Goal: Communication & Community: Answer question/provide support

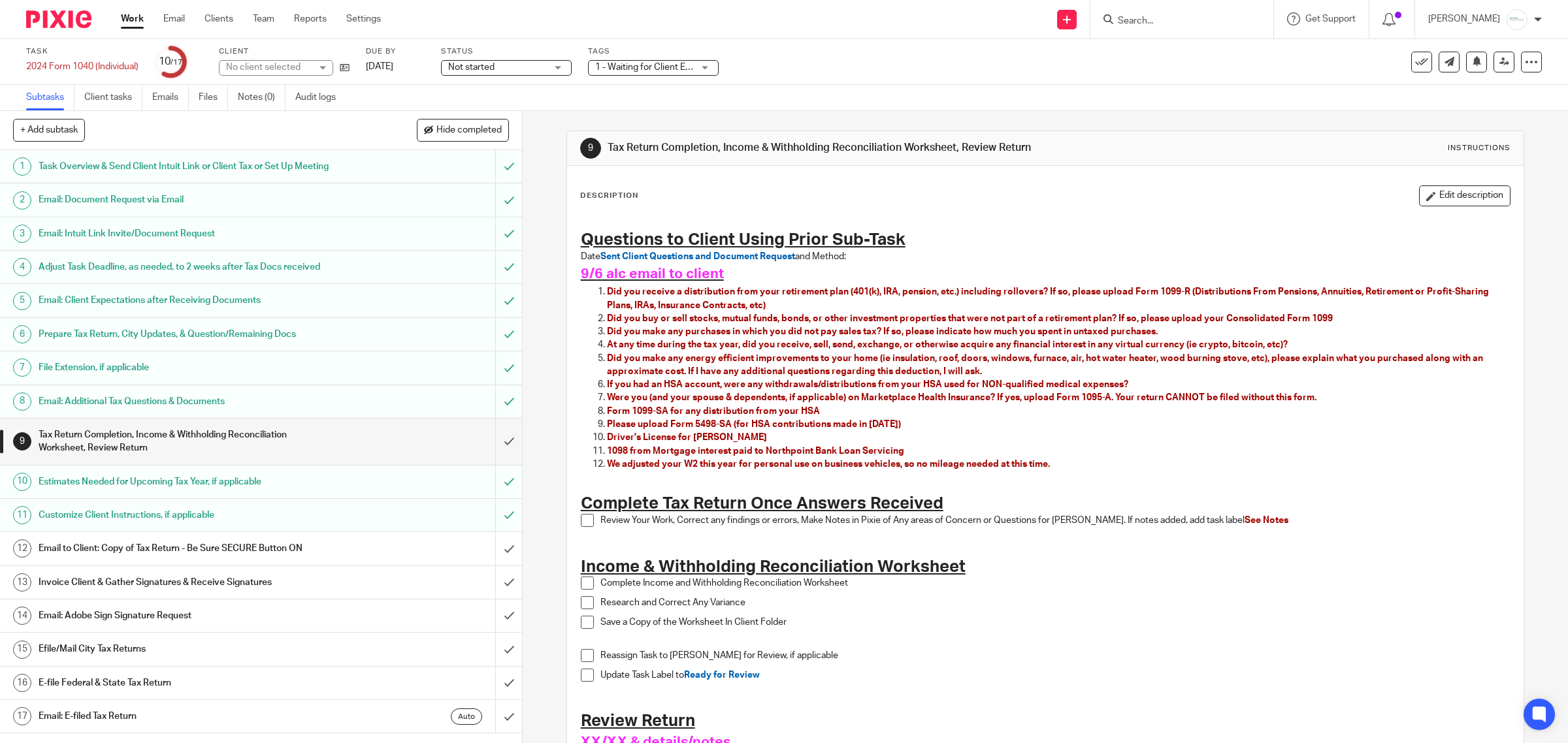
click at [1189, 19] on input "Search" at bounding box center [1174, 21] width 117 height 12
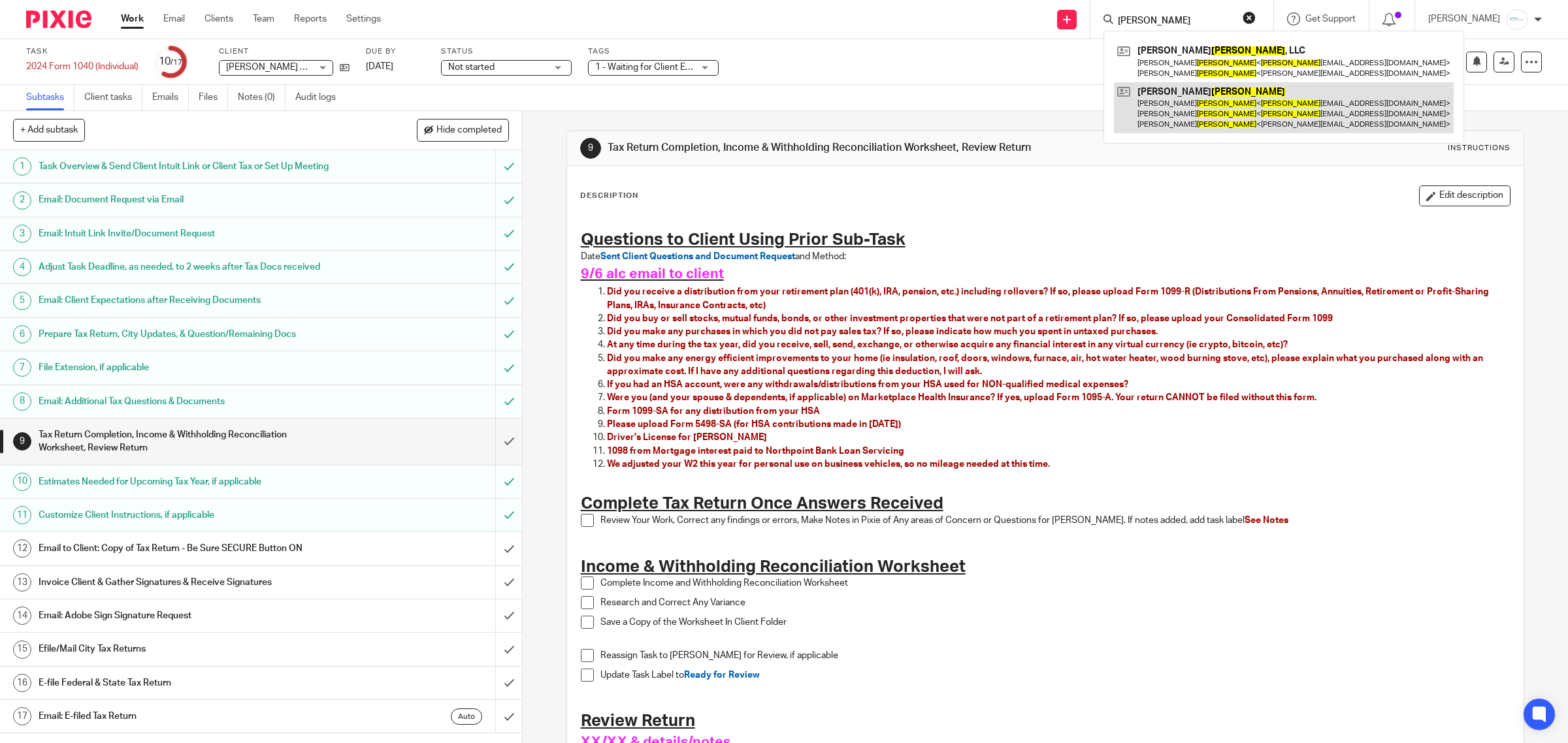
type input "guyton"
click at [1187, 115] on link at bounding box center [1283, 108] width 339 height 52
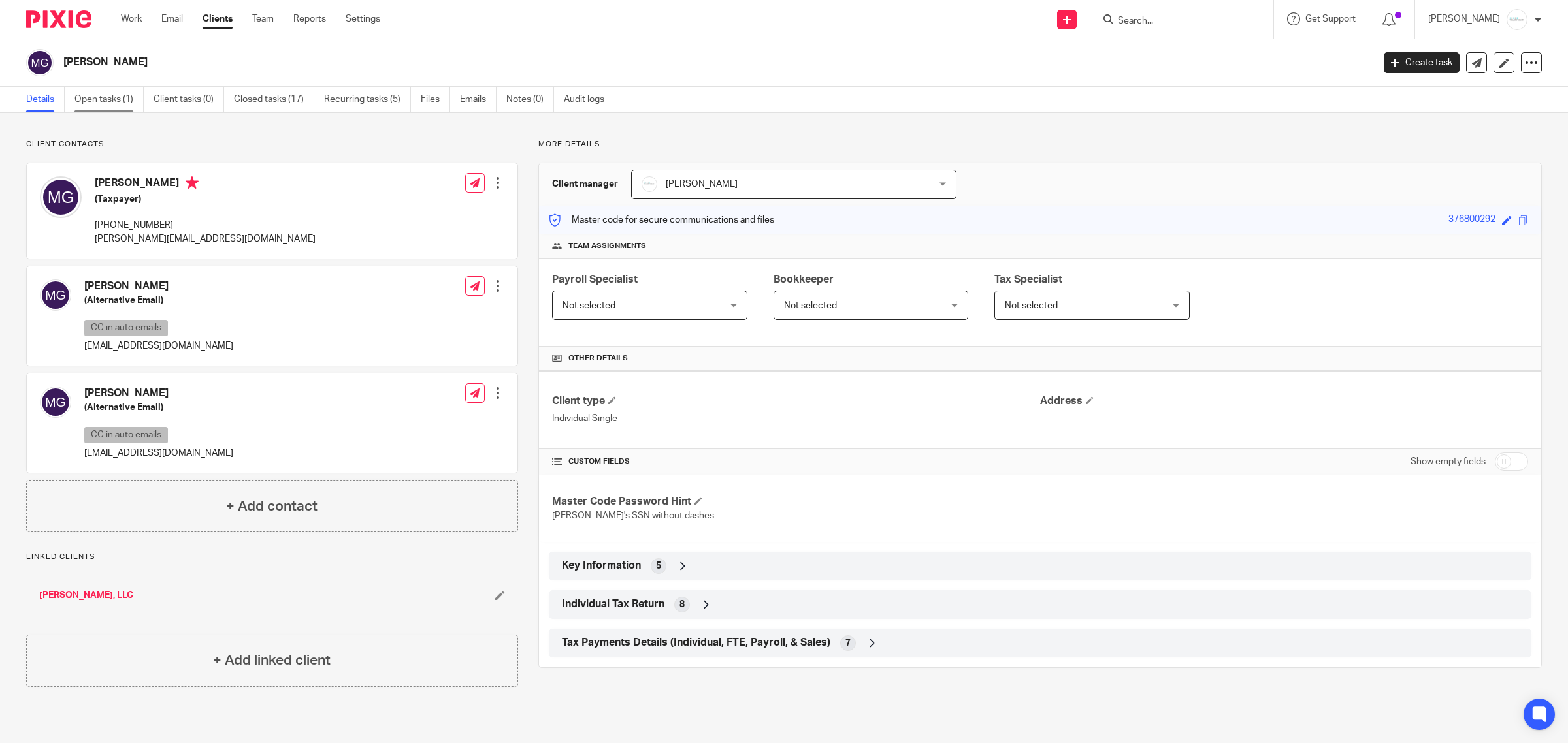
click at [102, 108] on link "Open tasks (1)" at bounding box center [109, 100] width 69 height 26
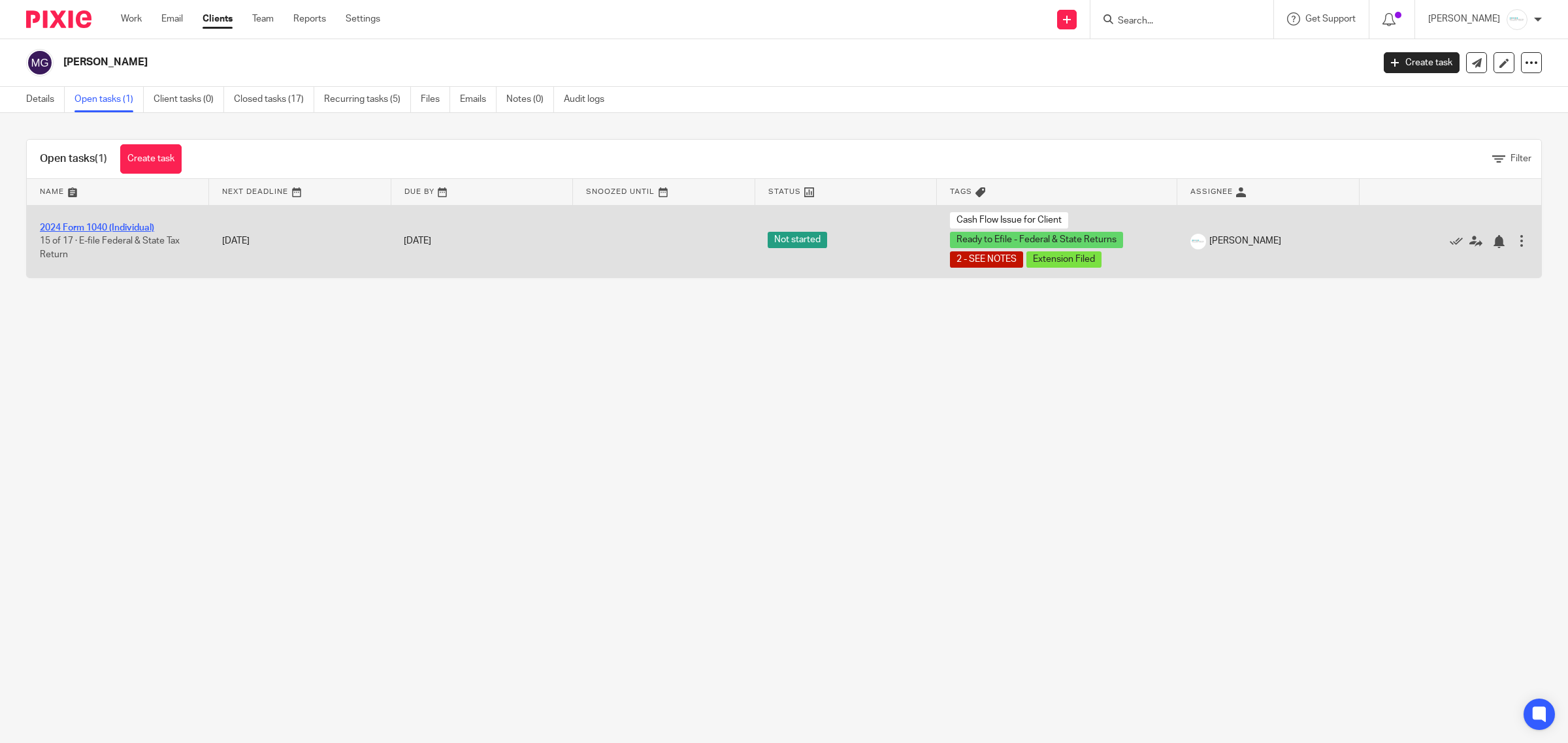
click at [95, 226] on link "2024 Form 1040 (Individual)" at bounding box center [97, 228] width 115 height 9
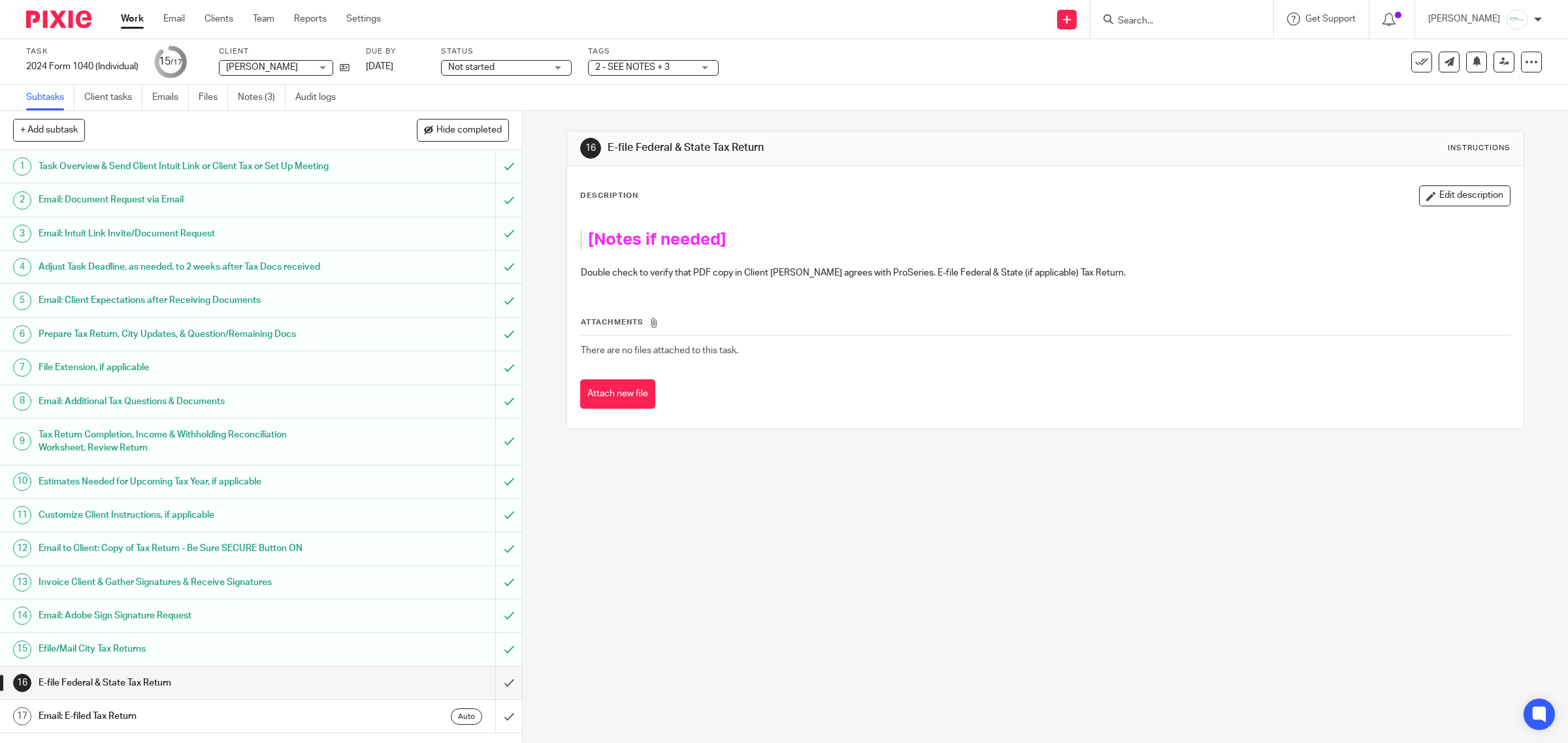
scroll to position [19, 0]
click at [343, 64] on icon at bounding box center [344, 67] width 10 height 10
click at [387, 693] on div "E-file Federal & State Tax Return" at bounding box center [261, 682] width 444 height 19
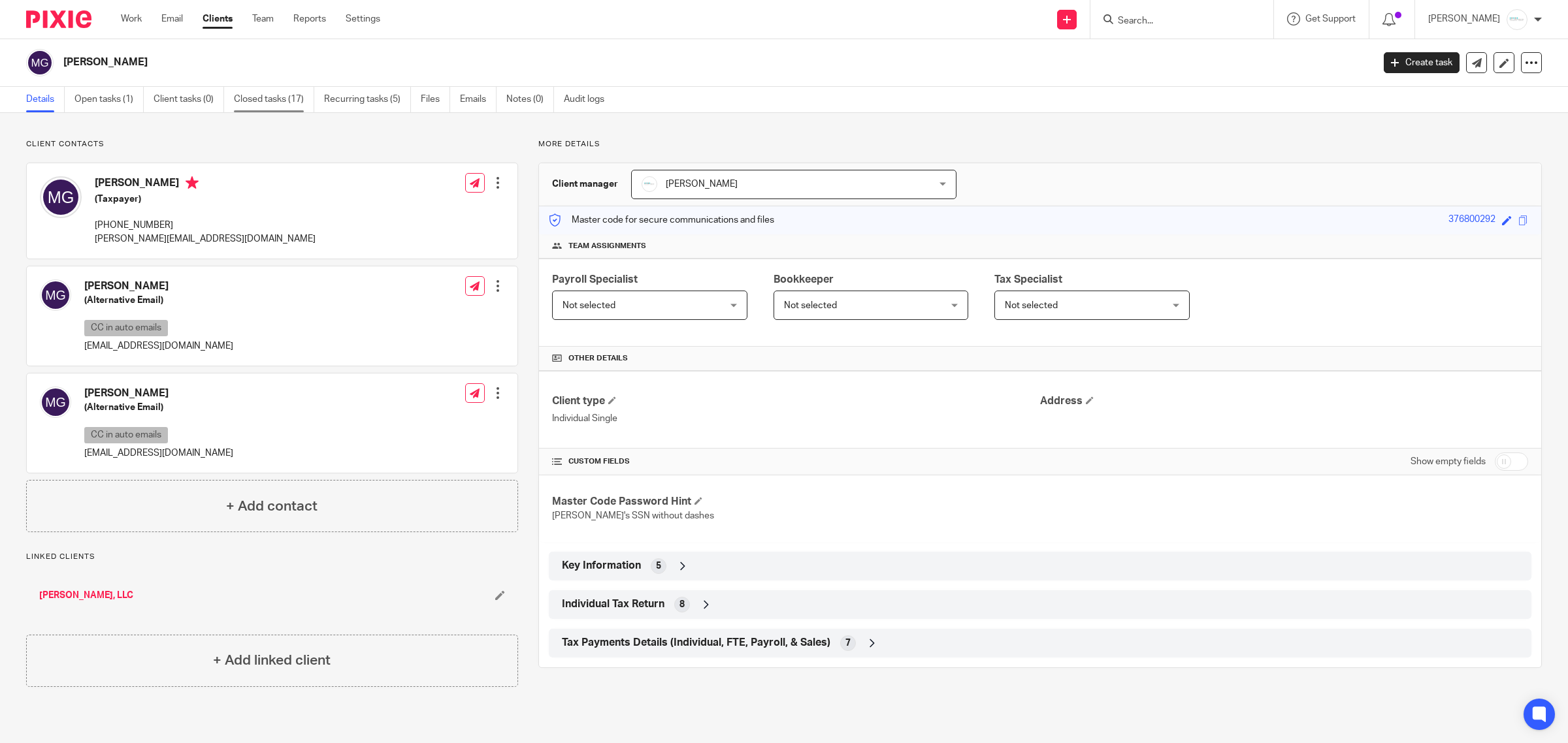
click at [264, 99] on link "Closed tasks (17)" at bounding box center [274, 100] width 80 height 26
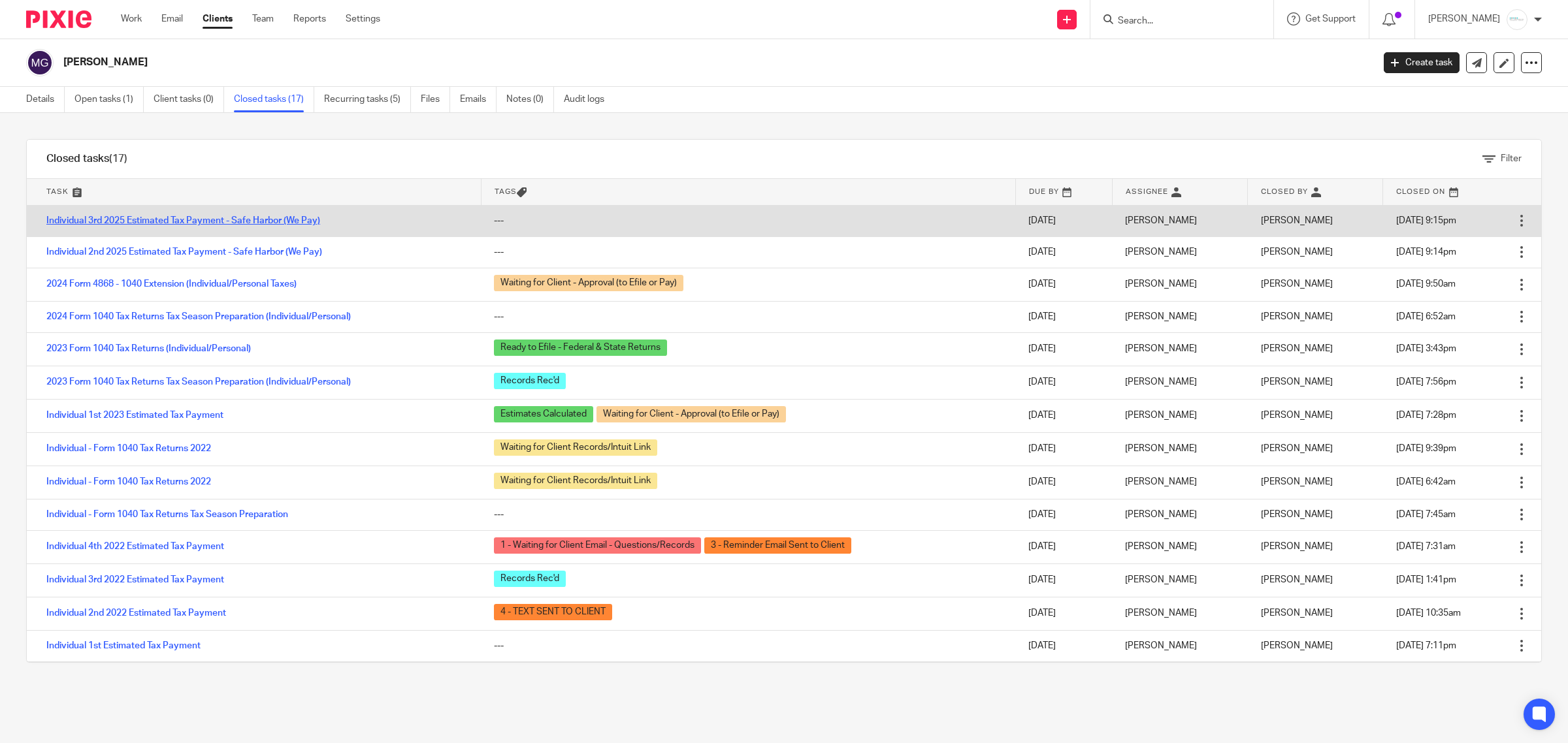
click at [185, 219] on link "Individual 3rd 2025 Estimated Tax Payment - Safe Harbor (We Pay)" at bounding box center [183, 221] width 274 height 9
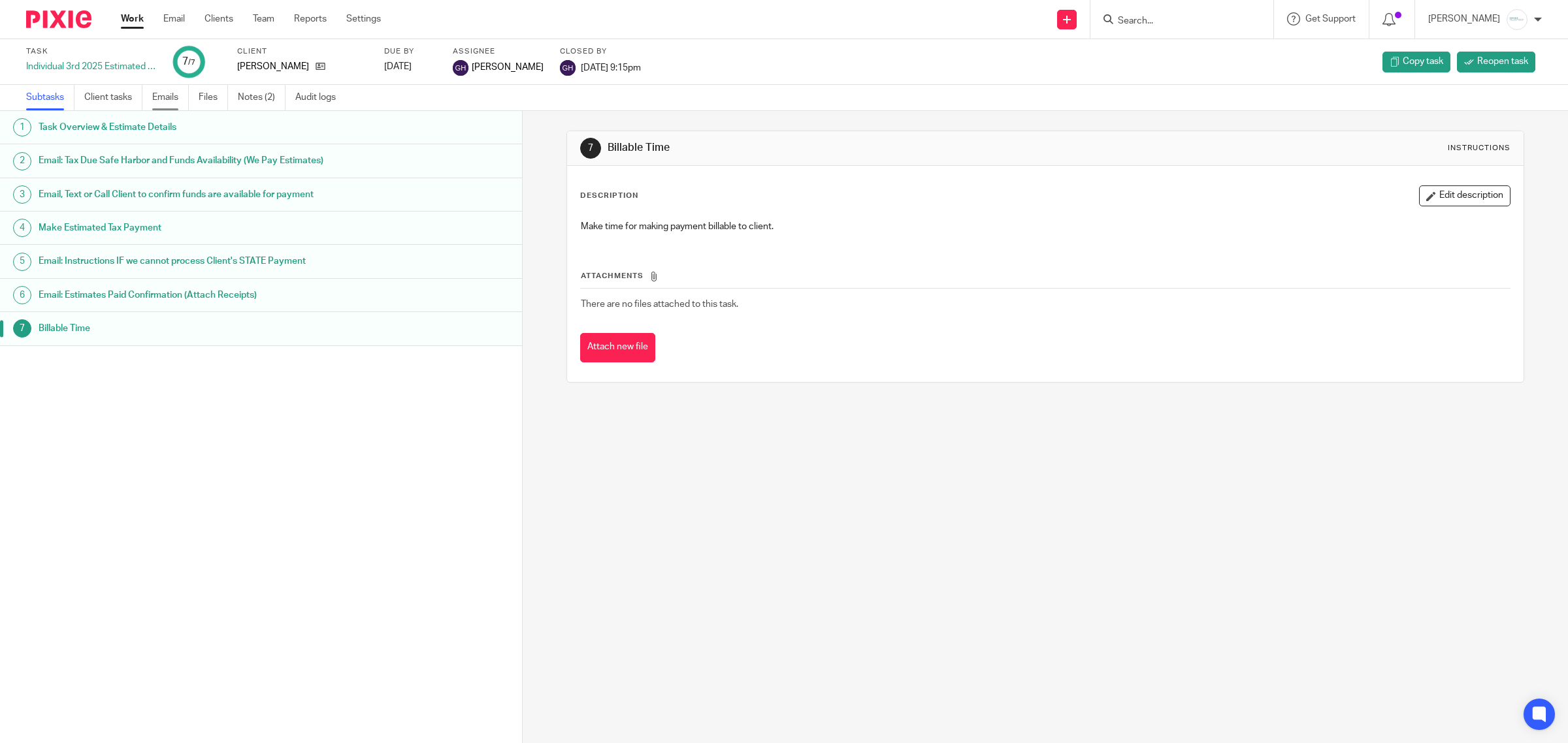
click at [172, 96] on link "Emails" at bounding box center [171, 98] width 37 height 26
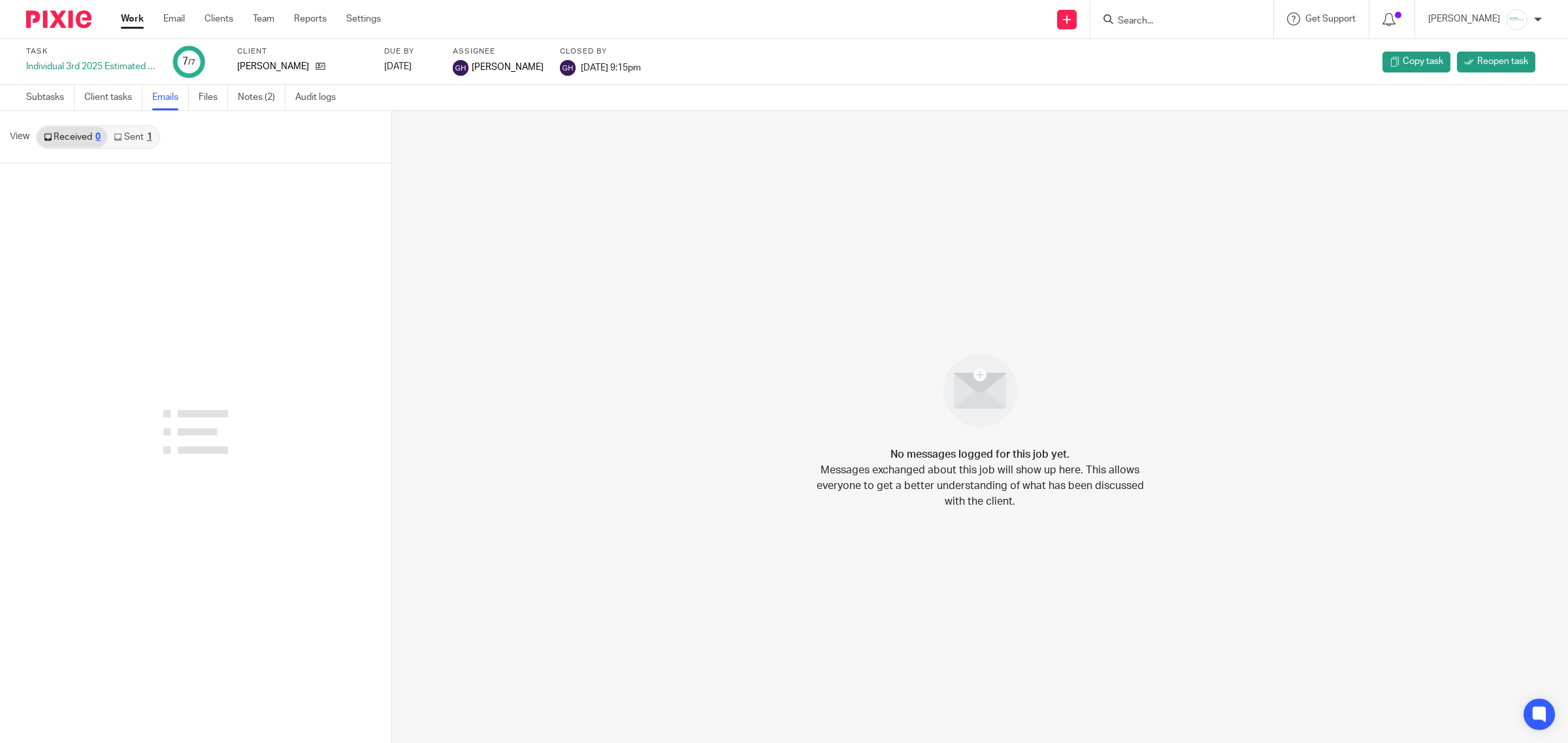
click at [123, 141] on link "Sent 1" at bounding box center [132, 137] width 51 height 21
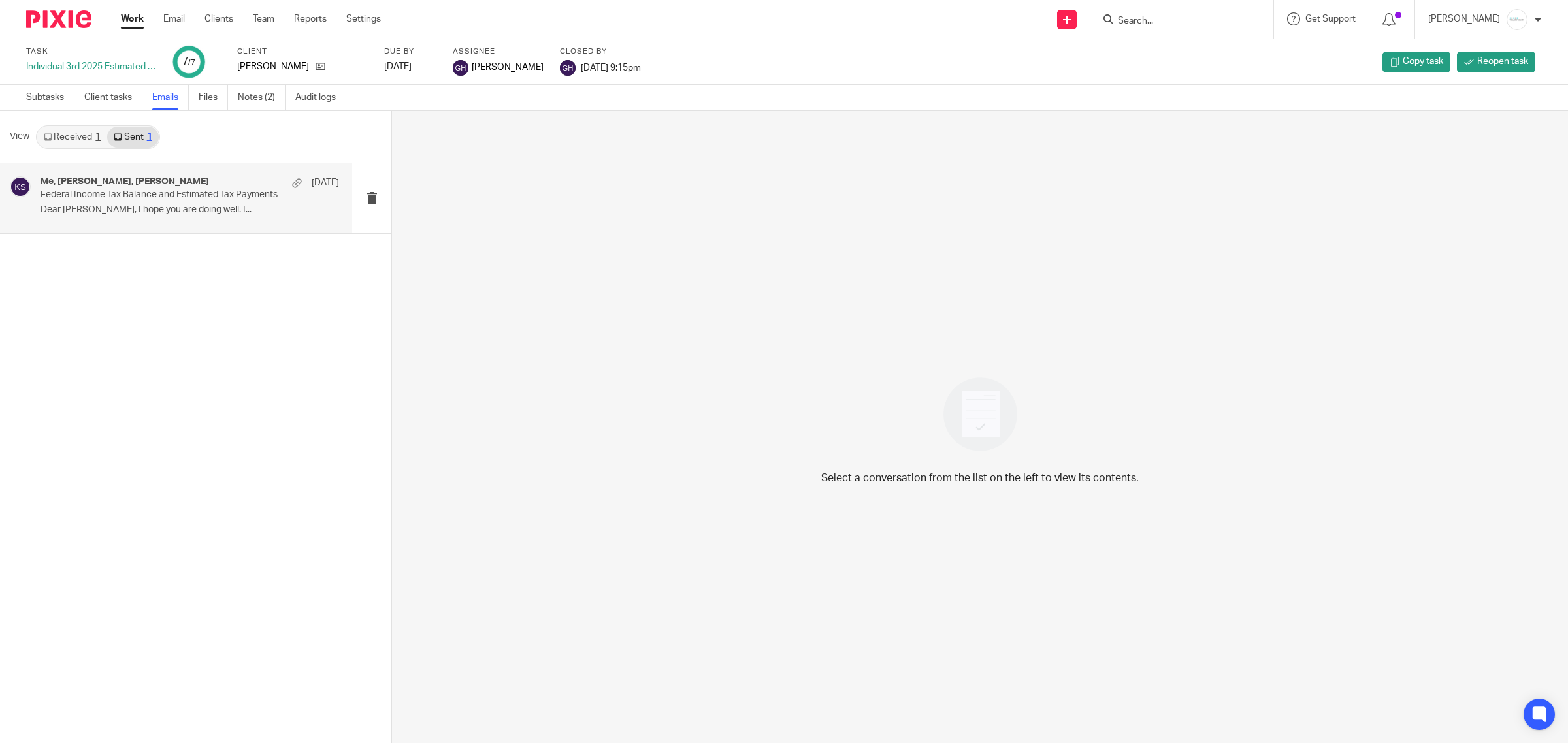
click at [151, 207] on p "Dear [PERSON_NAME], I hope you are doing well. I..." at bounding box center [190, 210] width 299 height 11
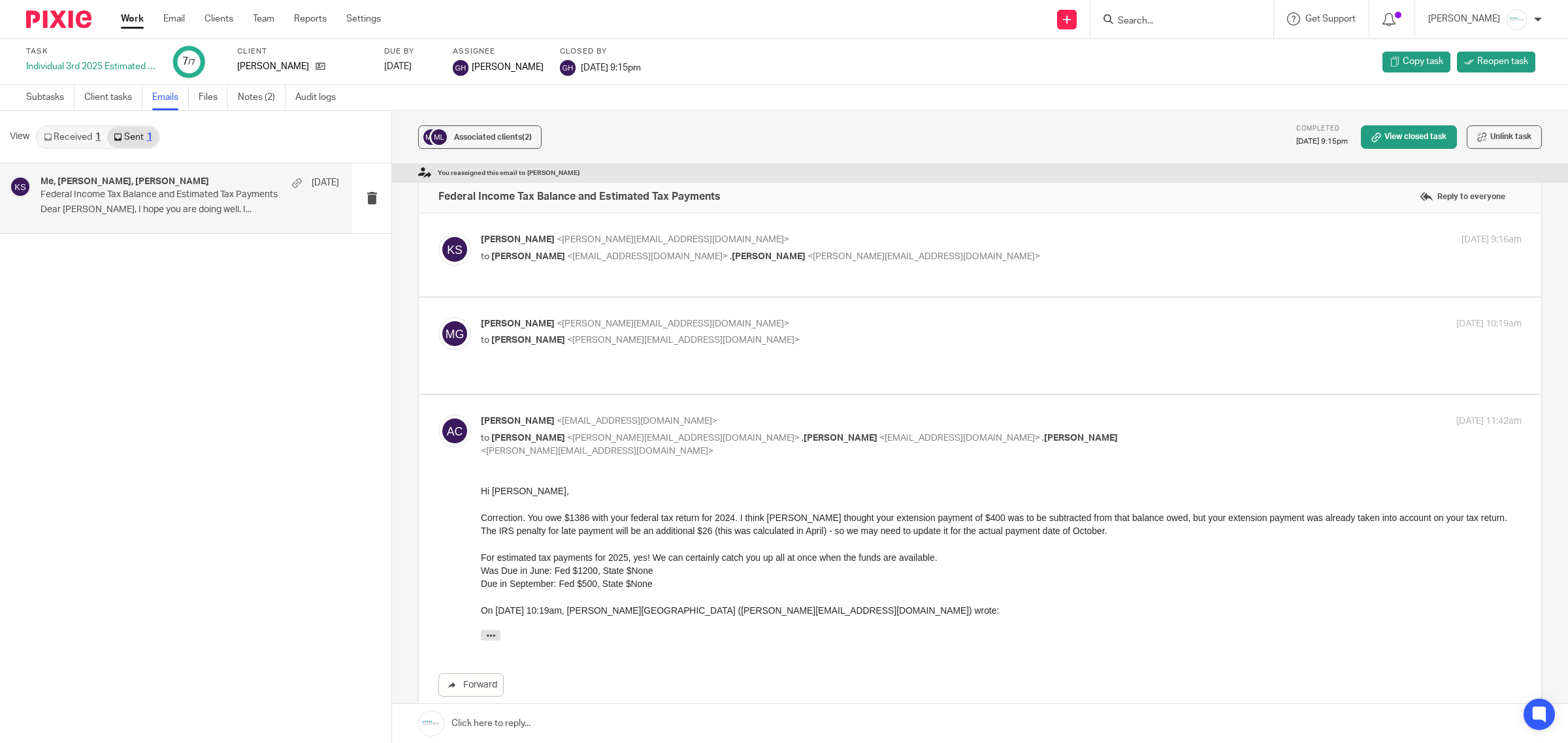
click at [152, 207] on p "Dear Mona, I hope you are doing well. I..." at bounding box center [190, 210] width 299 height 11
click at [53, 139] on link "Received 1" at bounding box center [72, 137] width 70 height 21
click at [119, 134] on icon at bounding box center [117, 137] width 7 height 7
click at [53, 97] on link "Subtasks" at bounding box center [50, 98] width 48 height 26
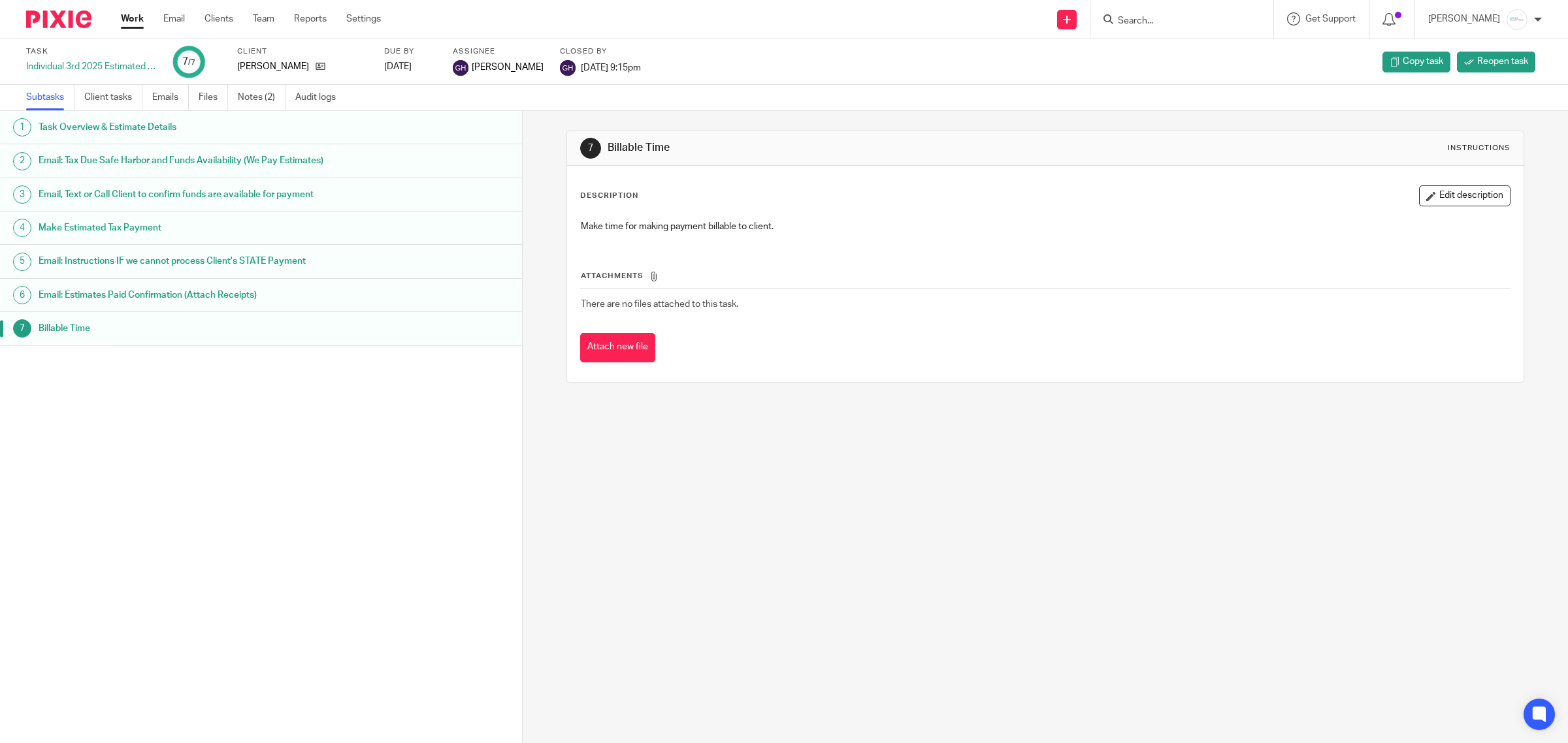
click at [213, 291] on h1 "Email: Estimates Paid Confirmation (Attach Receipts)" at bounding box center [195, 295] width 313 height 19
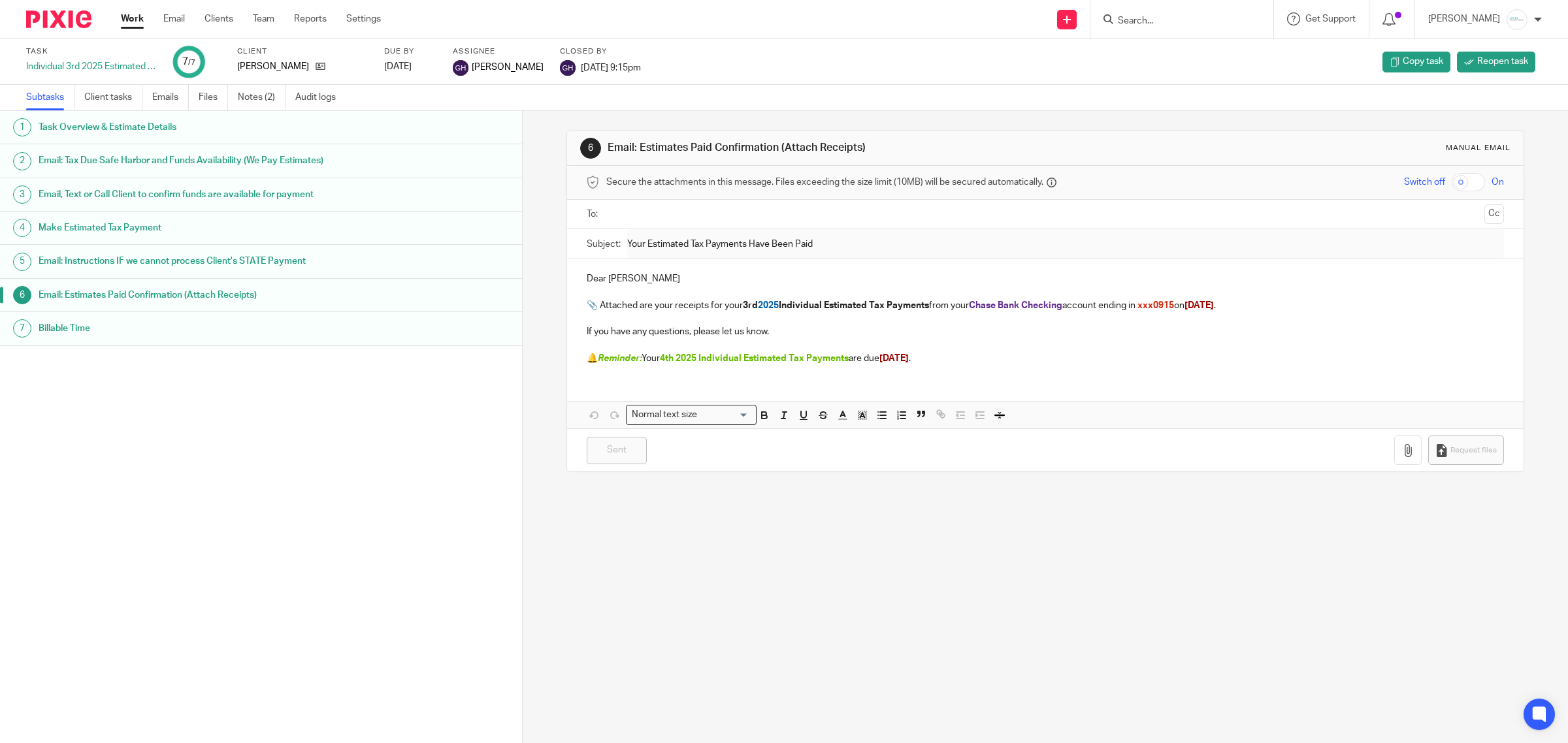
click at [165, 112] on link "1 Task Overview & Estimate Details" at bounding box center [261, 127] width 522 height 32
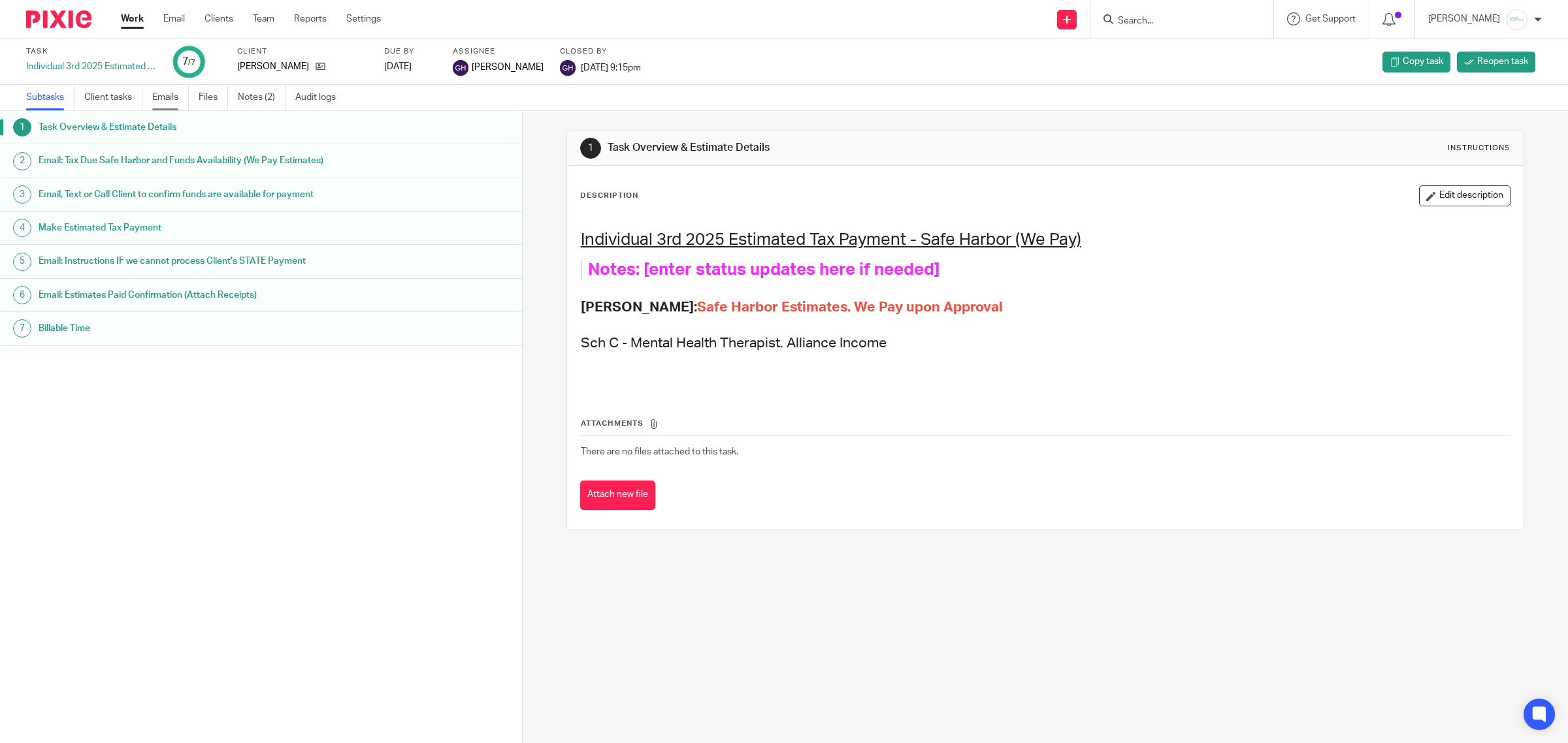
click at [167, 92] on link "Emails" at bounding box center [171, 98] width 37 height 26
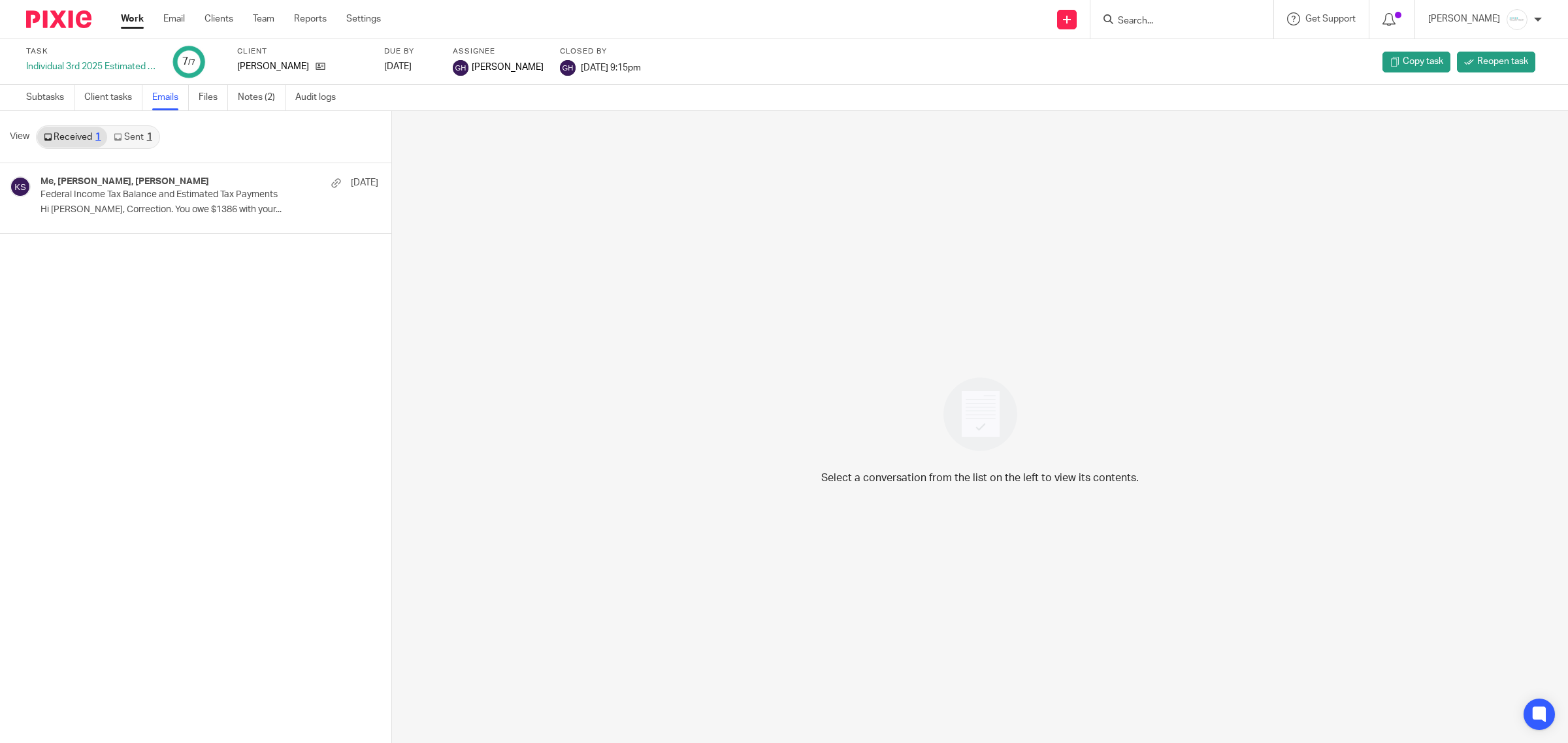
click at [126, 134] on link "Sent 1" at bounding box center [132, 137] width 51 height 21
click at [174, 187] on h4 "Me, [PERSON_NAME], [PERSON_NAME]" at bounding box center [125, 182] width 168 height 11
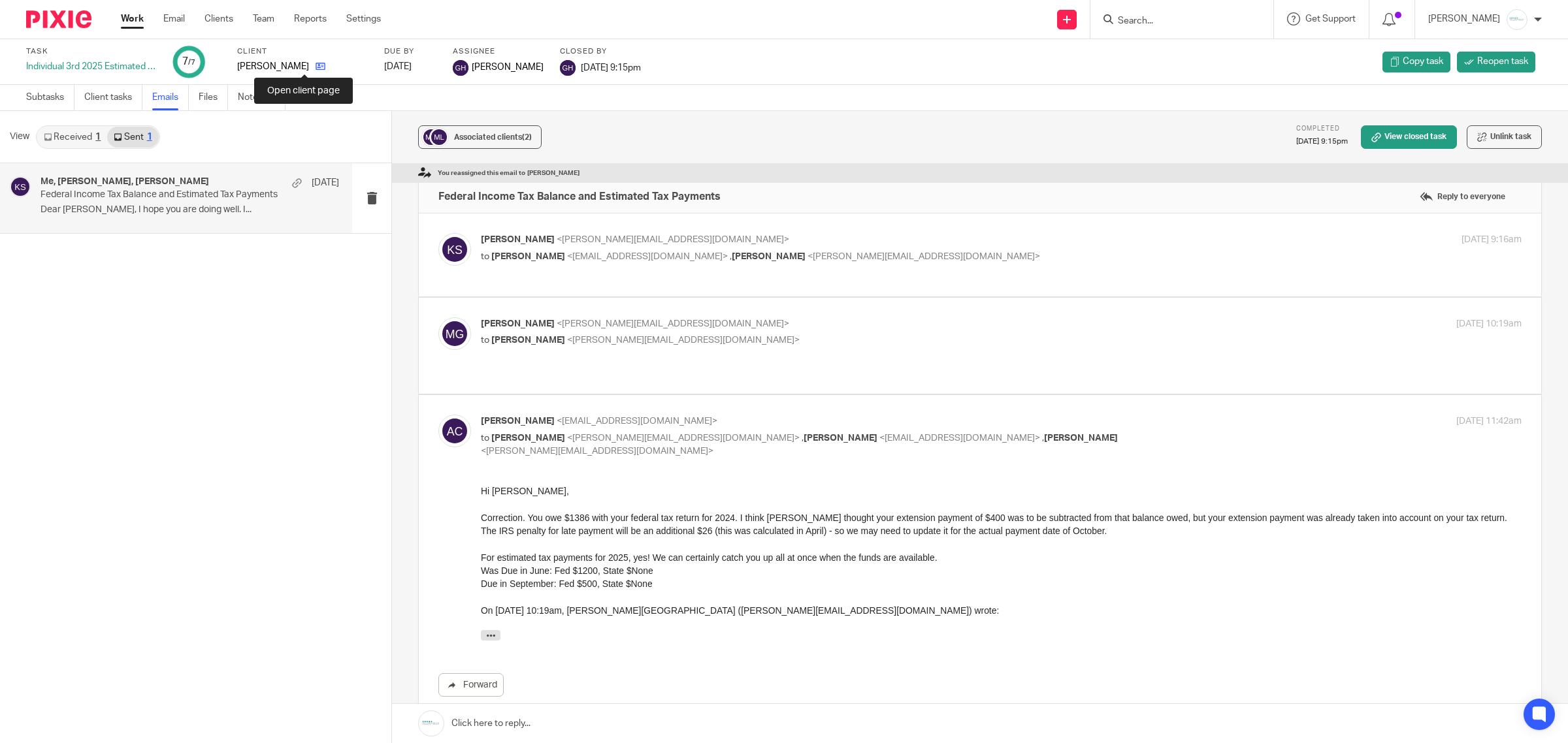
click at [315, 64] on icon at bounding box center [320, 66] width 10 height 10
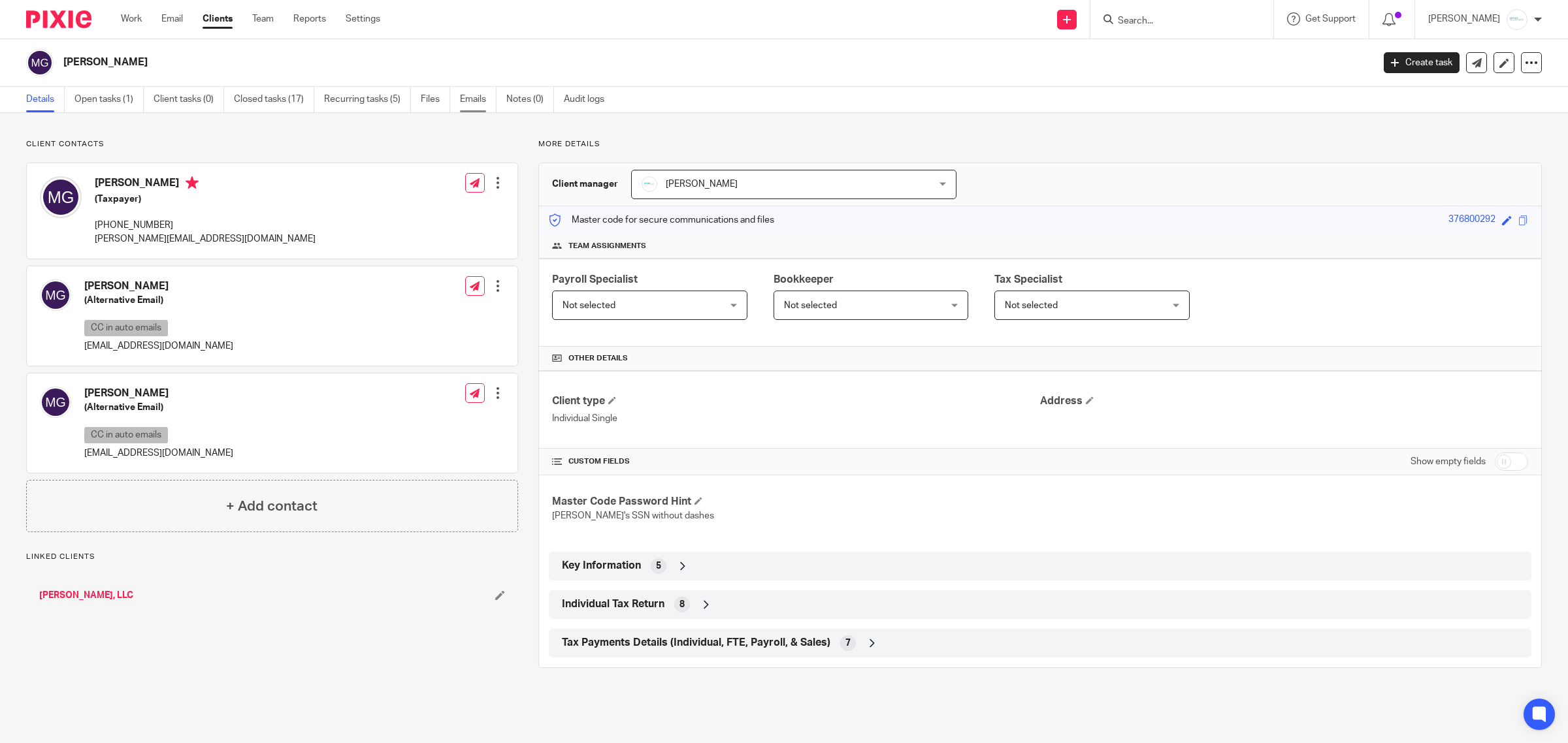
click at [477, 92] on link "Emails" at bounding box center [478, 100] width 37 height 26
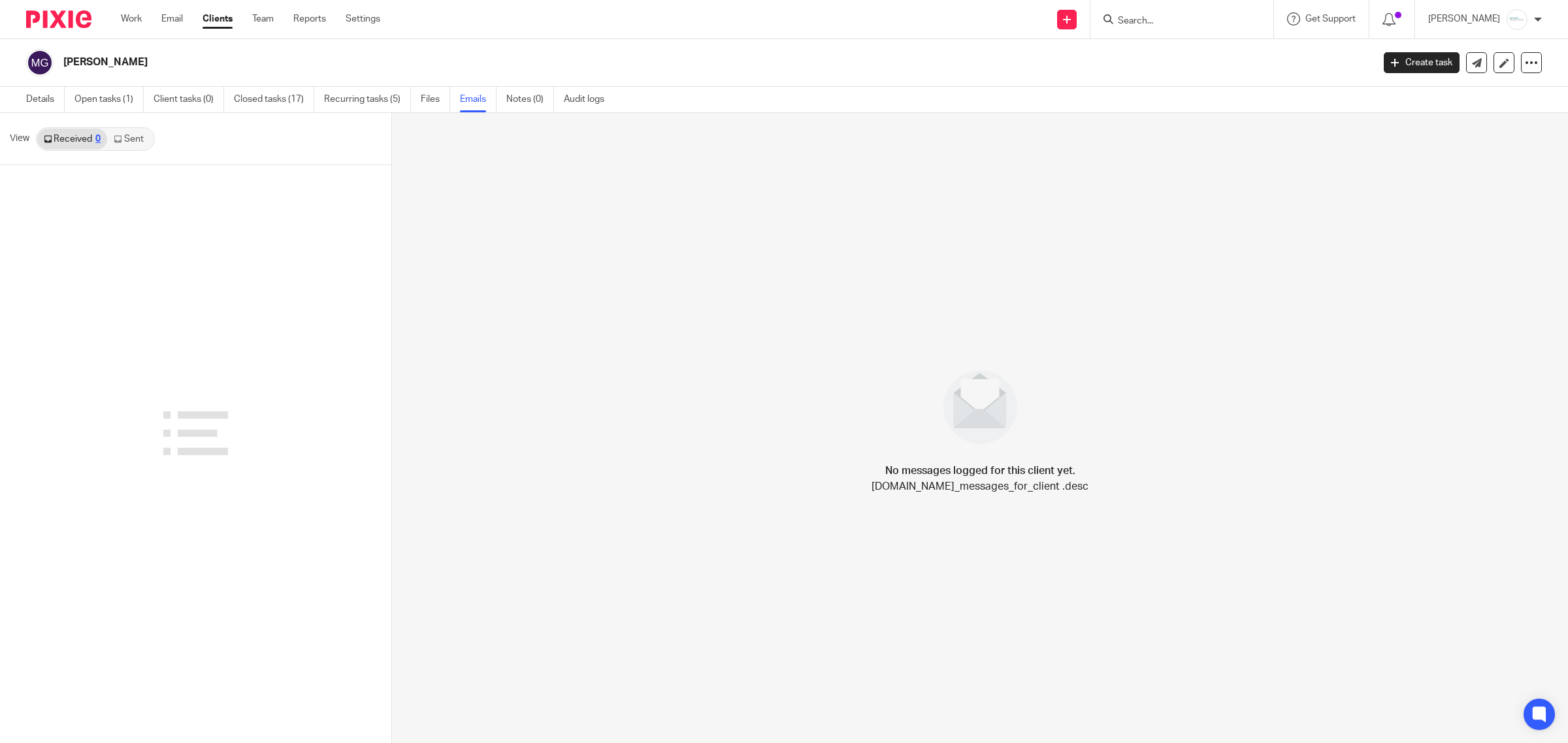
click at [148, 136] on link "Sent" at bounding box center [129, 139] width 45 height 21
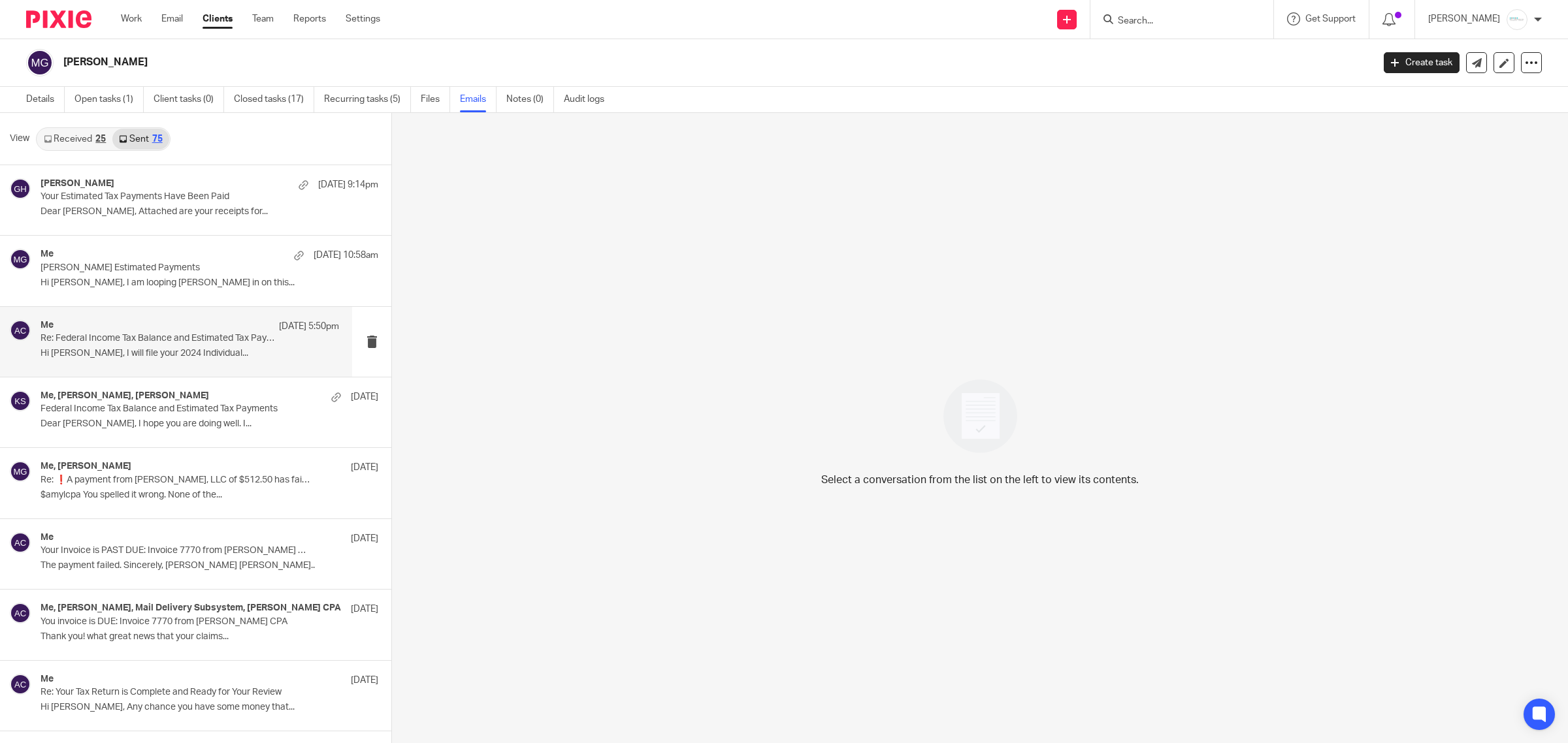
click at [192, 335] on p "Re: Federal Income Tax Balance and Estimated Tax Payments" at bounding box center [160, 338] width 239 height 11
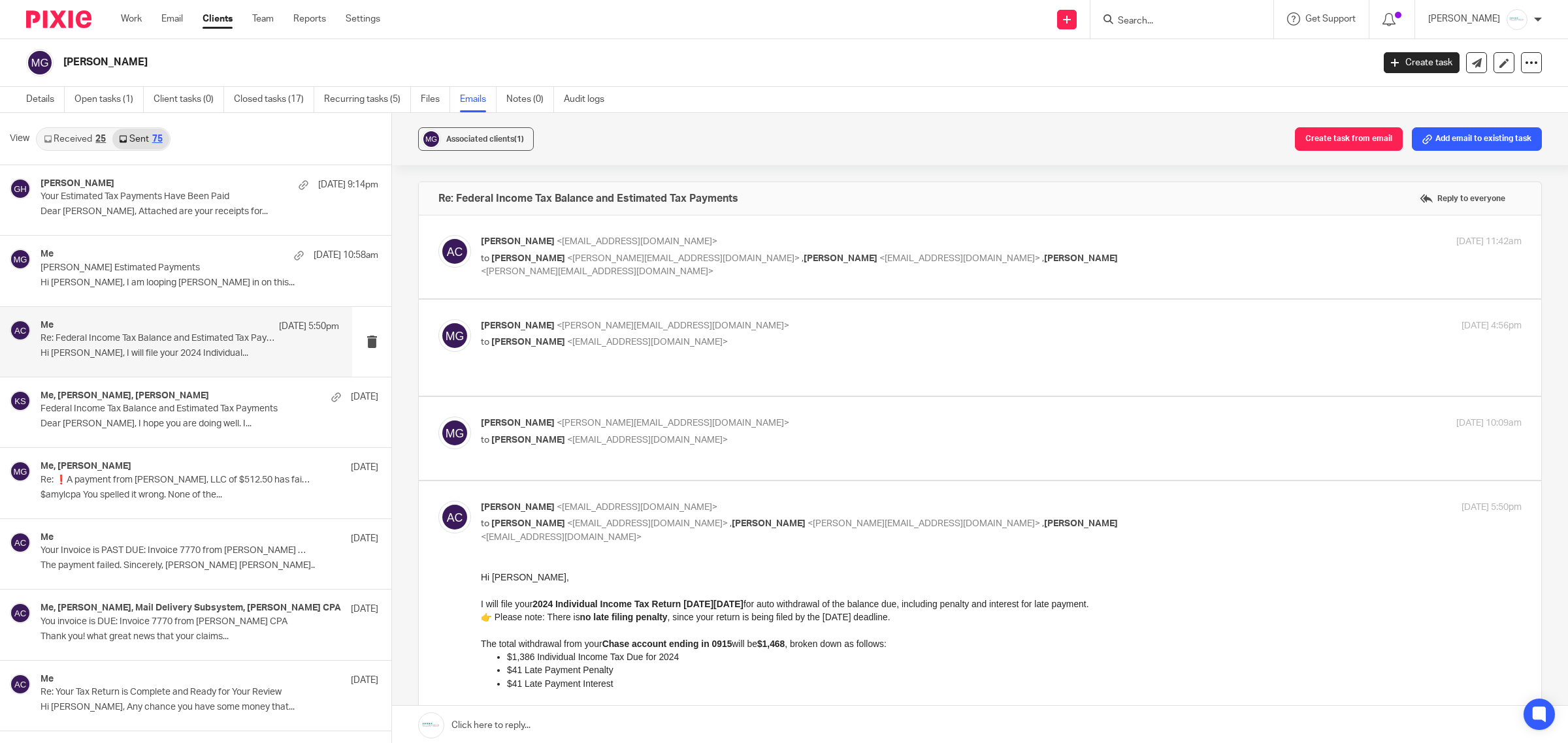
click at [622, 259] on span "<[PERSON_NAME][EMAIL_ADDRESS][DOMAIN_NAME]>" at bounding box center [683, 259] width 233 height 9
checkbox input "true"
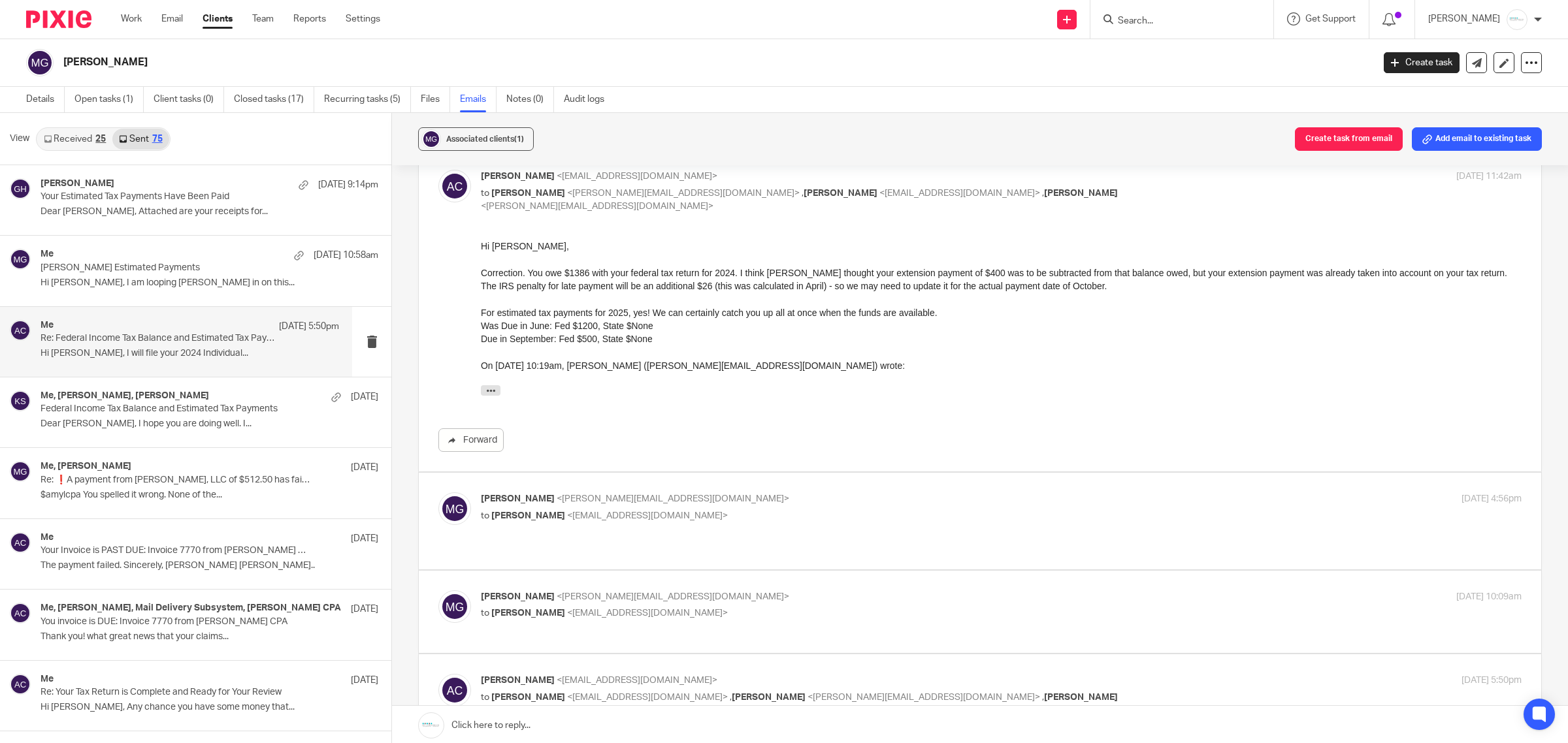
scroll to position [164, 0]
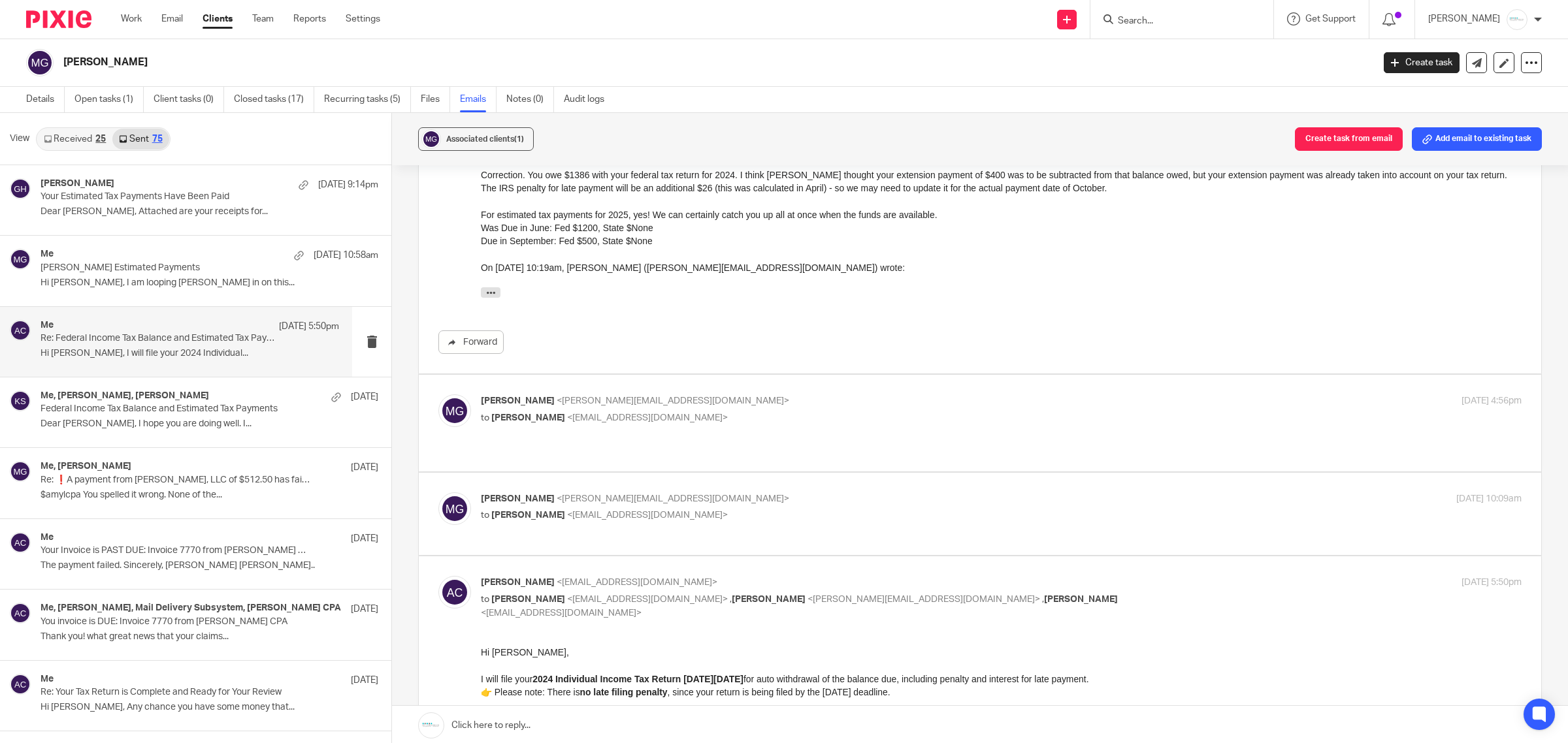
click at [606, 408] on p "Mona Guyton <mona@alliancecounselinggroup.com>" at bounding box center [827, 401] width 693 height 14
checkbox input "true"
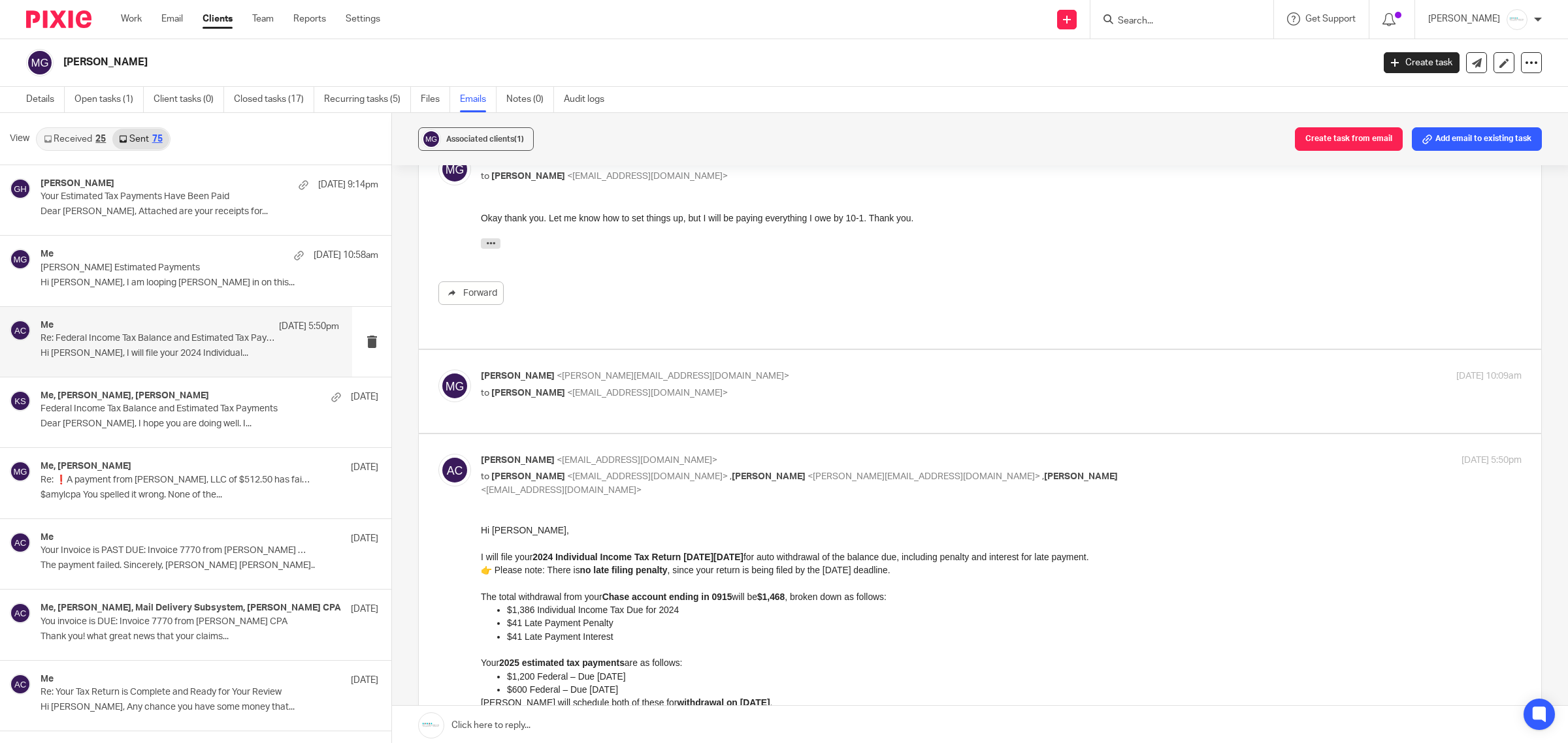
scroll to position [408, 0]
click at [651, 348] on label at bounding box center [980, 388] width 1122 height 83
click at [438, 366] on input "checkbox" at bounding box center [437, 366] width 1 height 1
checkbox input "true"
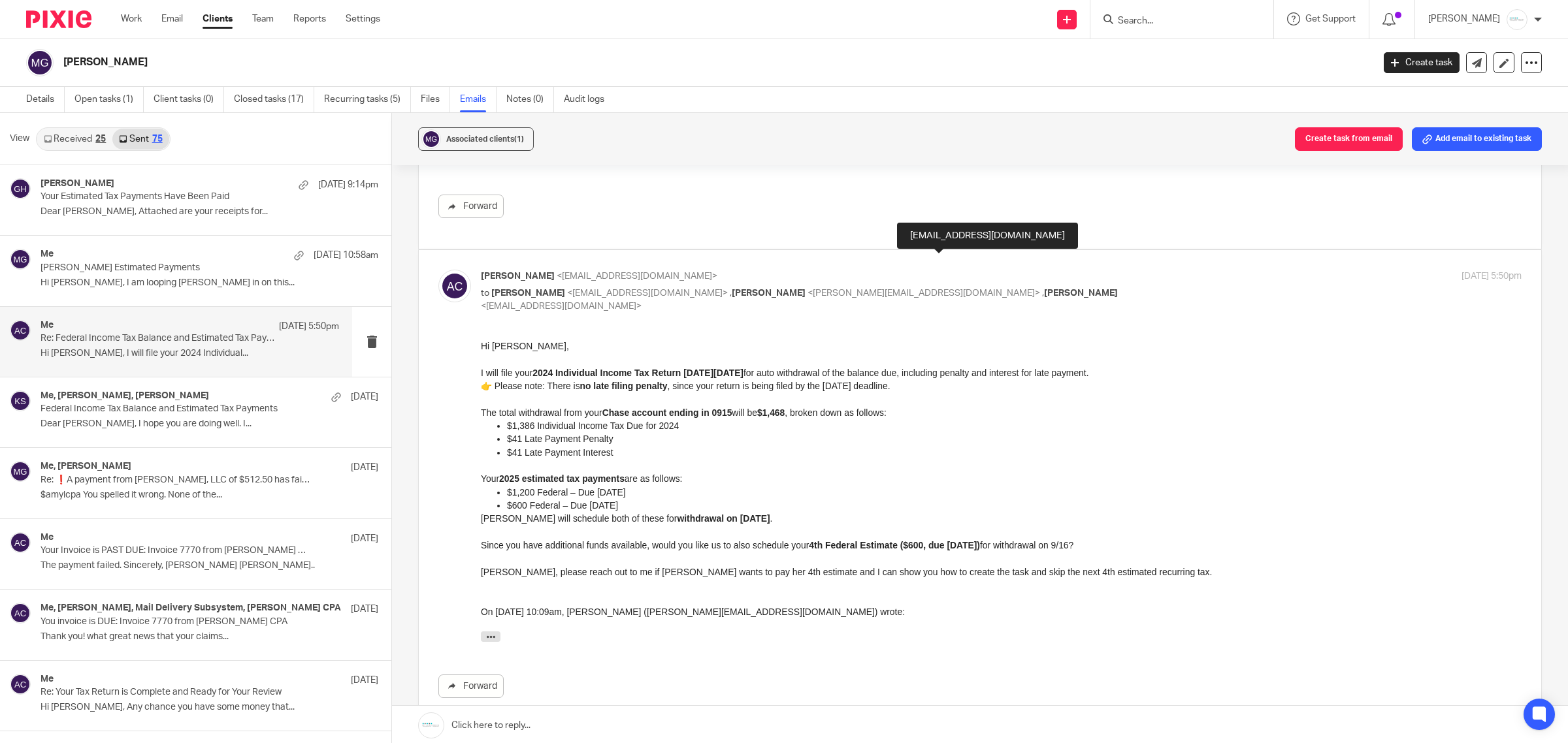
scroll to position [816, 0]
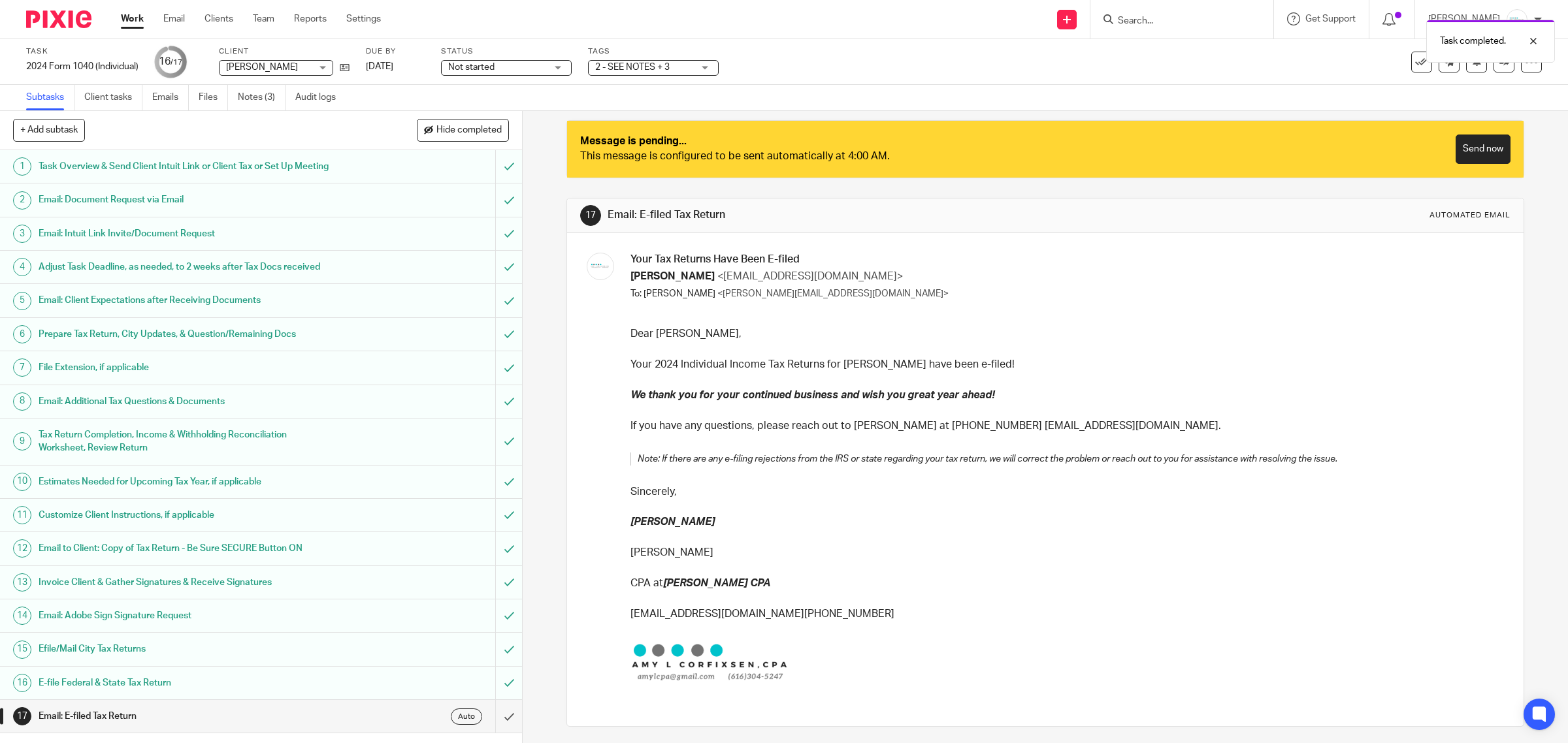
scroll to position [14, 0]
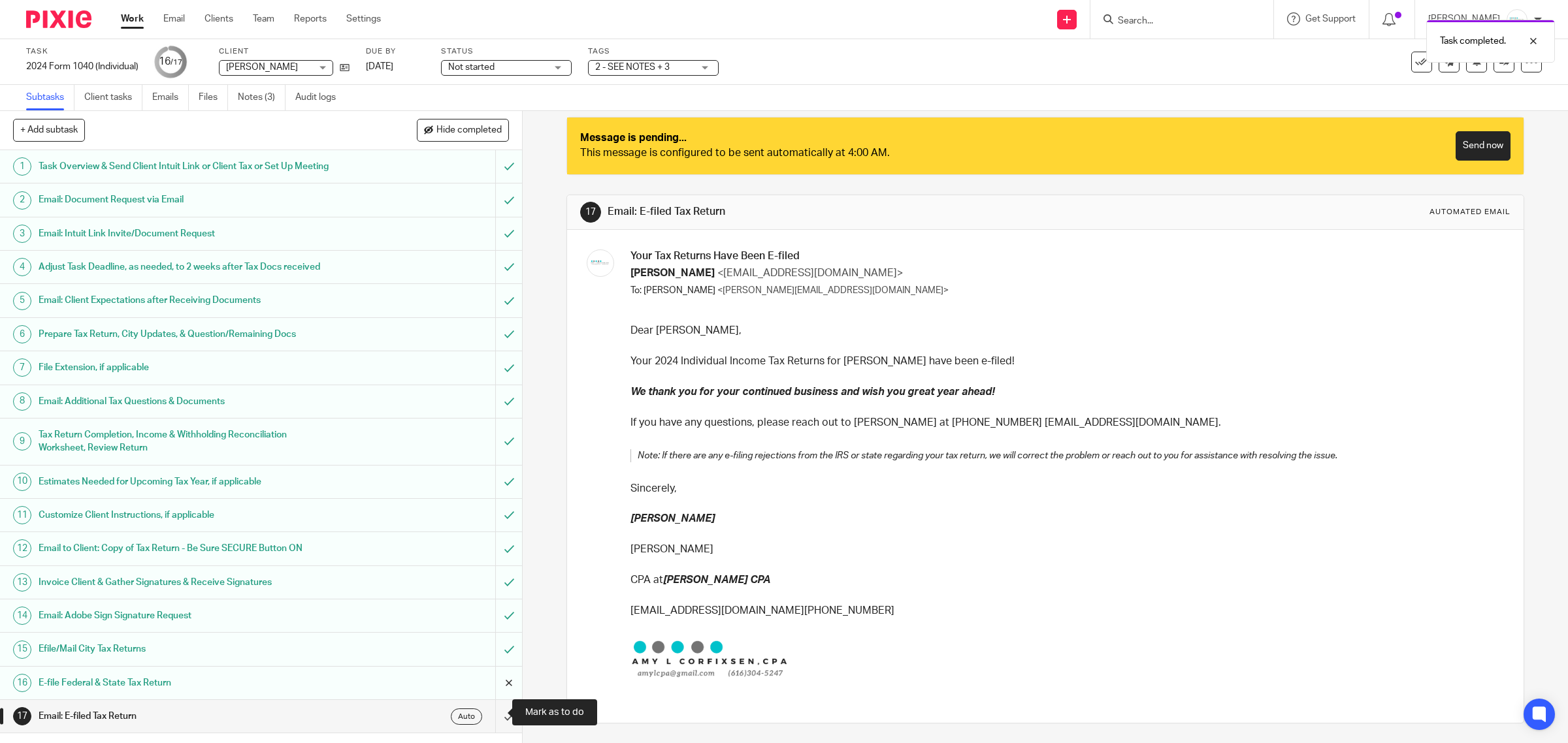
click at [488, 700] on input "submit" at bounding box center [261, 682] width 522 height 32
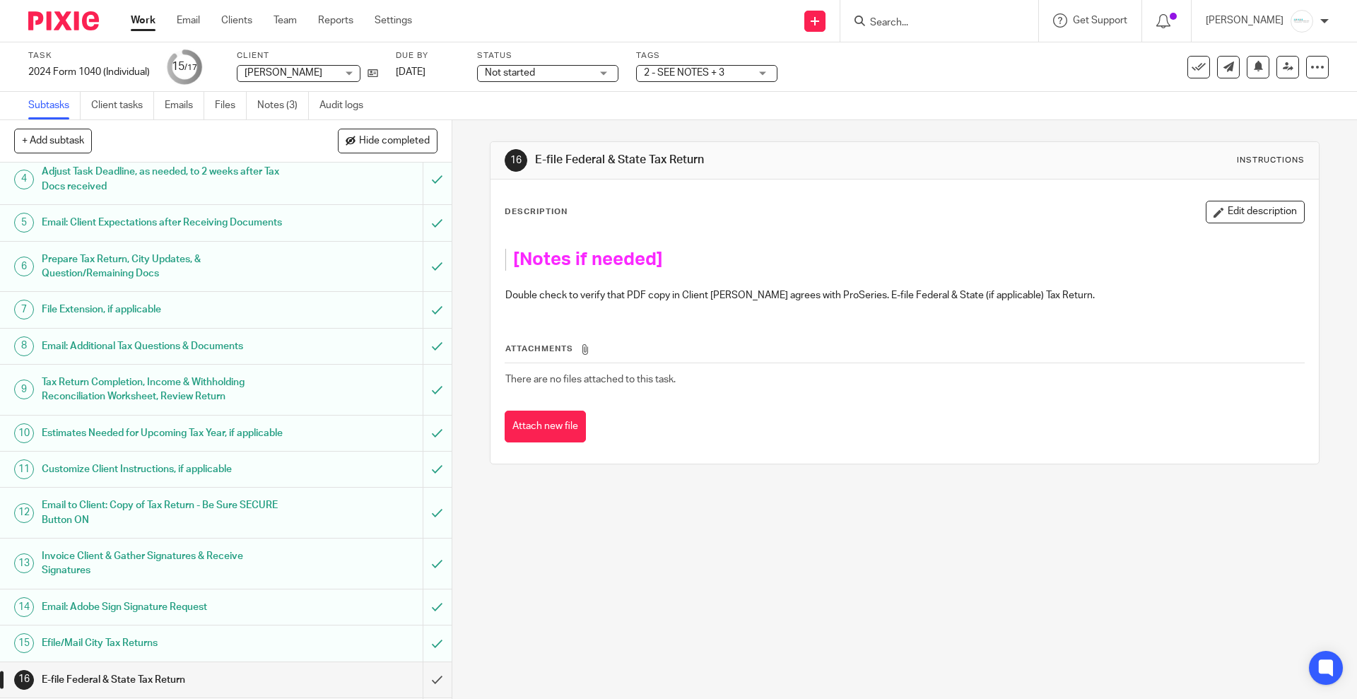
scroll to position [196, 0]
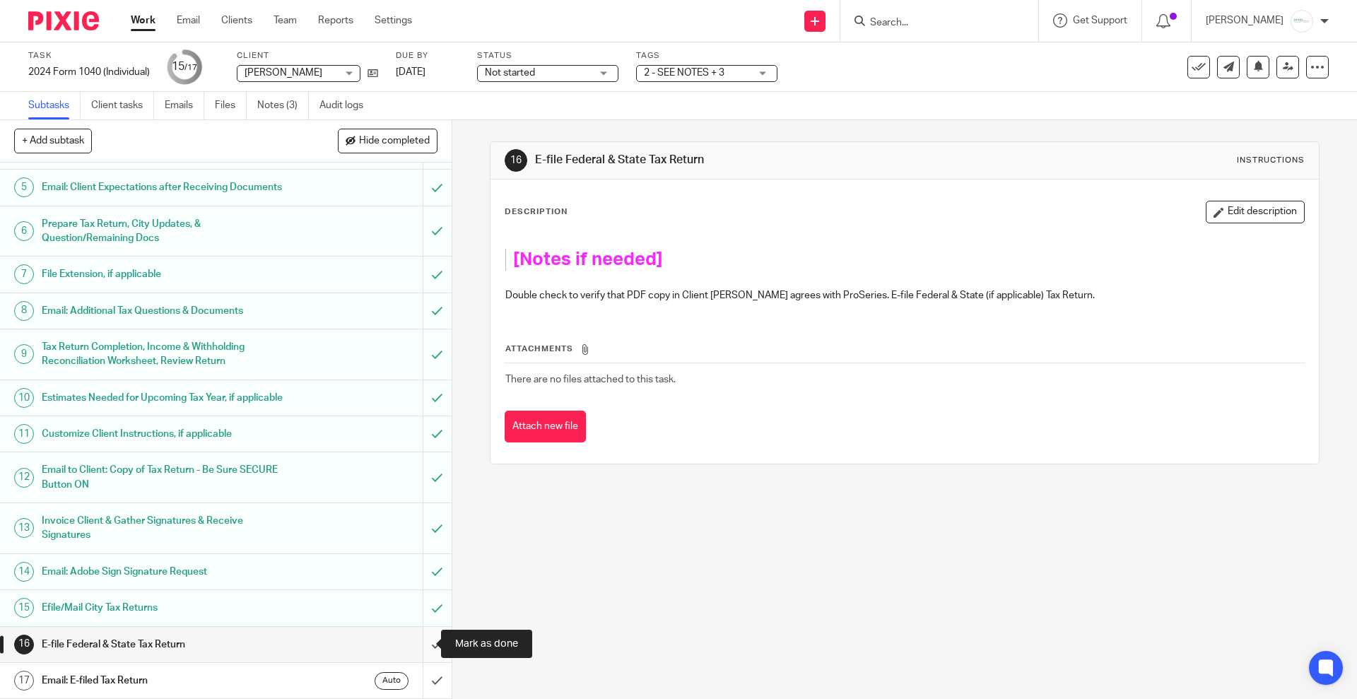
click at [418, 643] on input "submit" at bounding box center [225, 644] width 451 height 35
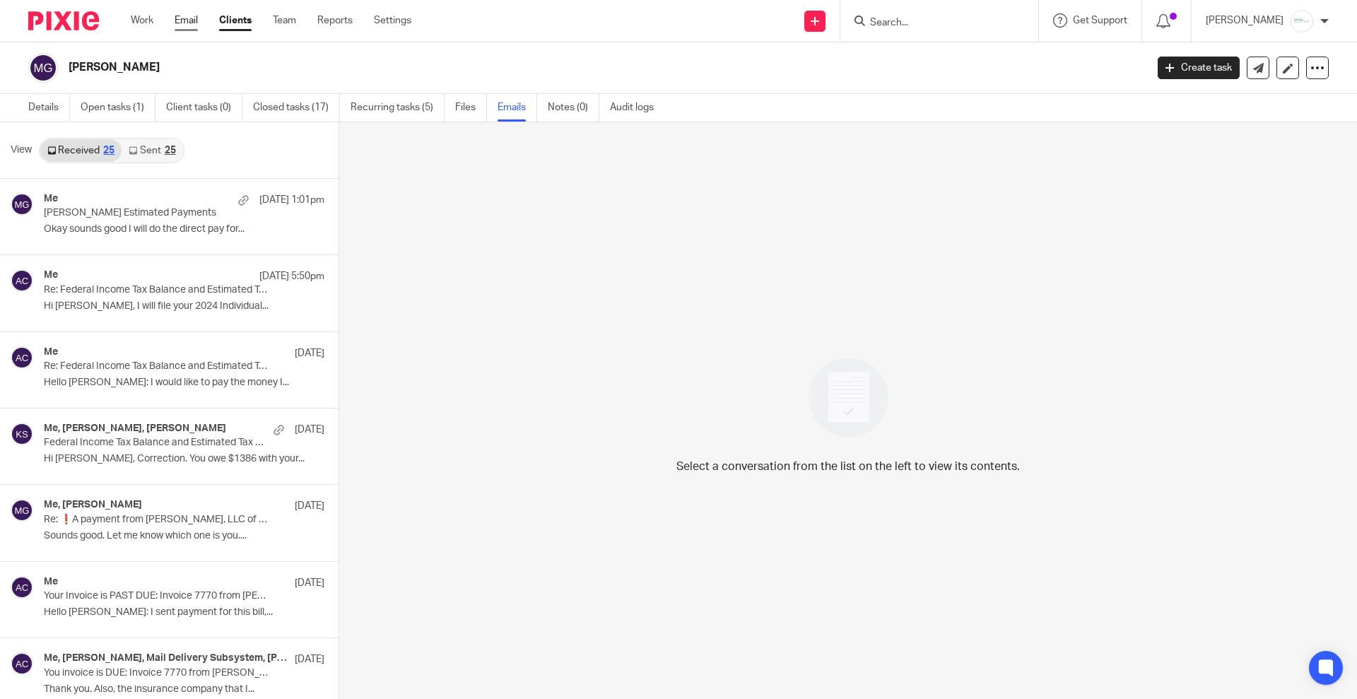
click at [180, 21] on link "Email" at bounding box center [186, 20] width 23 height 14
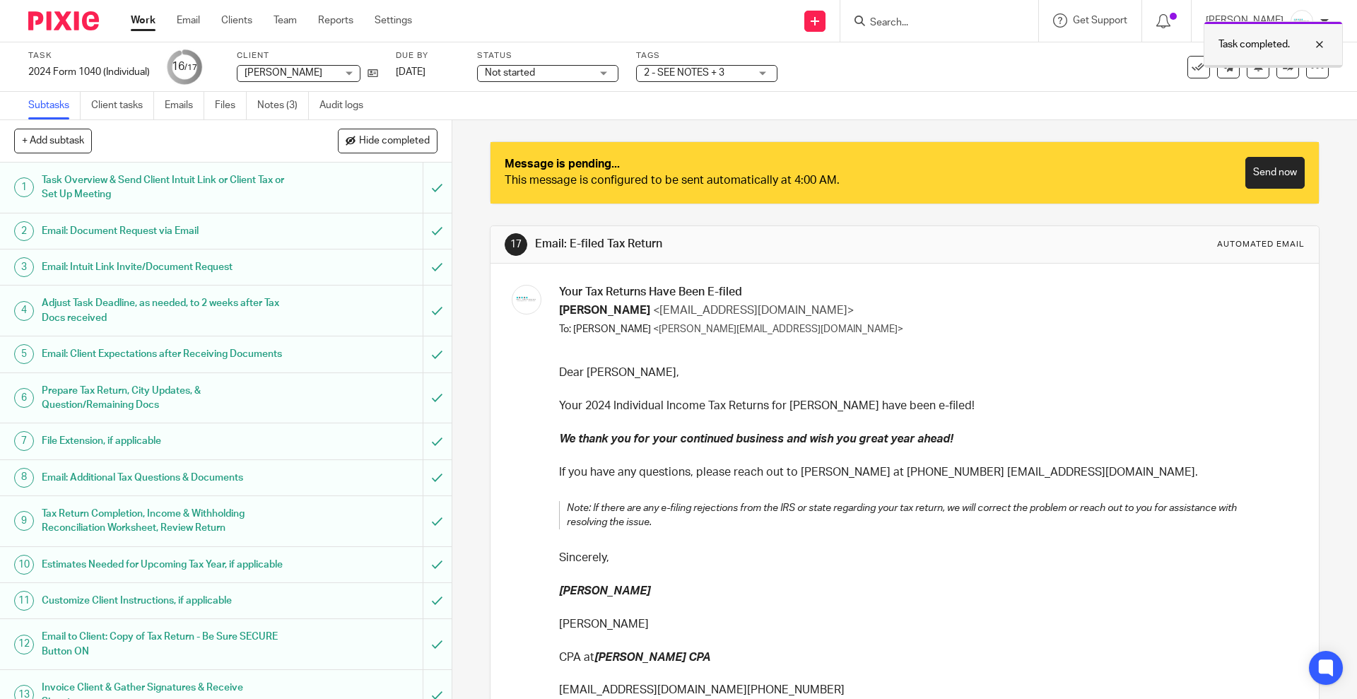
click at [1318, 40] on div at bounding box center [1308, 44] width 38 height 17
click at [1310, 69] on icon at bounding box center [1317, 67] width 14 height 14
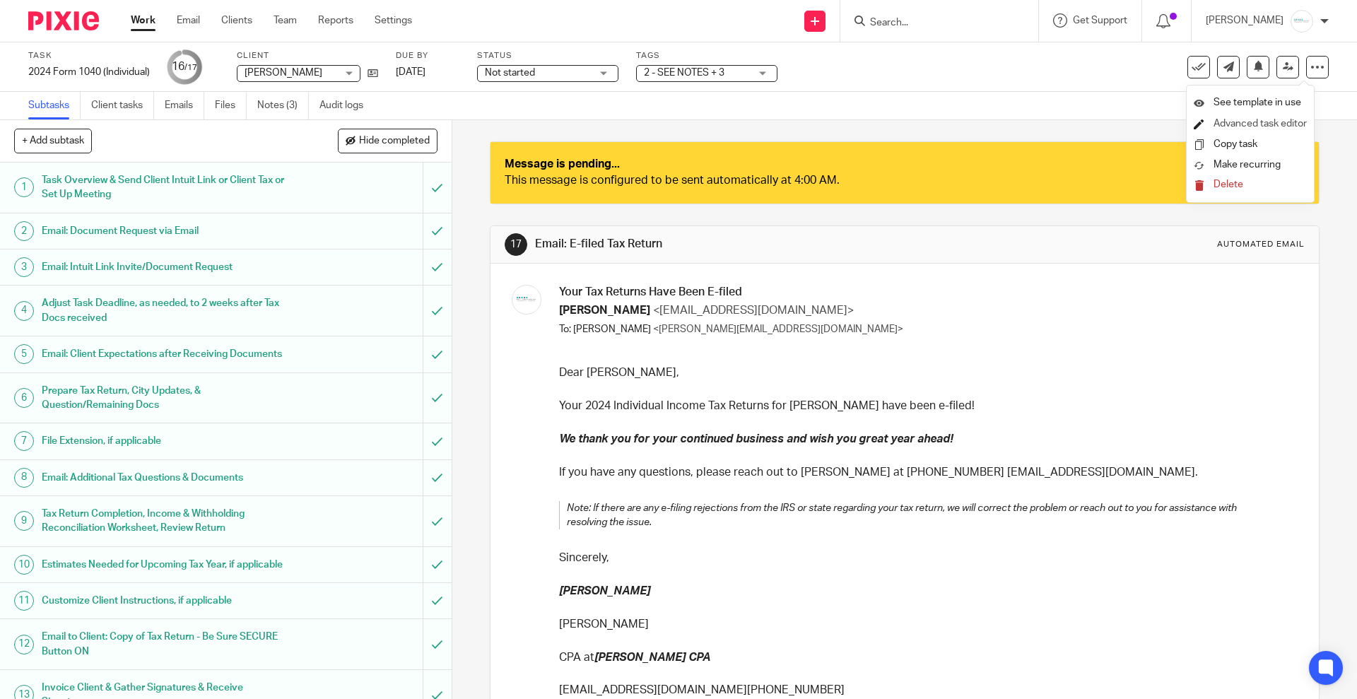
click at [1255, 126] on link "Advanced task editor" at bounding box center [1259, 124] width 93 height 10
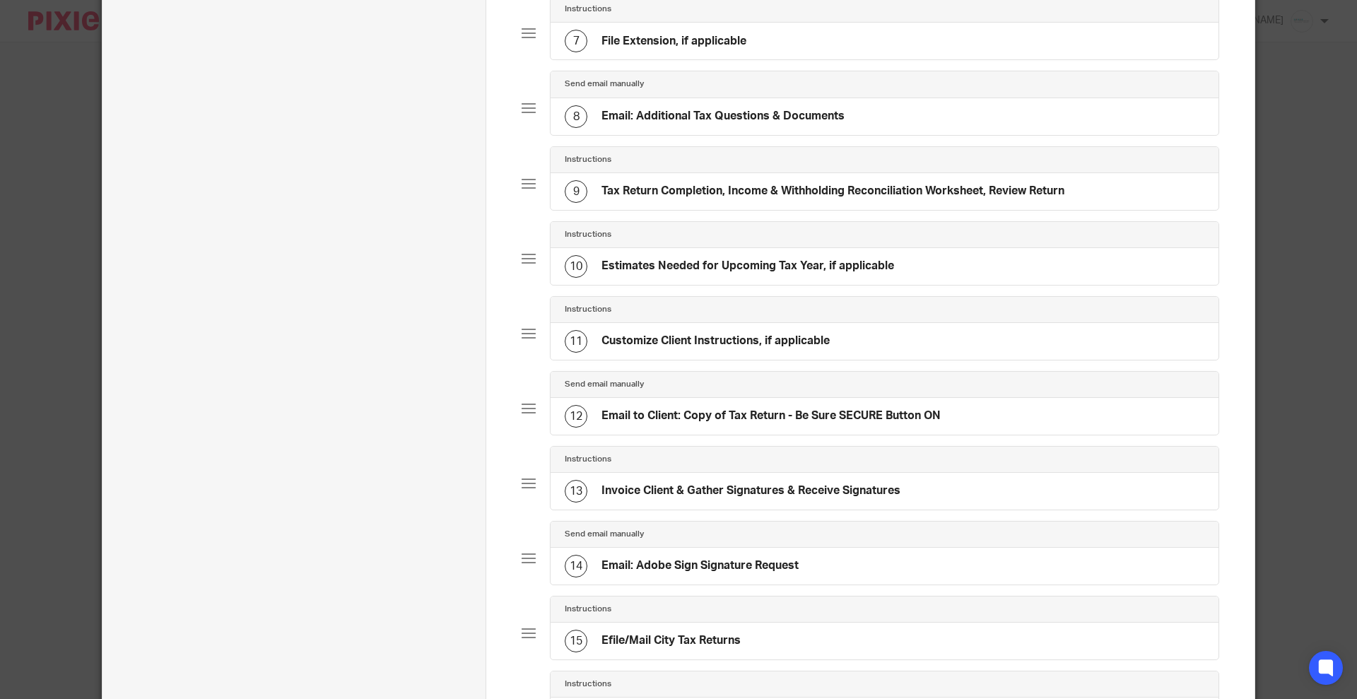
scroll to position [955, 0]
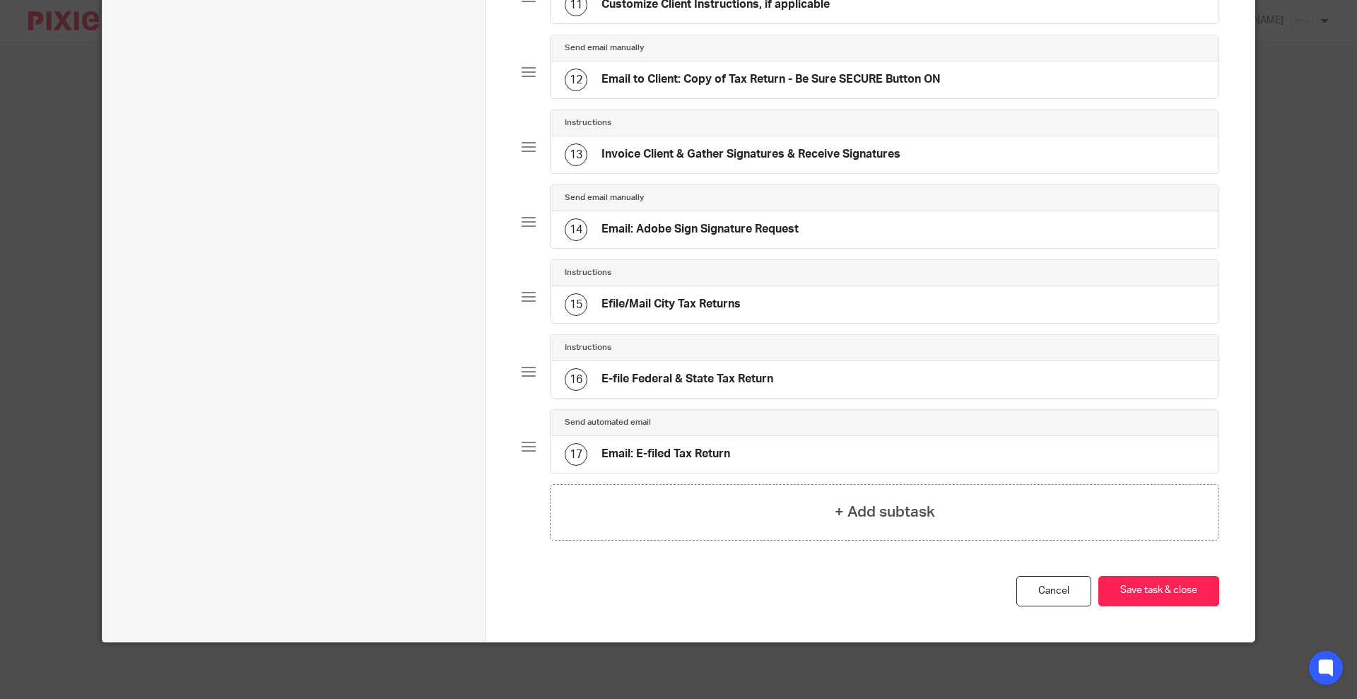
click at [749, 454] on div "17 Email: E-filed Tax Return" at bounding box center [884, 454] width 668 height 37
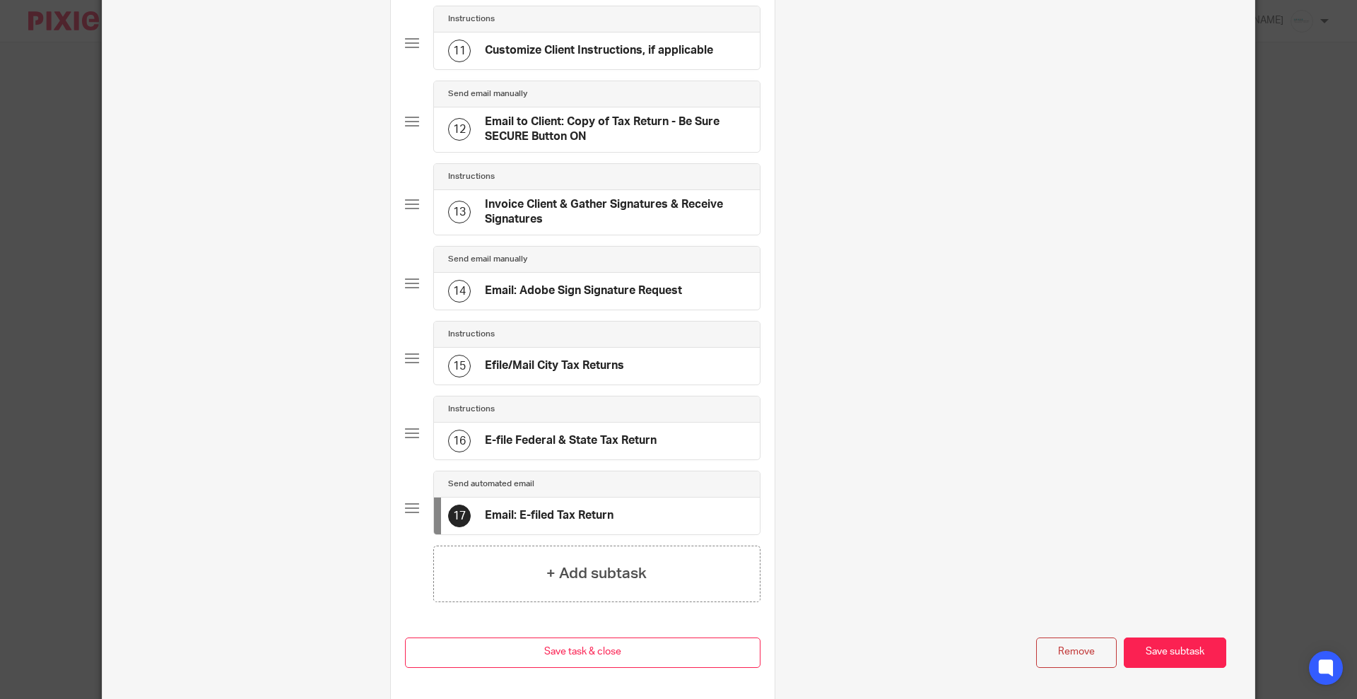
scroll to position [0, 0]
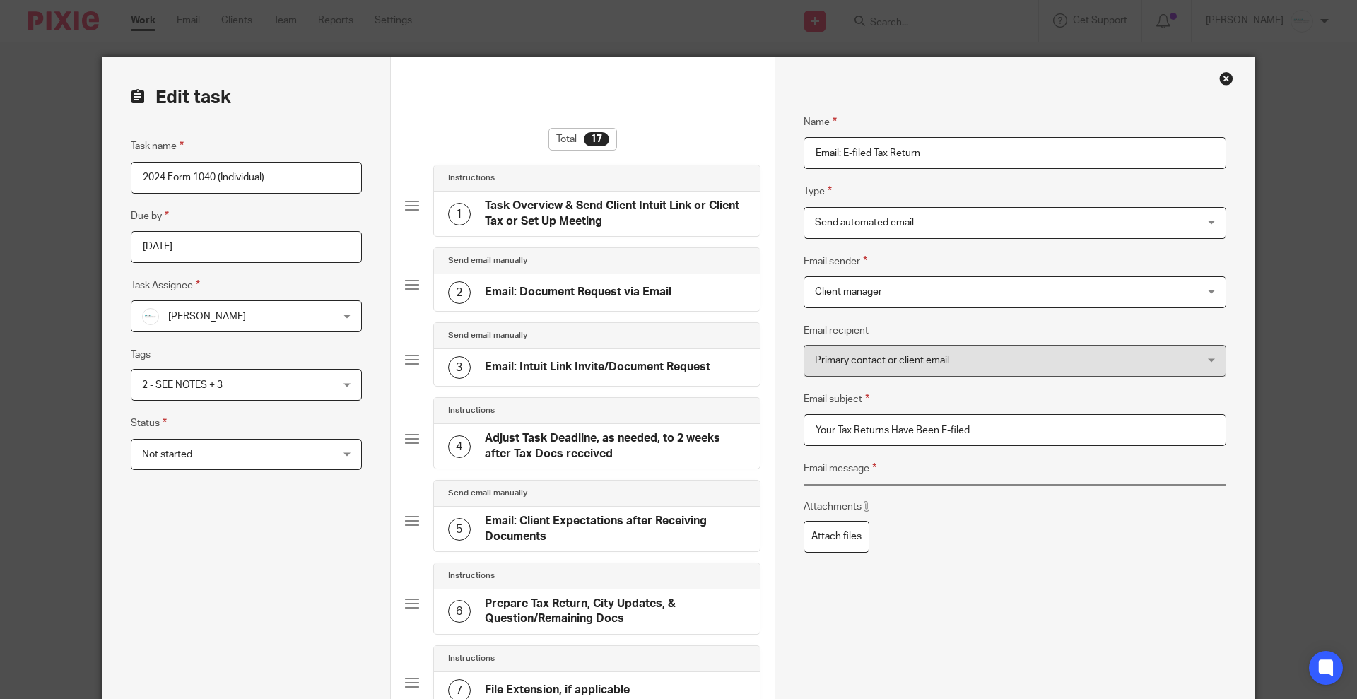
click at [931, 218] on span "Send automated email" at bounding box center [979, 223] width 329 height 30
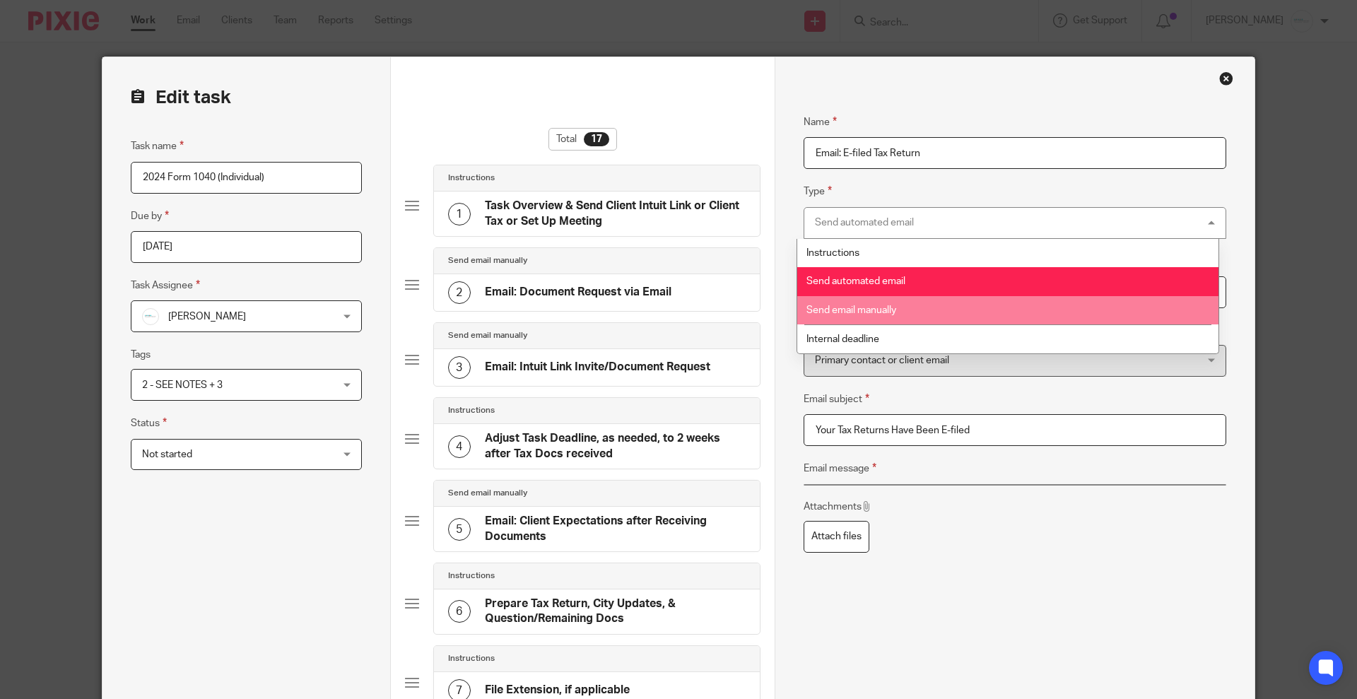
click at [909, 309] on li "Send email manually" at bounding box center [1007, 310] width 421 height 29
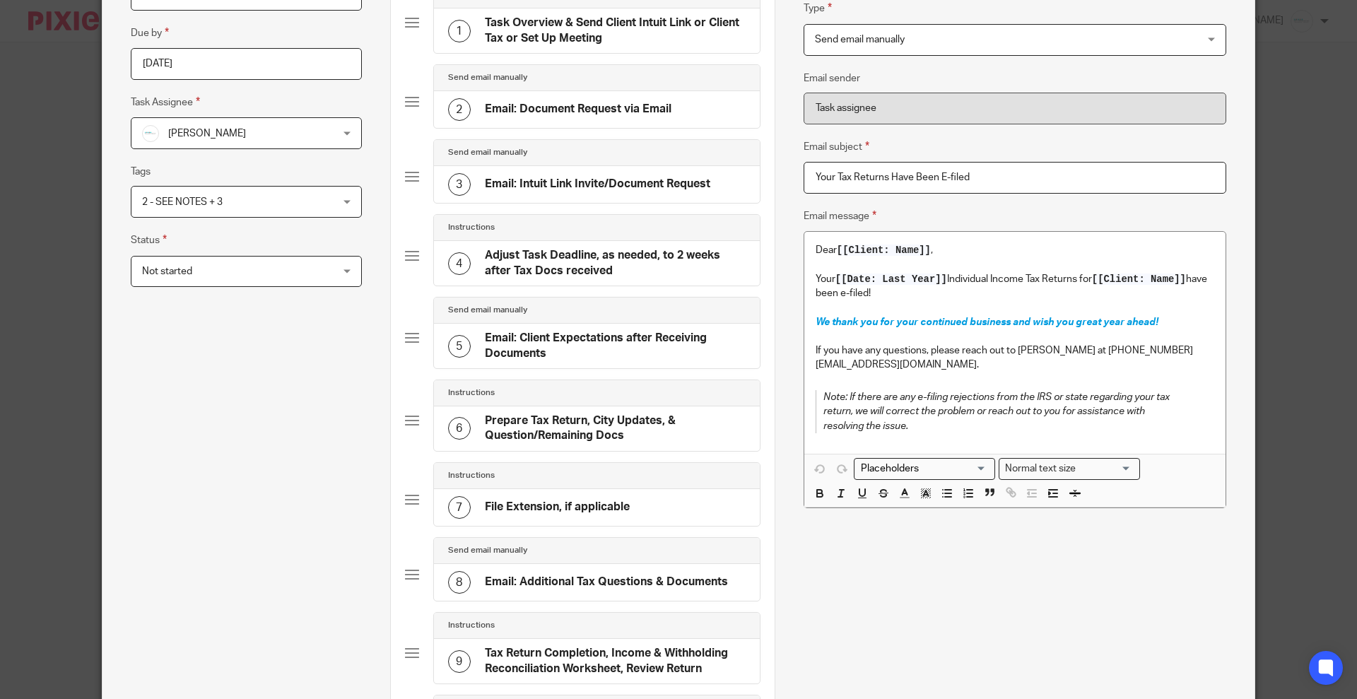
scroll to position [177, 0]
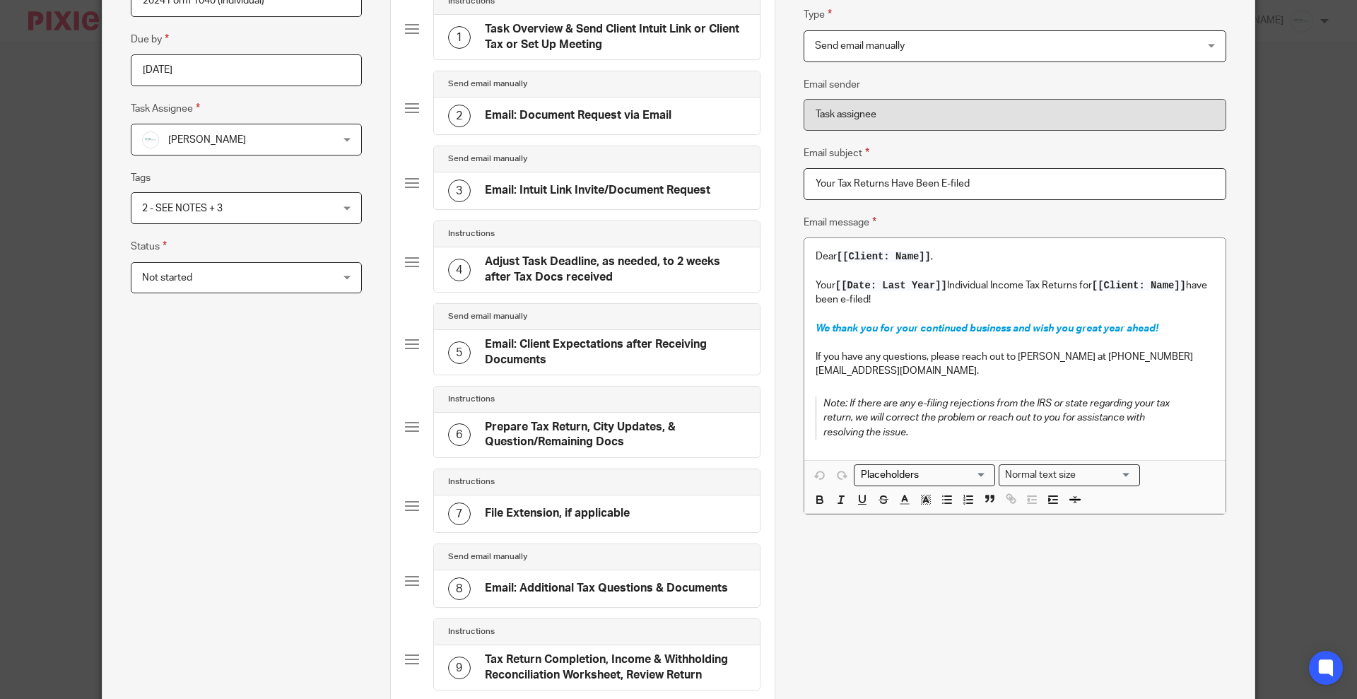
click at [945, 310] on p at bounding box center [1014, 314] width 398 height 14
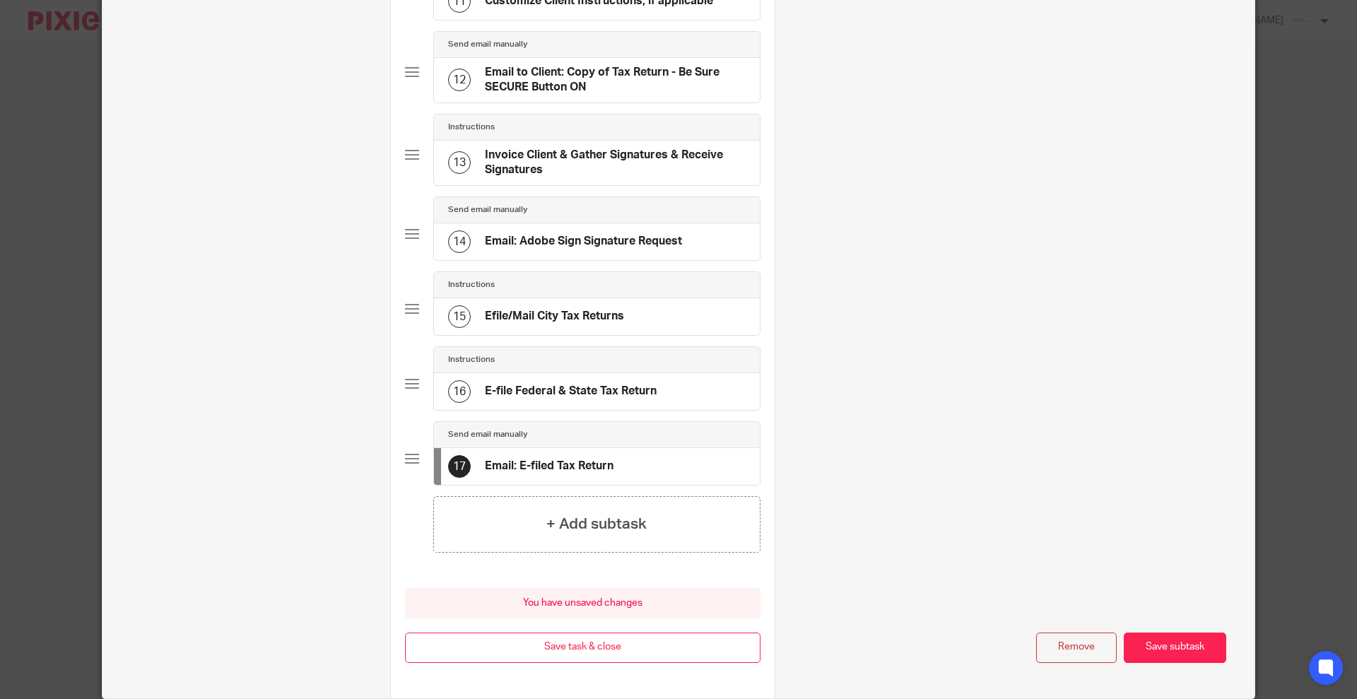
scroll to position [1061, 0]
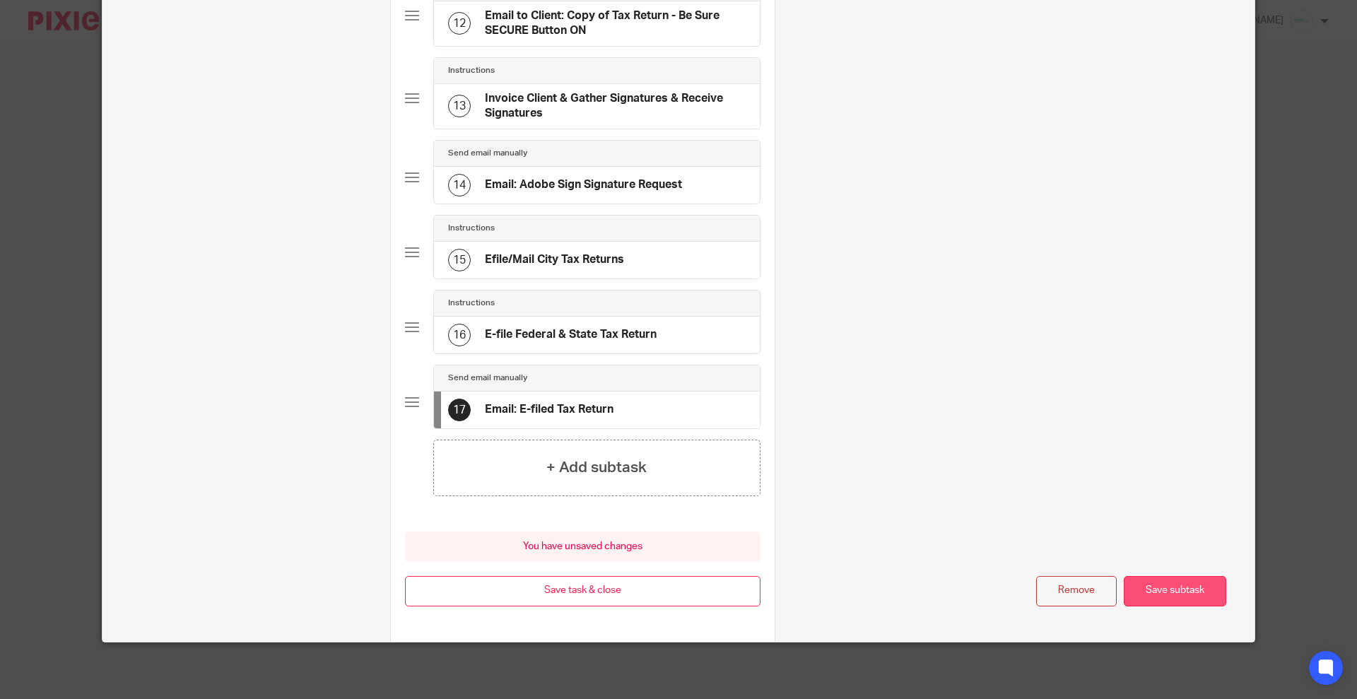
click at [1150, 594] on button "Save subtask" at bounding box center [1174, 591] width 102 height 30
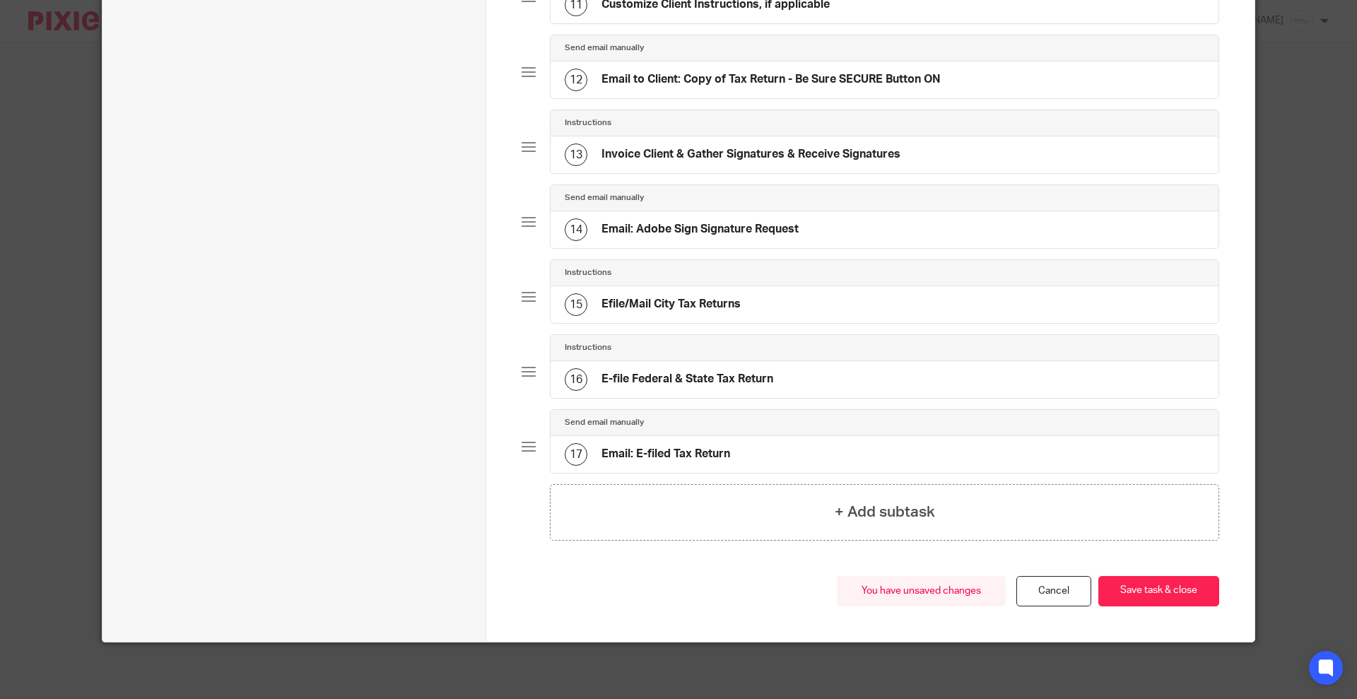
click at [1150, 594] on button "Save task & close" at bounding box center [1158, 591] width 121 height 30
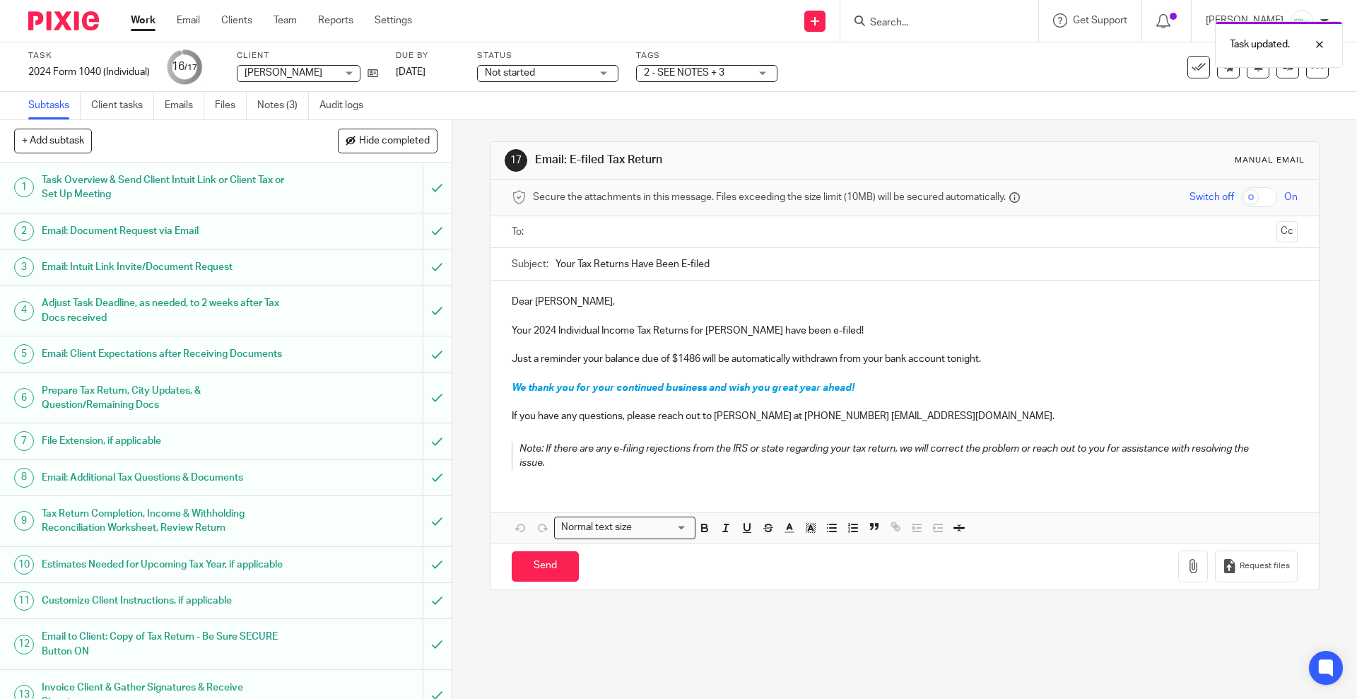
click at [632, 225] on input "text" at bounding box center [904, 232] width 732 height 16
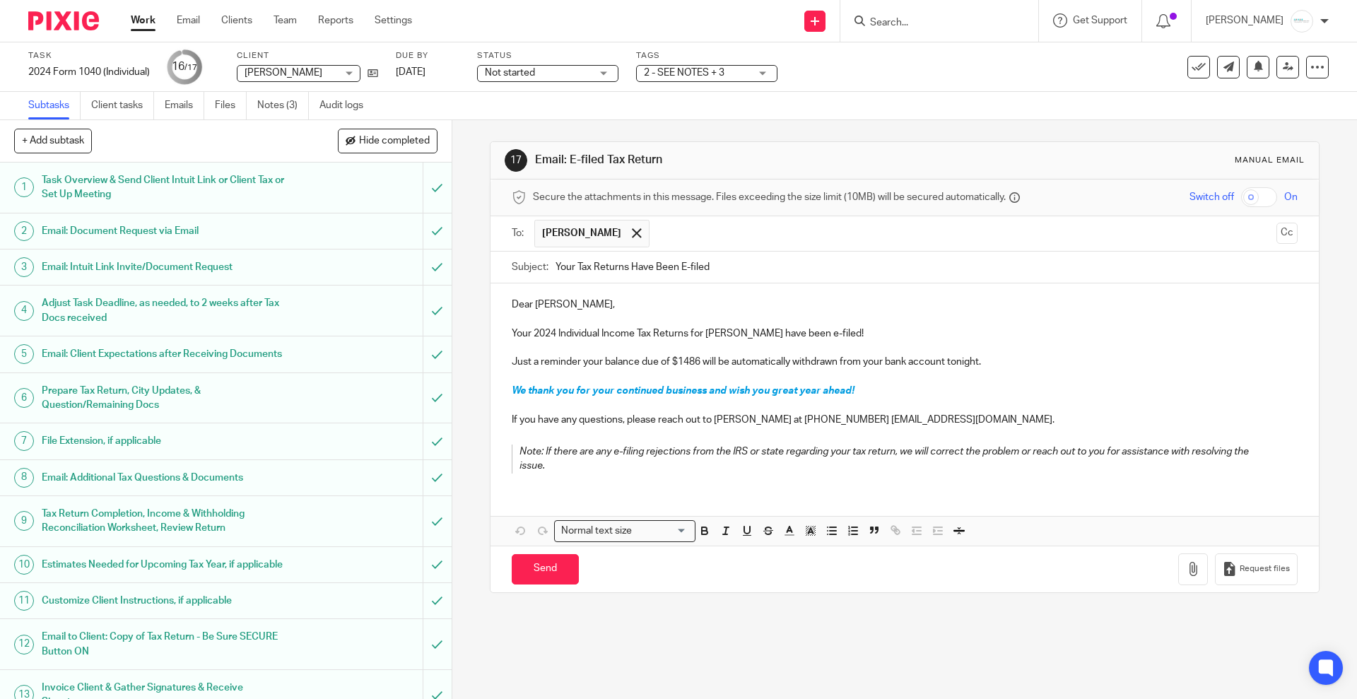
click at [697, 234] on input "text" at bounding box center [963, 234] width 614 height 28
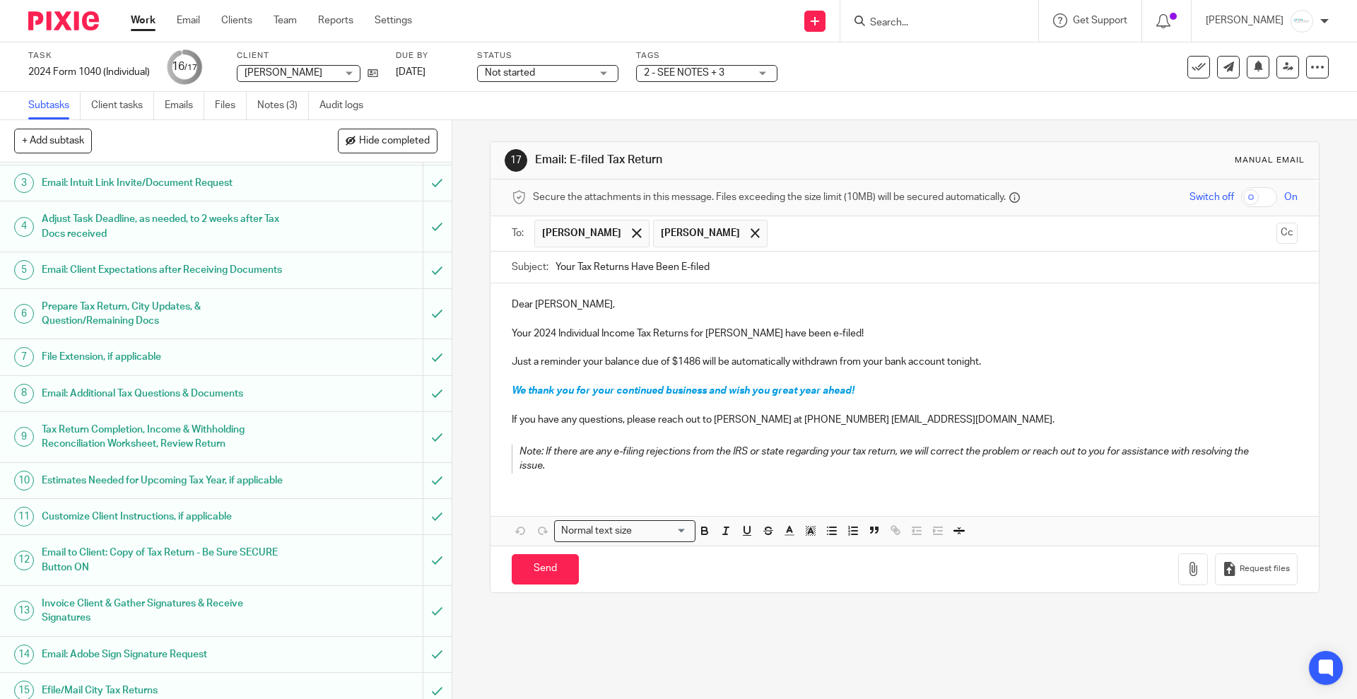
scroll to position [196, 0]
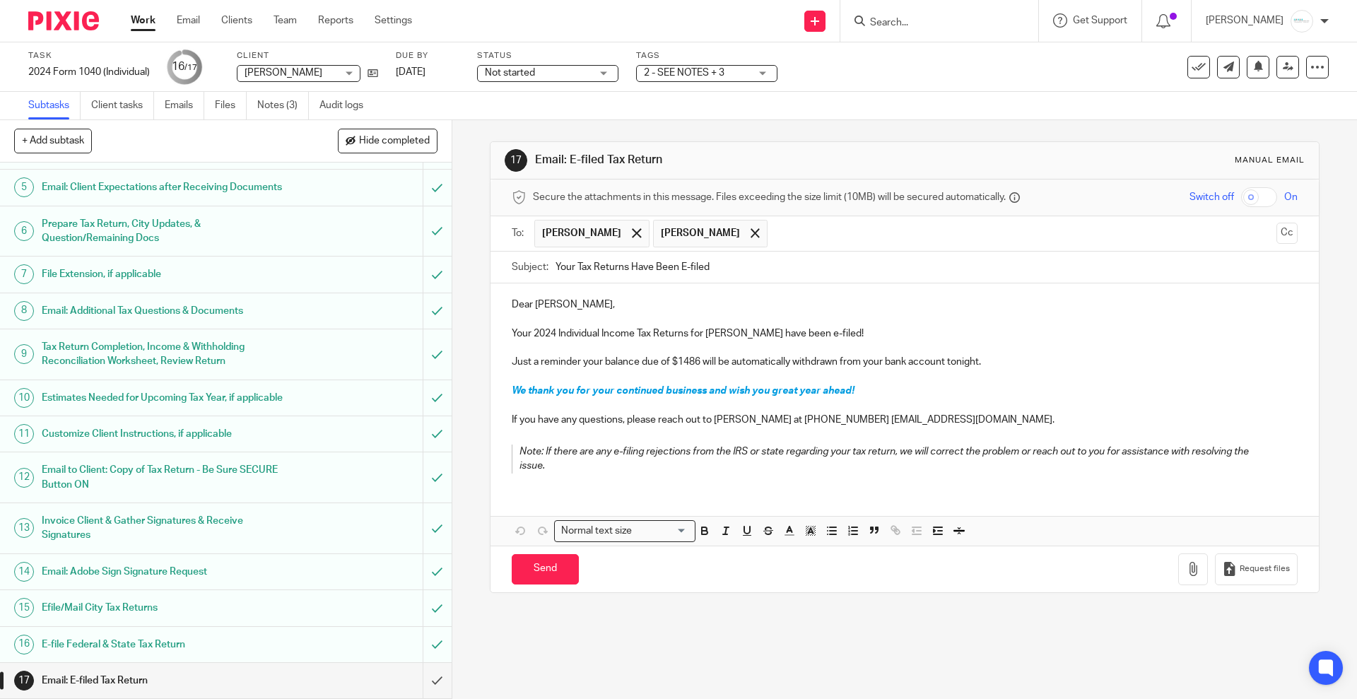
click at [636, 368] on p "Just a reminder your balance due of $1486 will be automatically withdrawn from …" at bounding box center [904, 362] width 785 height 14
drag, startPoint x: 661, startPoint y: 365, endPoint x: 701, endPoint y: 365, distance: 40.3
click at [701, 365] on p "Just a reminder your balance due of $1486 will be automatically withdrawn from …" at bounding box center [904, 362] width 785 height 14
drag, startPoint x: 667, startPoint y: 358, endPoint x: 700, endPoint y: 361, distance: 33.4
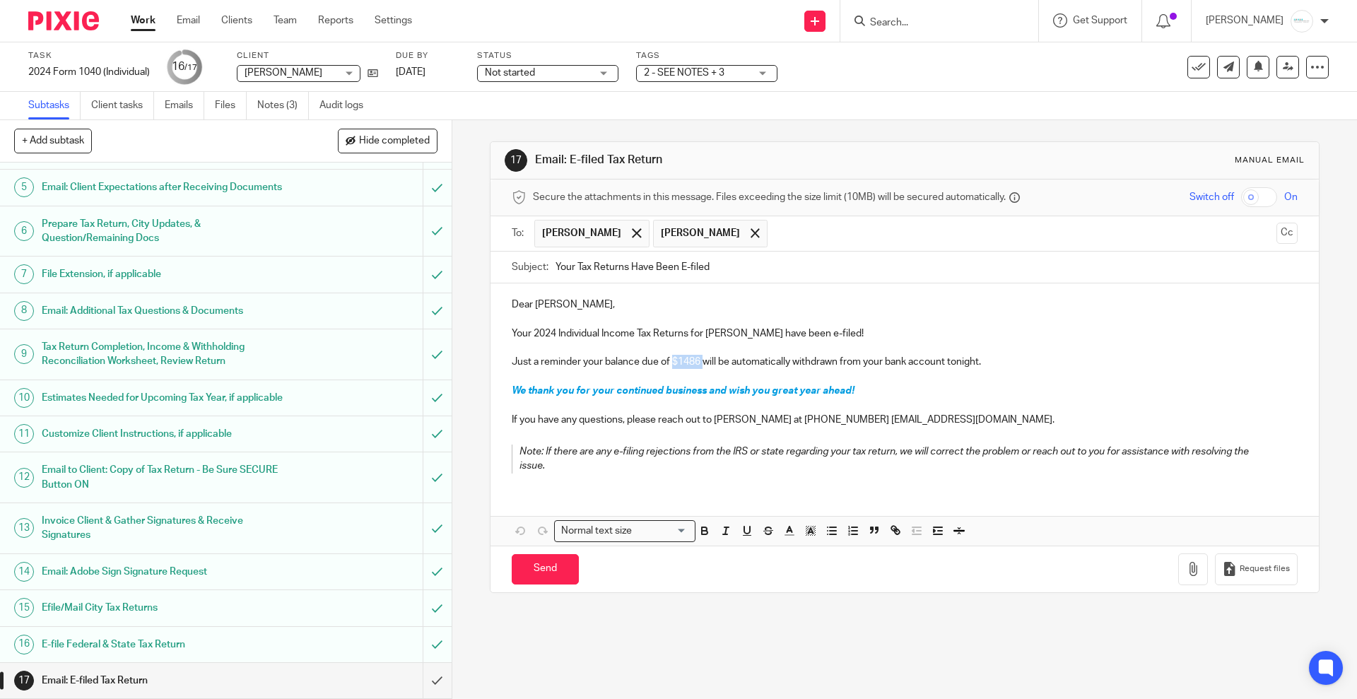
click at [700, 361] on p "Just a reminder your balance due of $1486 will be automatically withdrawn from …" at bounding box center [904, 362] width 785 height 14
click at [702, 531] on icon "button" at bounding box center [704, 530] width 13 height 13
click at [785, 531] on icon "button" at bounding box center [789, 530] width 13 height 13
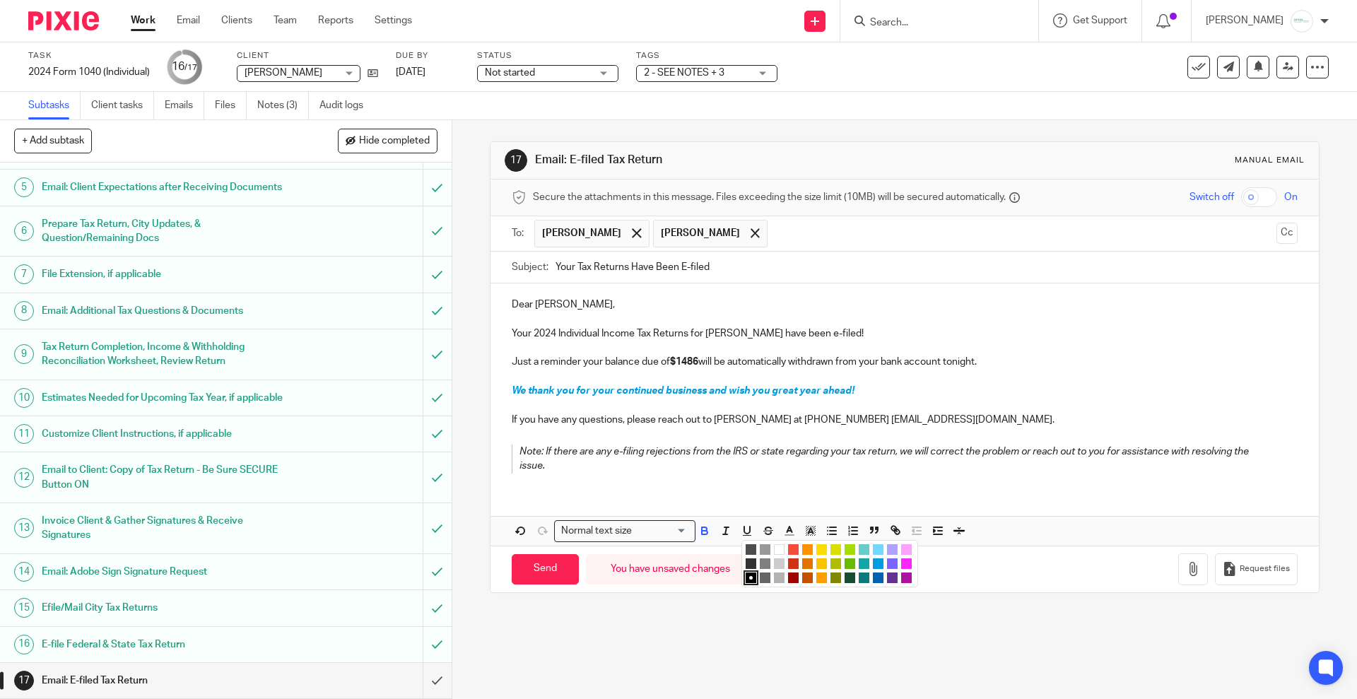
click at [788, 577] on li "color:#9F0500" at bounding box center [793, 577] width 11 height 11
click at [797, 568] on button "Save draft" at bounding box center [806, 569] width 89 height 30
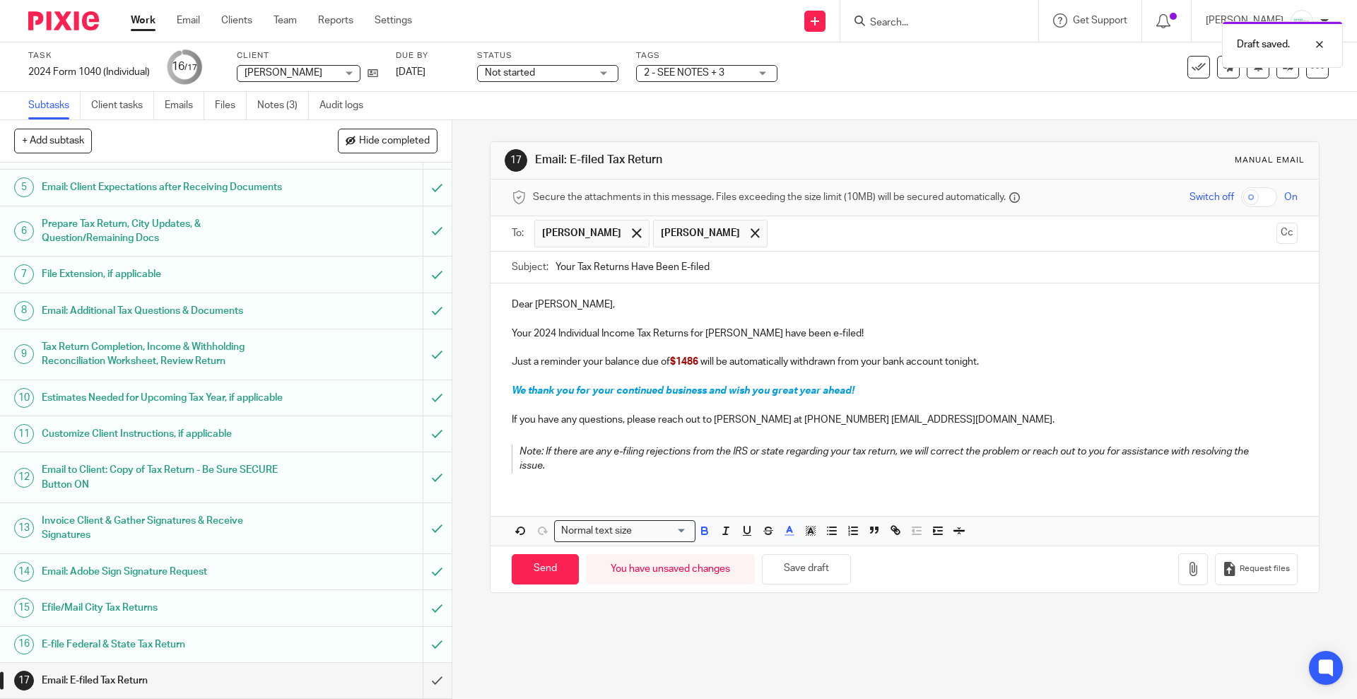
click at [957, 459] on p "Note: If there are any e-filing rejections from the IRS or state regarding your…" at bounding box center [893, 458] width 749 height 29
click at [543, 569] on input "Send" at bounding box center [545, 569] width 67 height 30
type input "Sent"
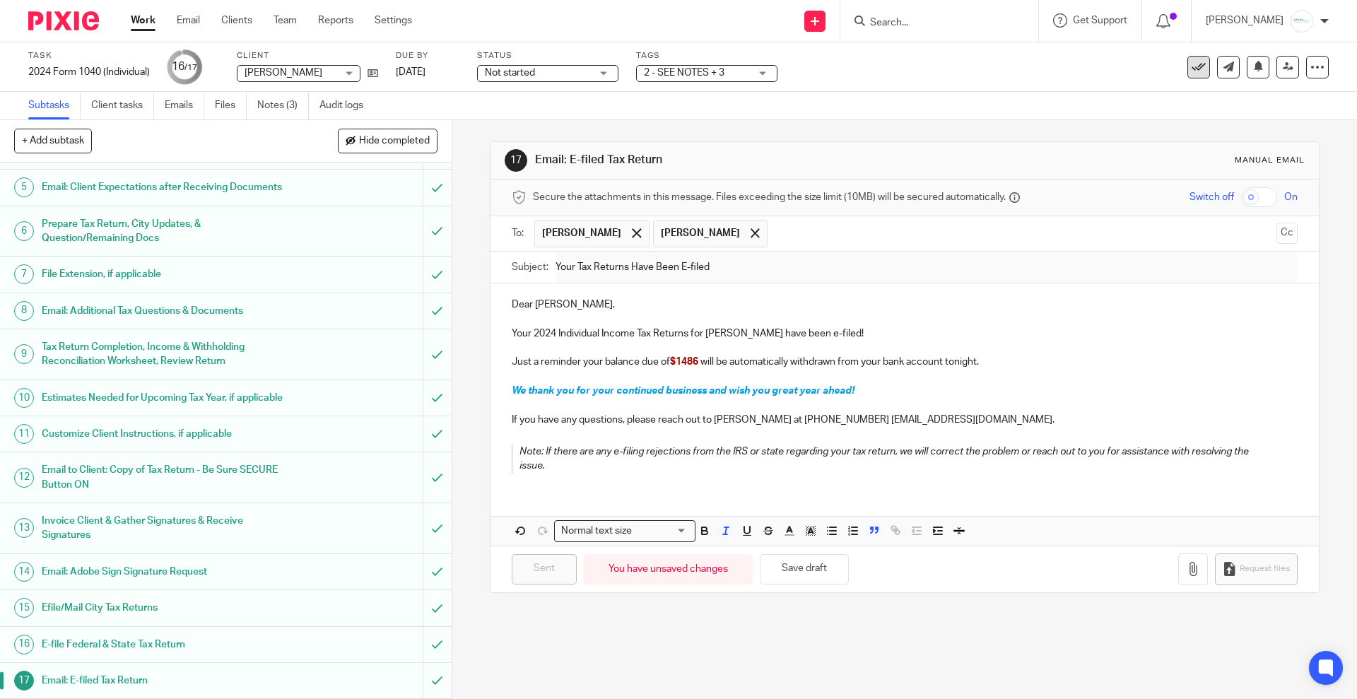
click at [1193, 68] on button at bounding box center [1198, 67] width 23 height 23
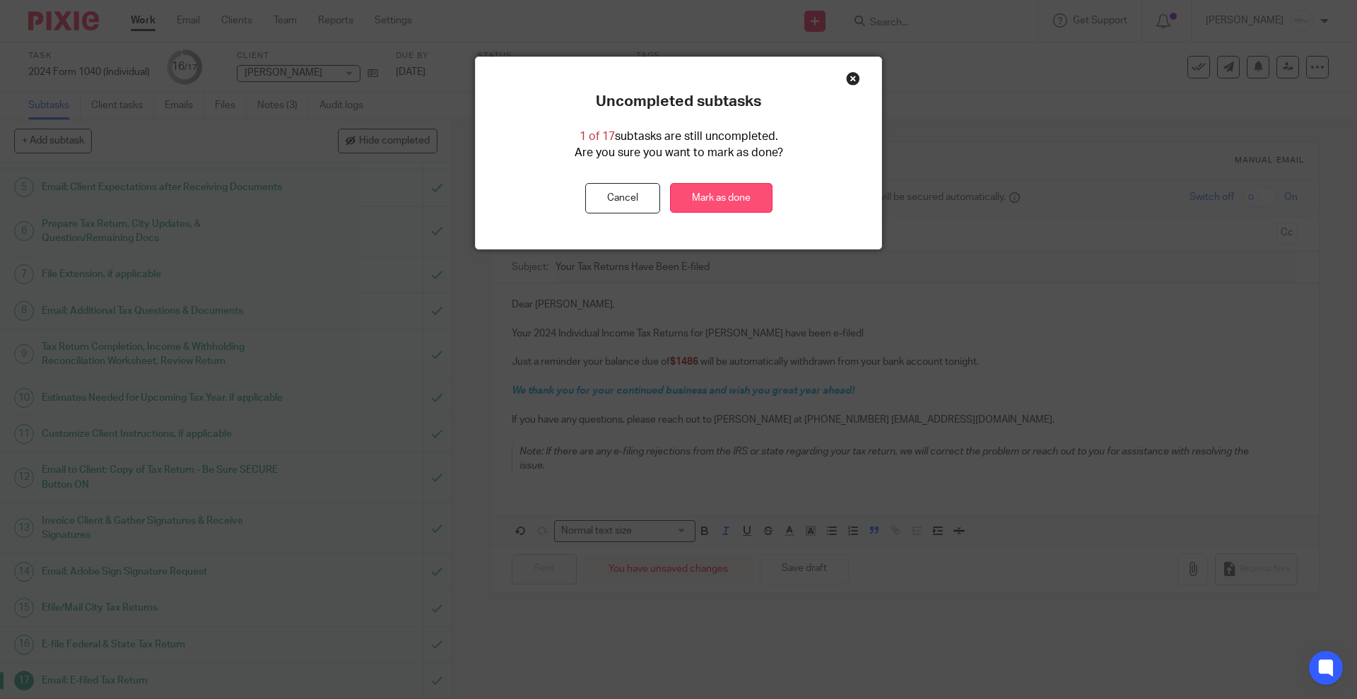
click at [746, 195] on link "Mark as done" at bounding box center [721, 198] width 102 height 30
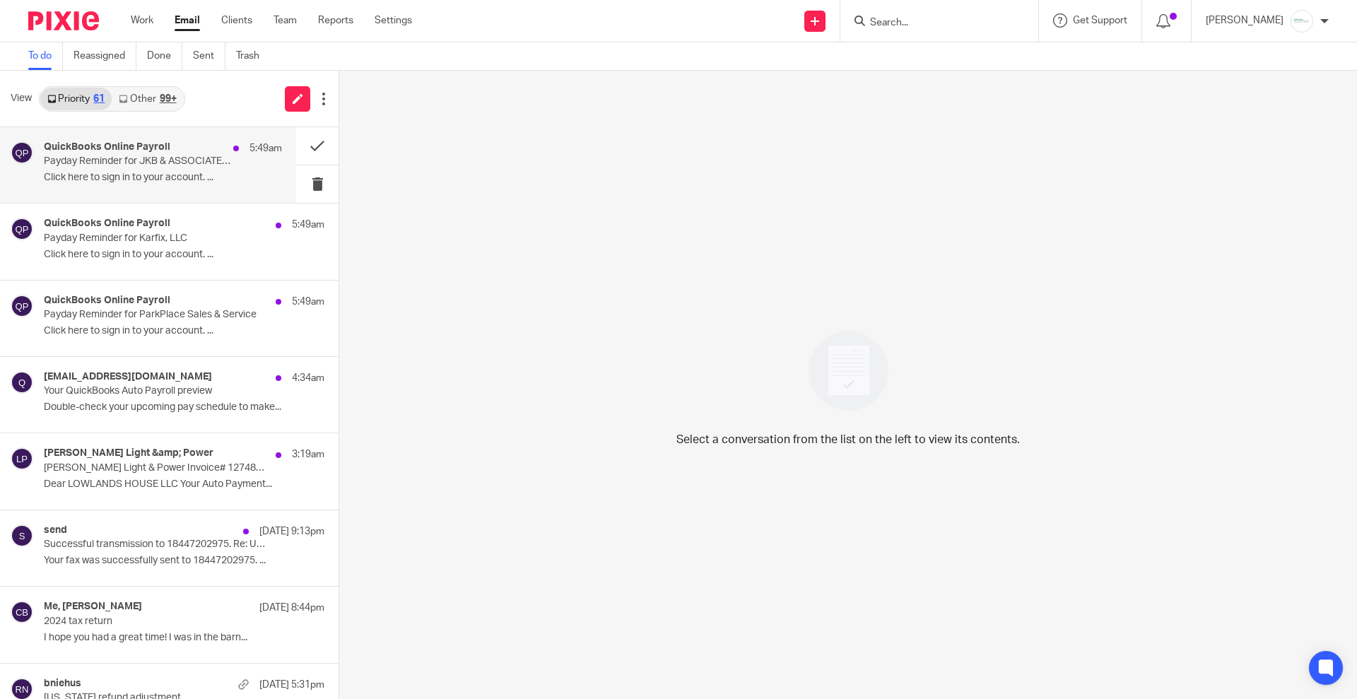
drag, startPoint x: 131, startPoint y: 167, endPoint x: 179, endPoint y: 158, distance: 48.2
click at [131, 167] on p "Payday Reminder for JKB & ASSOCIATES, INC." at bounding box center [139, 161] width 191 height 12
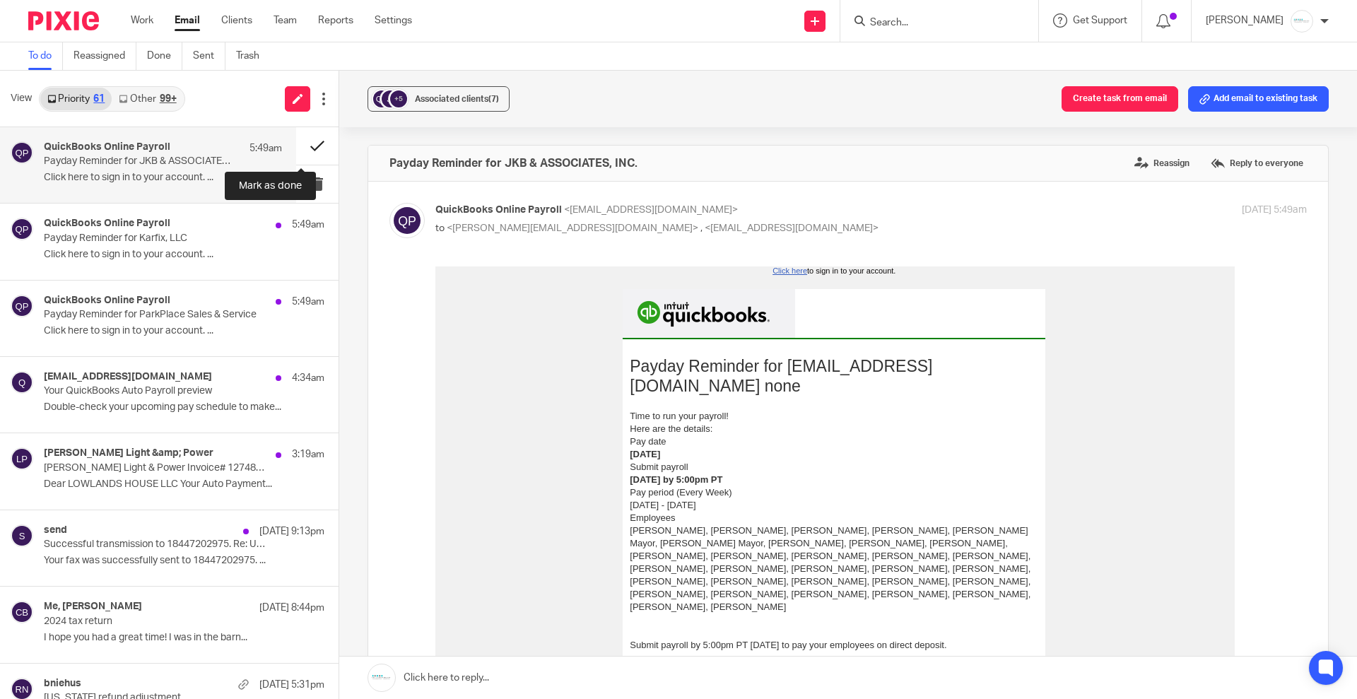
click at [300, 146] on button at bounding box center [317, 145] width 42 height 37
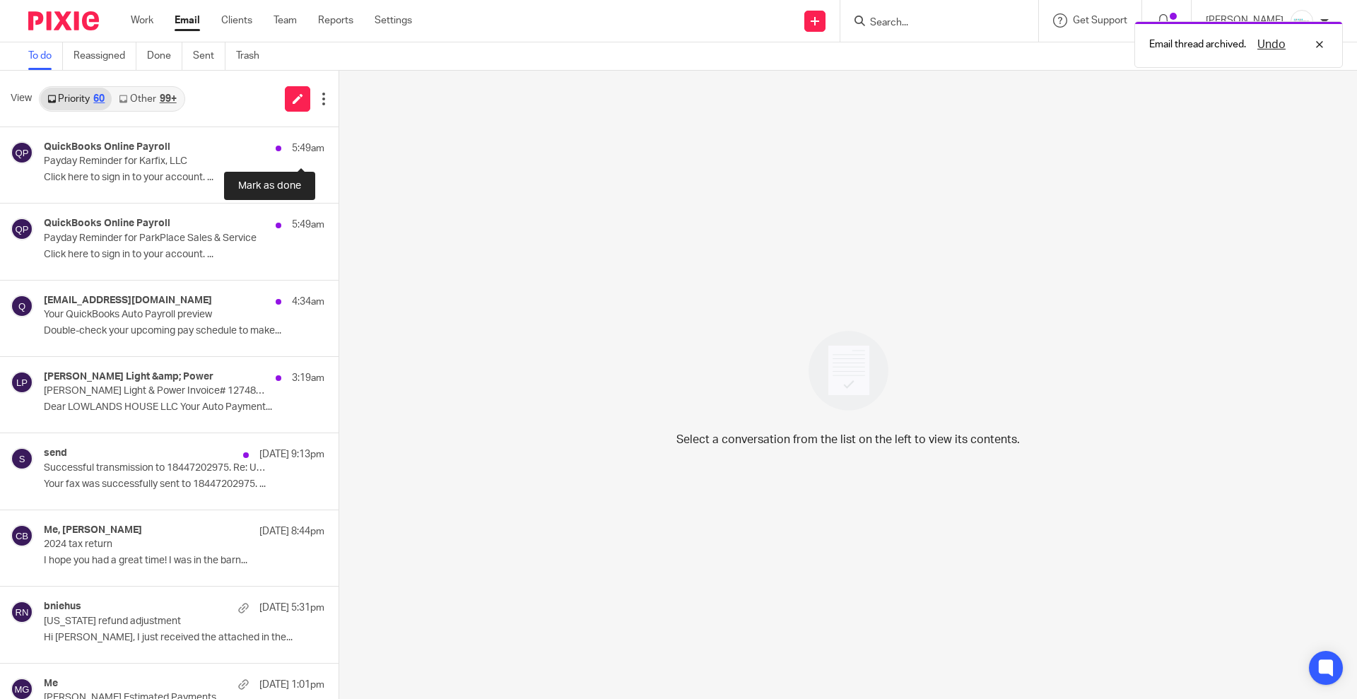
click at [338, 146] on button at bounding box center [343, 145] width 11 height 37
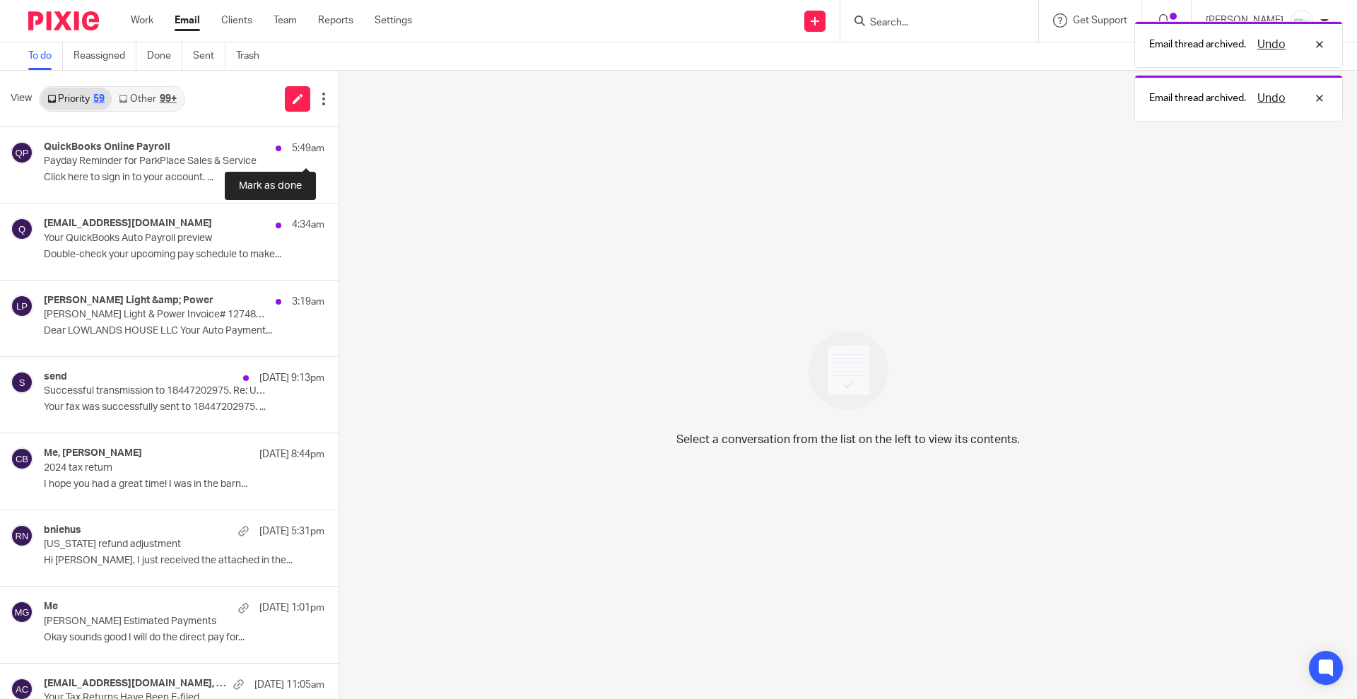
click at [338, 146] on button at bounding box center [343, 145] width 11 height 37
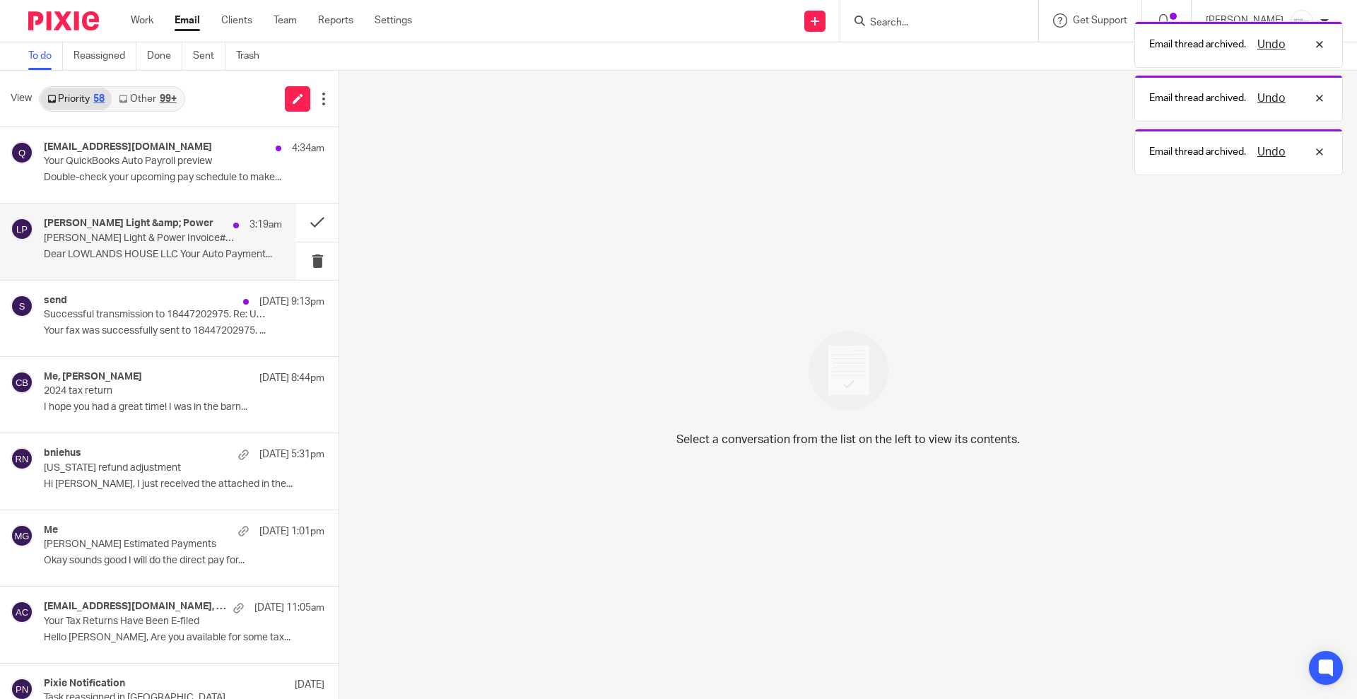
click at [93, 243] on p "[PERSON_NAME] Light & Power Invoice# 127480016665 Reminder" at bounding box center [139, 238] width 191 height 12
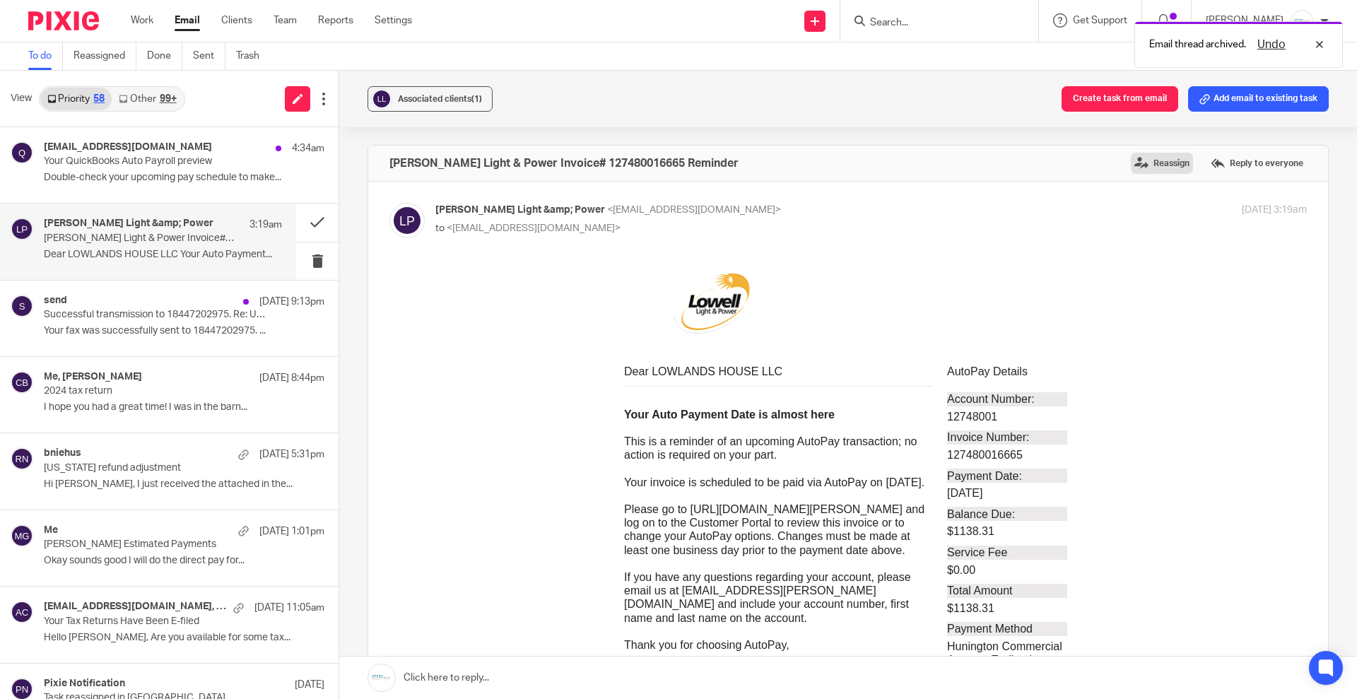
click at [1135, 160] on label "Reassign" at bounding box center [1161, 163] width 62 height 21
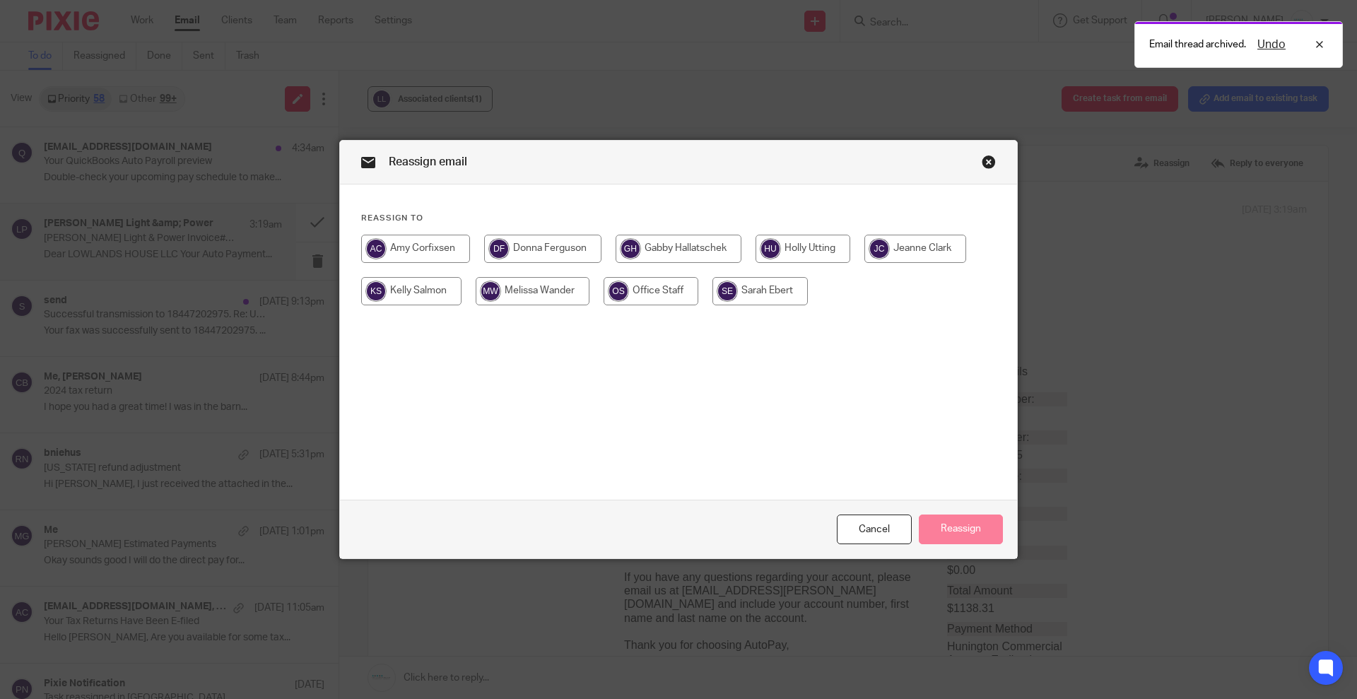
click at [533, 246] on input "radio" at bounding box center [542, 249] width 117 height 28
radio input "true"
click at [957, 529] on button "Reassign" at bounding box center [960, 529] width 84 height 30
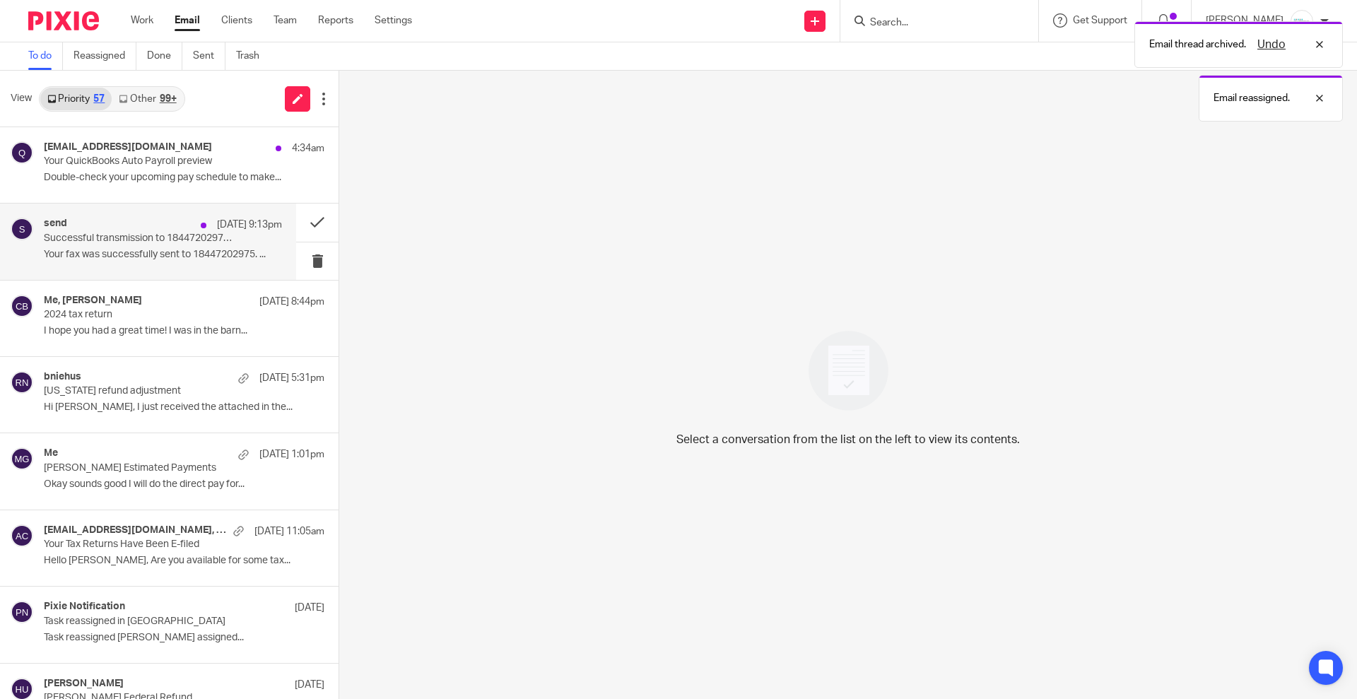
click at [131, 244] on div "send Sep 15 9:13pm Successful transmission to 18447202975. Re: UNKNOWN Your fax…" at bounding box center [163, 241] width 238 height 47
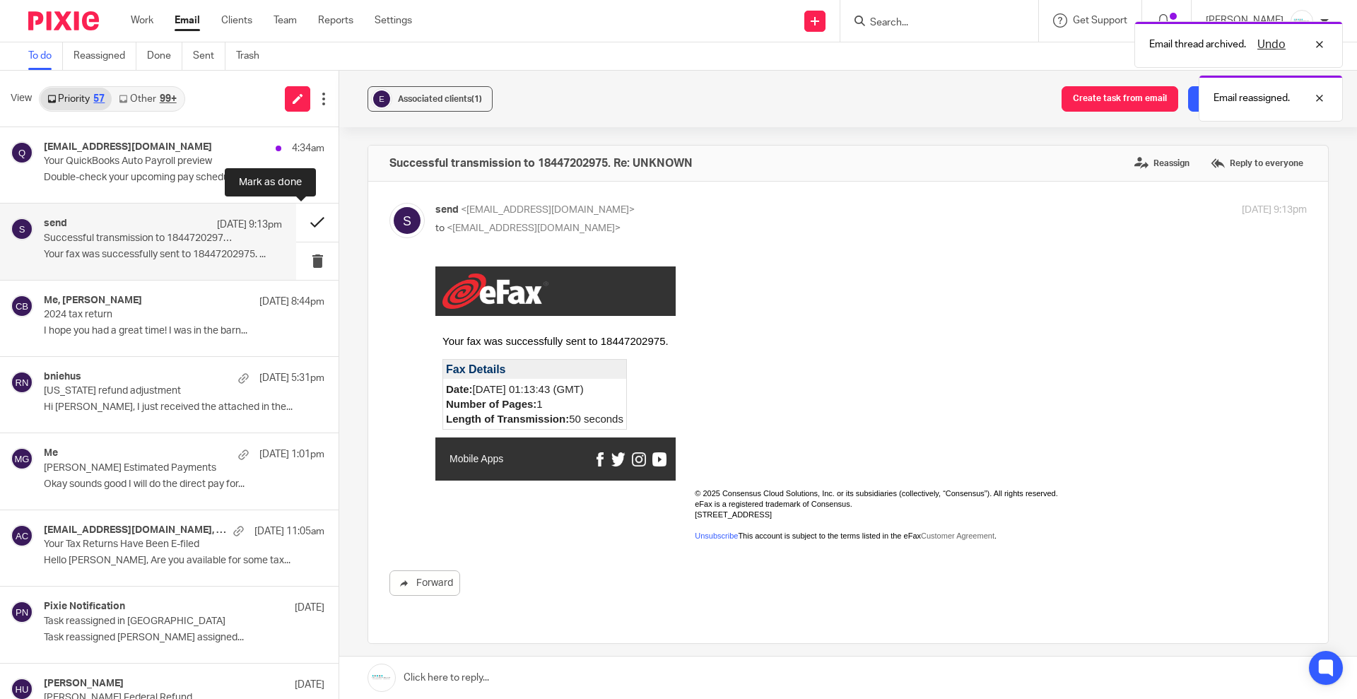
click at [298, 225] on button at bounding box center [317, 221] width 42 height 37
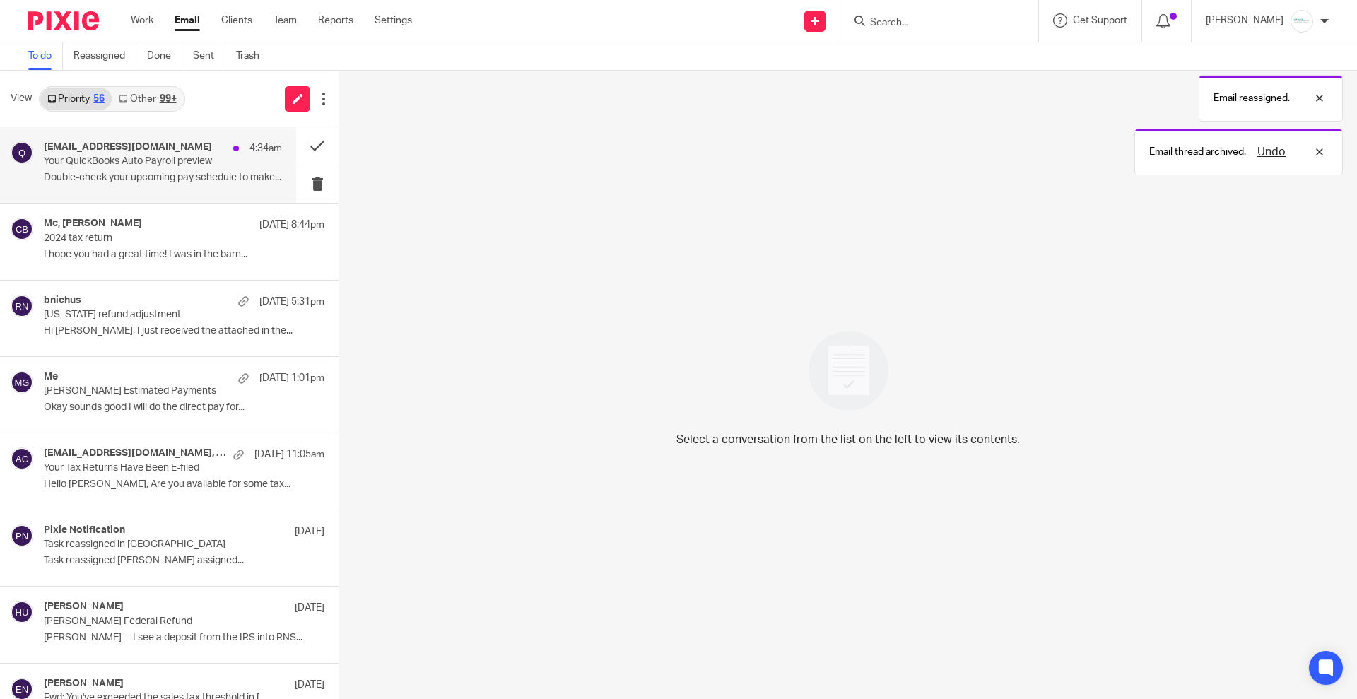
click at [103, 172] on p "Double-check your upcoming pay schedule to make..." at bounding box center [163, 178] width 238 height 12
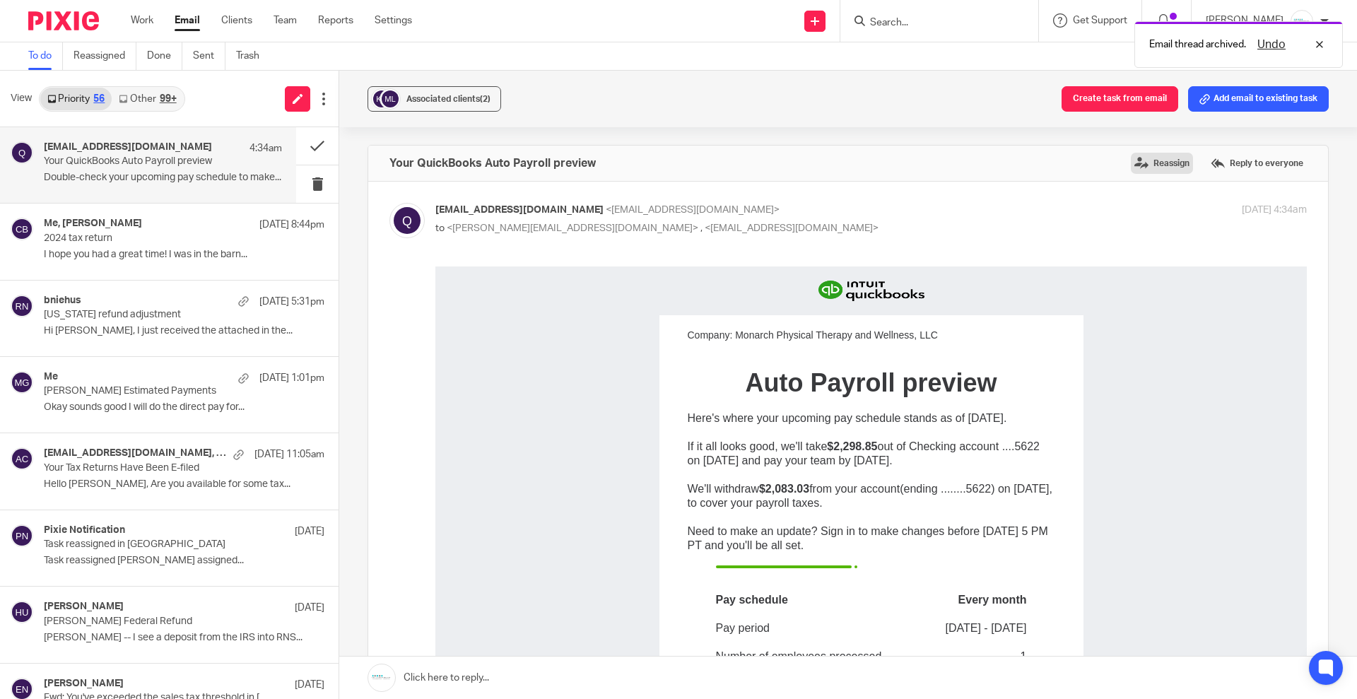
click at [1144, 165] on label "Reassign" at bounding box center [1161, 163] width 62 height 21
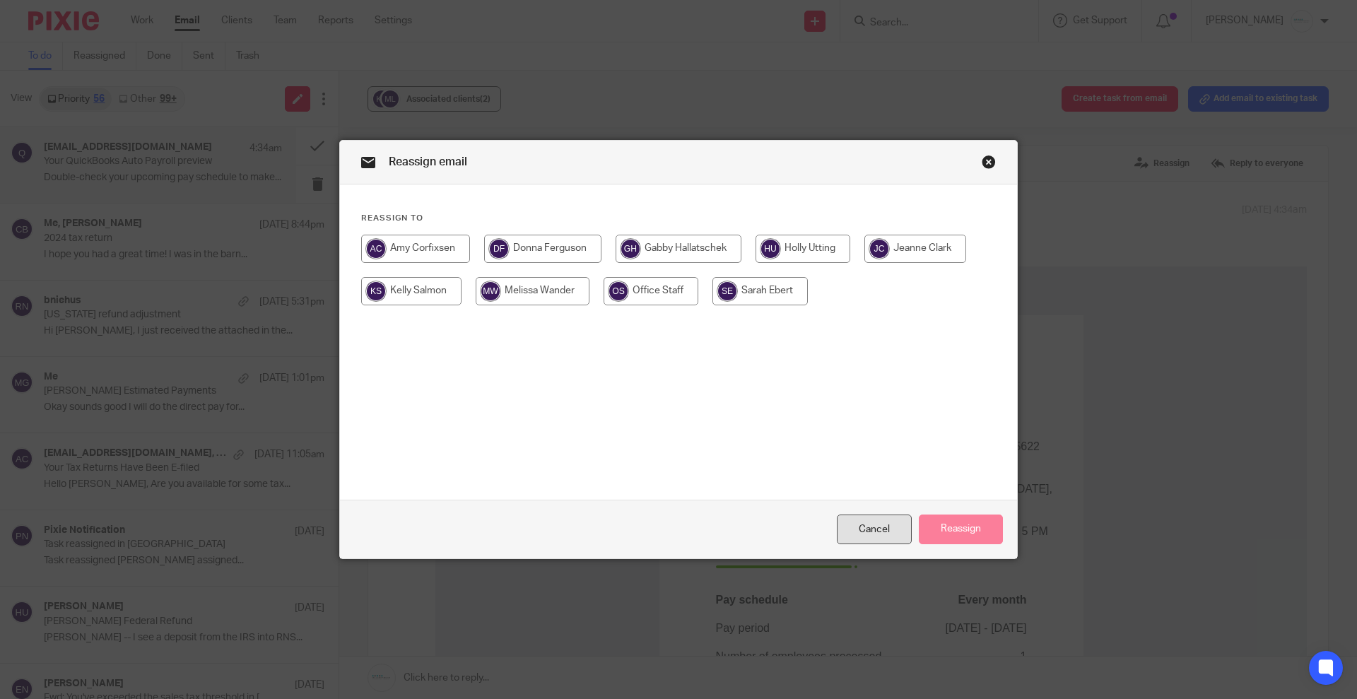
click at [861, 525] on div "Cancel" at bounding box center [874, 529] width 75 height 30
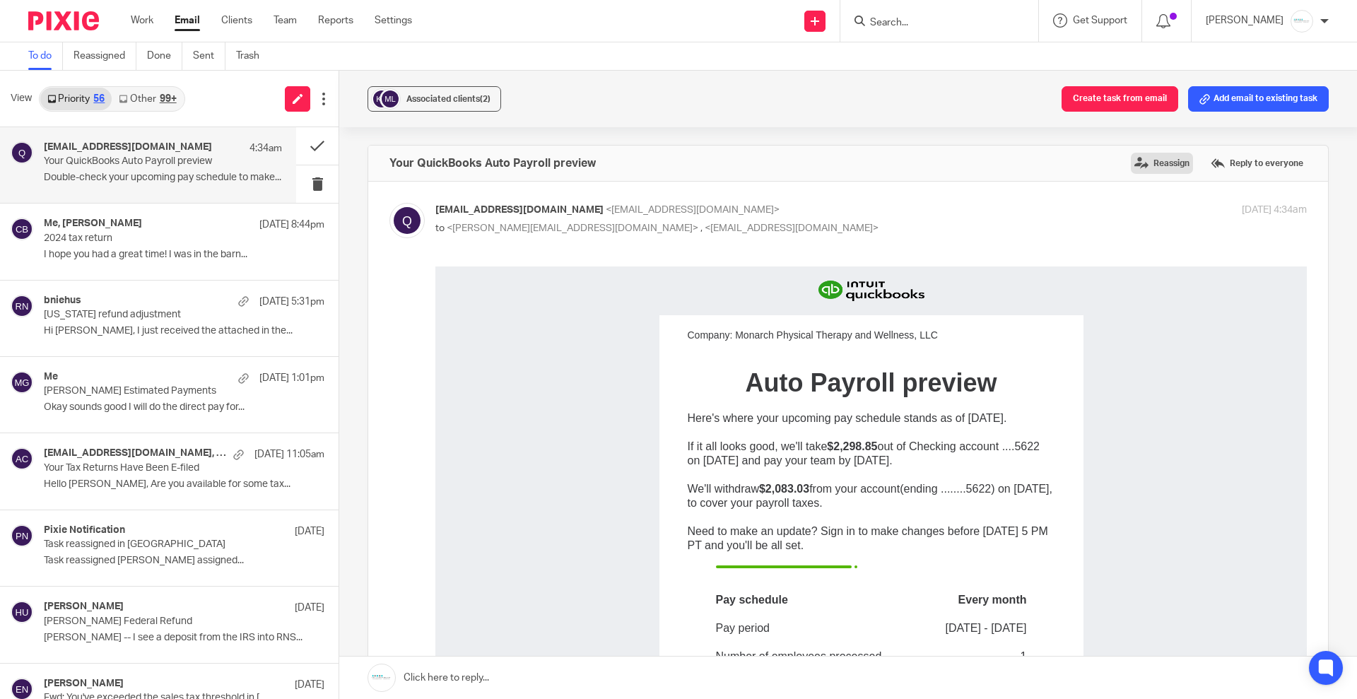
click at [1130, 169] on label "Reassign" at bounding box center [1161, 163] width 62 height 21
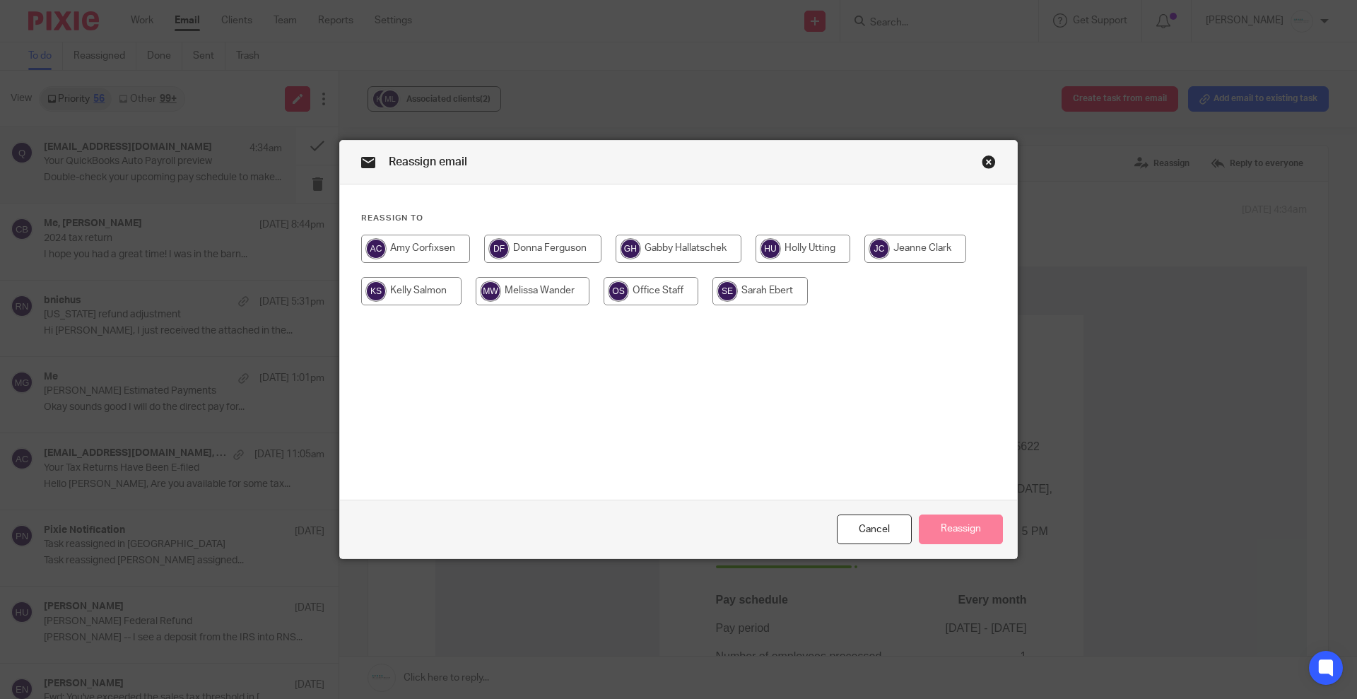
click at [510, 297] on input "radio" at bounding box center [532, 291] width 114 height 28
radio input "true"
click at [957, 528] on button "Reassign" at bounding box center [960, 529] width 84 height 30
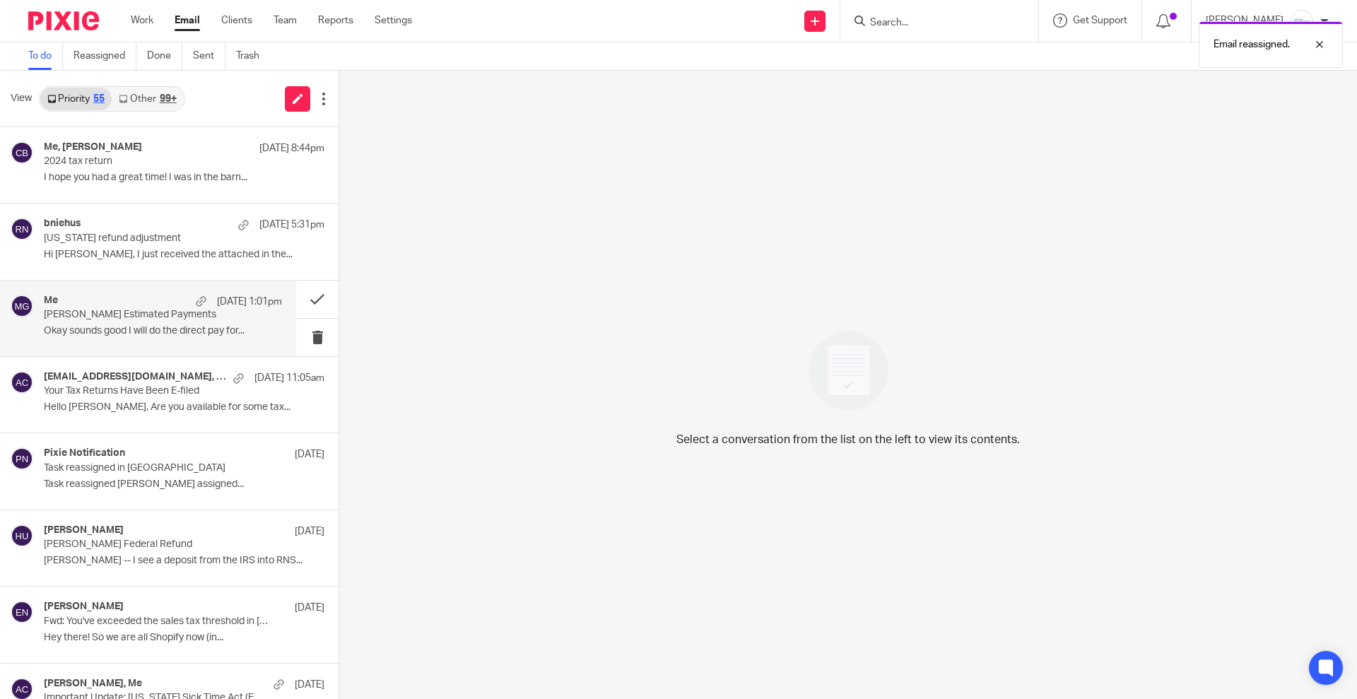
click at [141, 325] on p "Okay sounds good I will do the direct pay for..." at bounding box center [163, 331] width 238 height 12
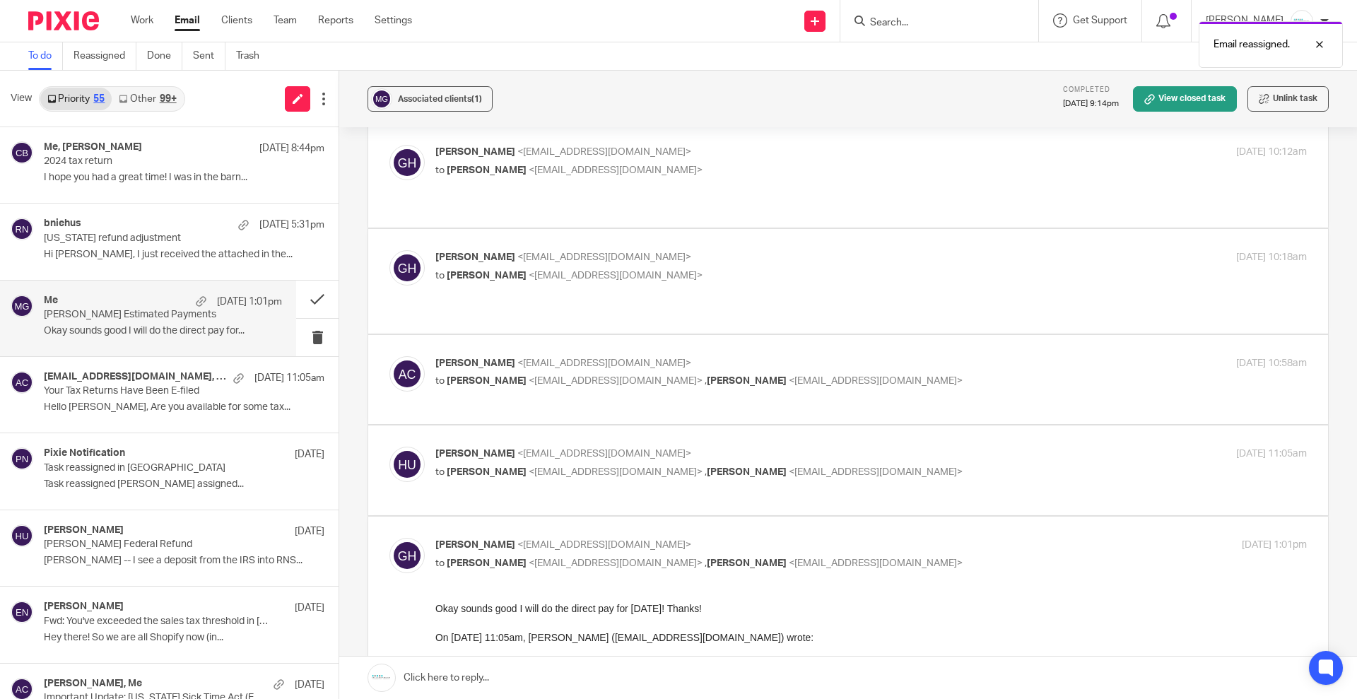
scroll to position [88, 0]
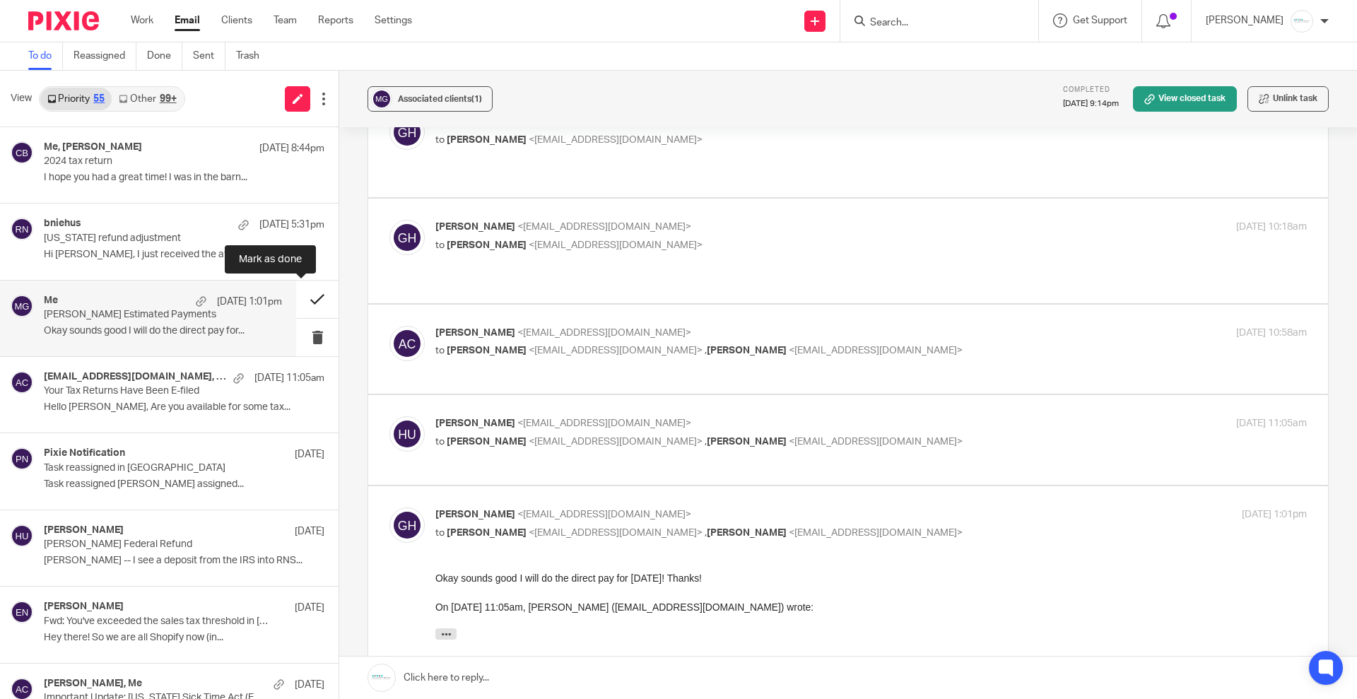
click at [303, 299] on button at bounding box center [317, 298] width 42 height 37
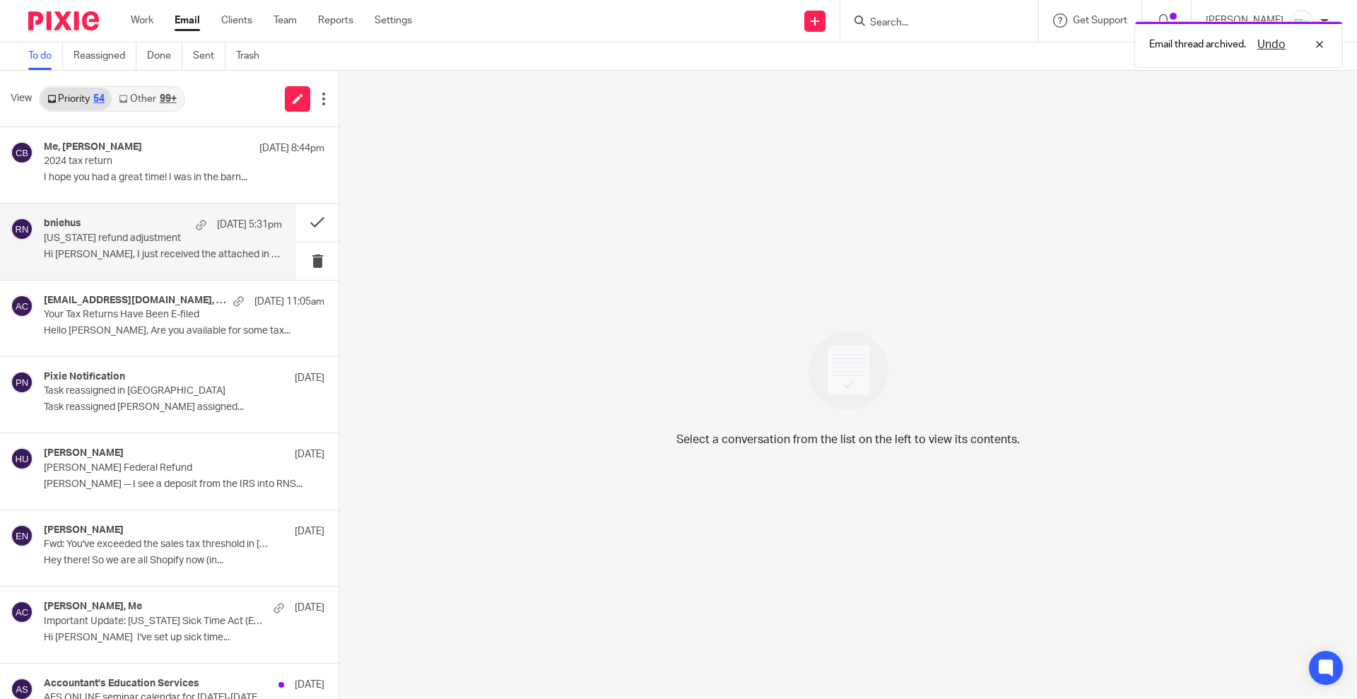
click at [131, 240] on p "[US_STATE] refund adjustment" at bounding box center [139, 238] width 191 height 12
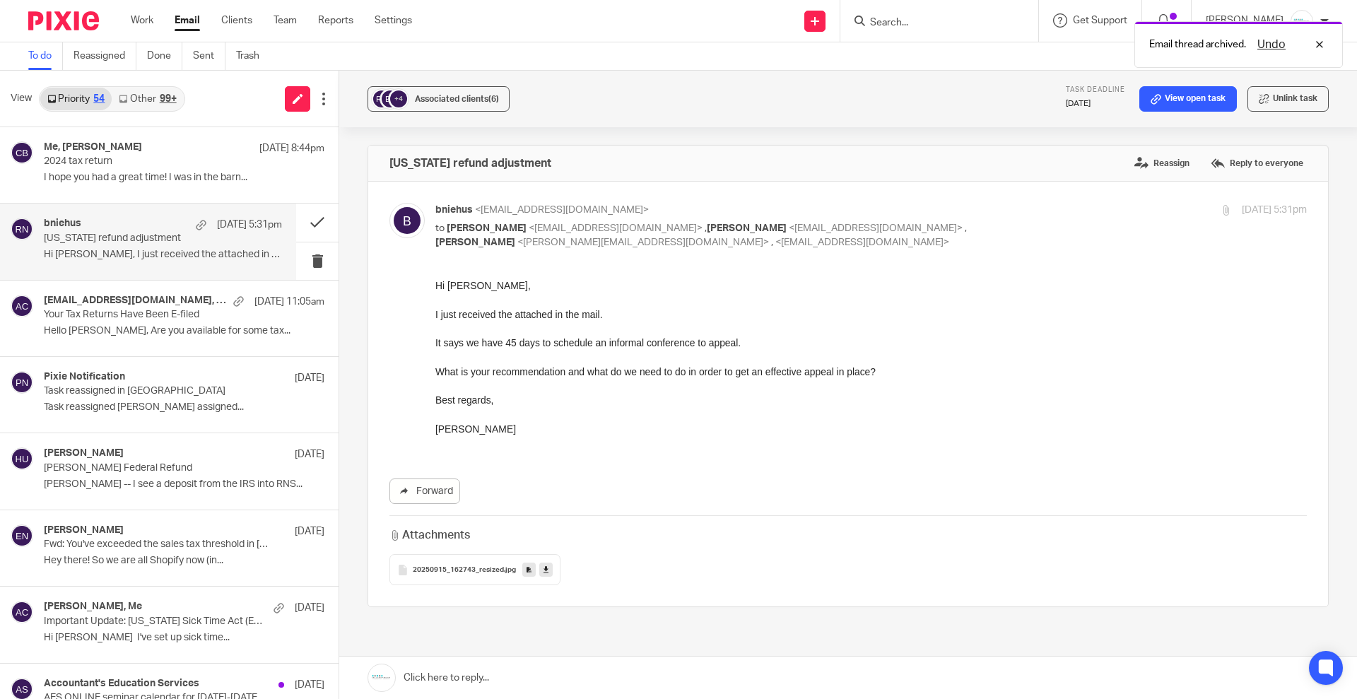
scroll to position [0, 0]
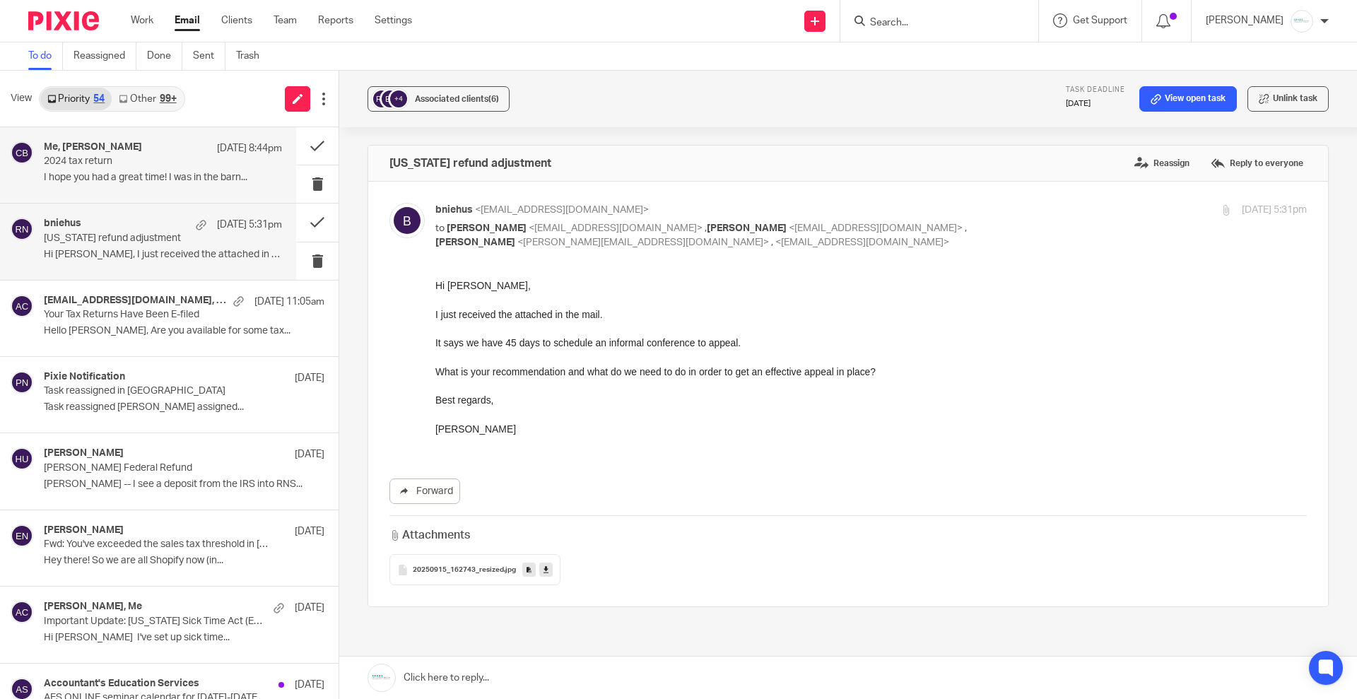
click at [79, 163] on p "2024 tax return" at bounding box center [139, 161] width 191 height 12
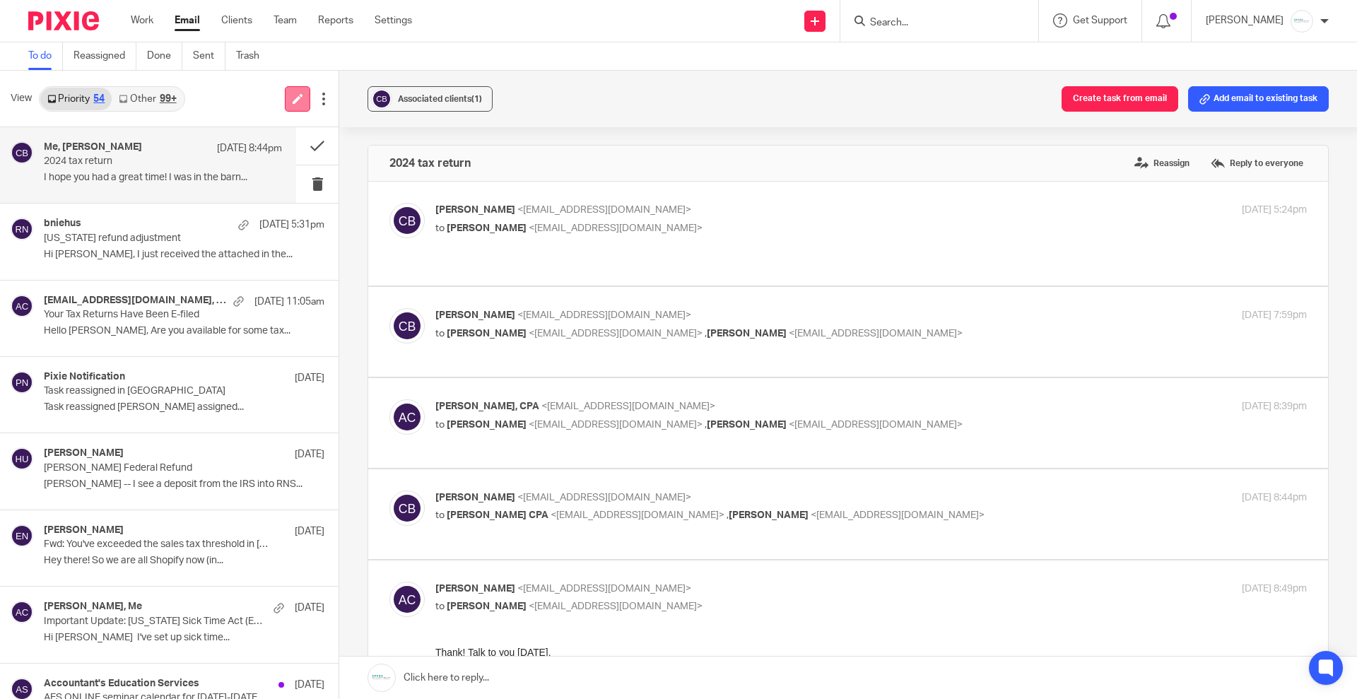
click at [289, 105] on link at bounding box center [297, 98] width 25 height 25
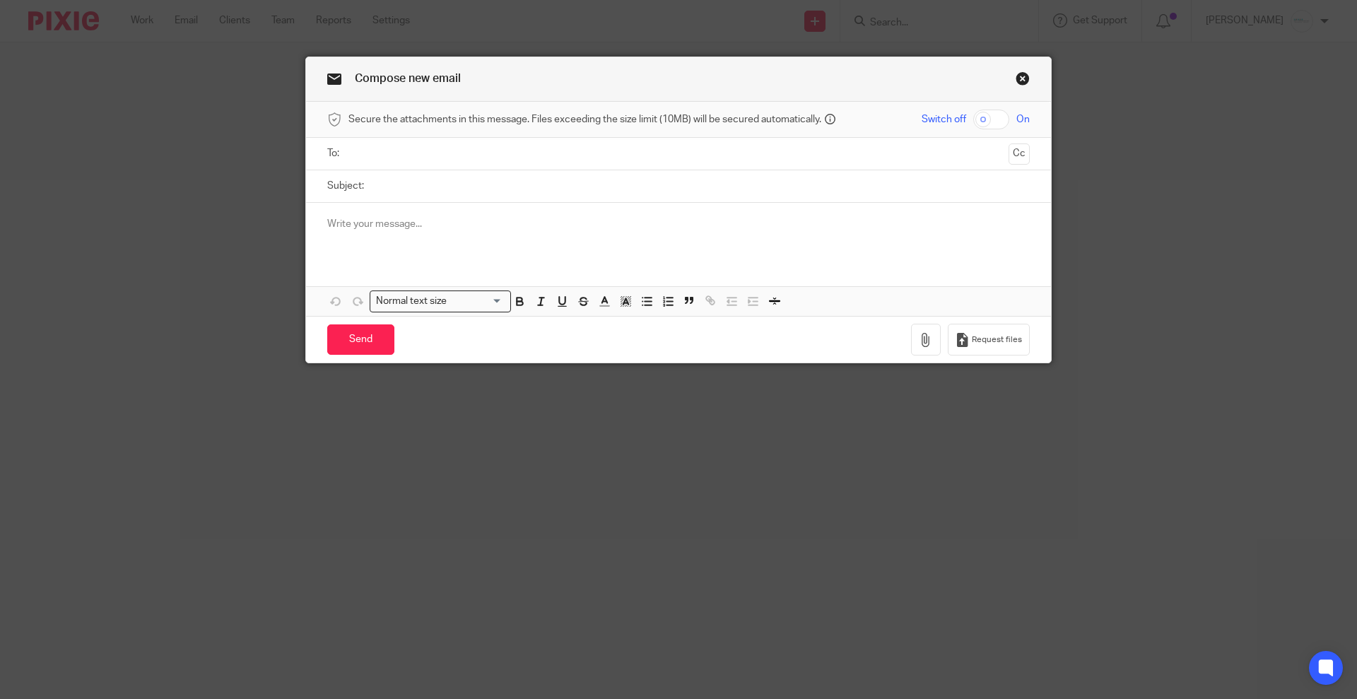
click at [426, 153] on input "text" at bounding box center [677, 154] width 649 height 16
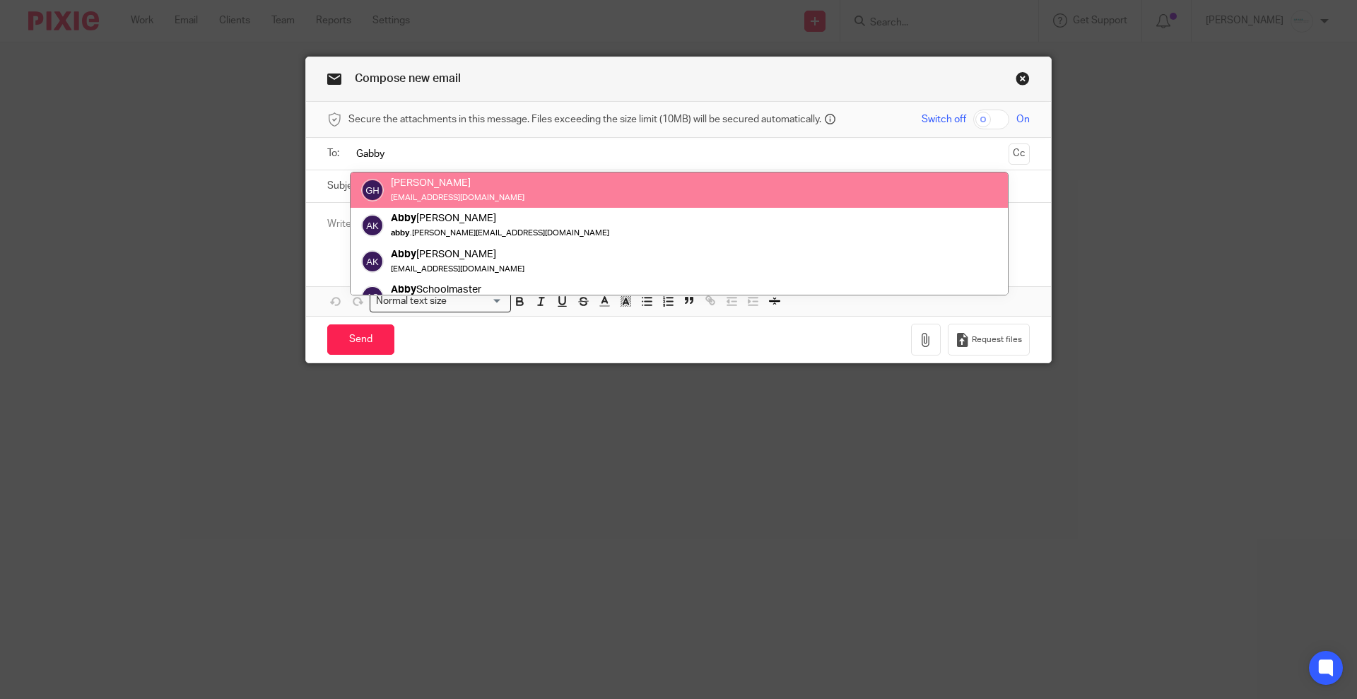
type input "Gabby"
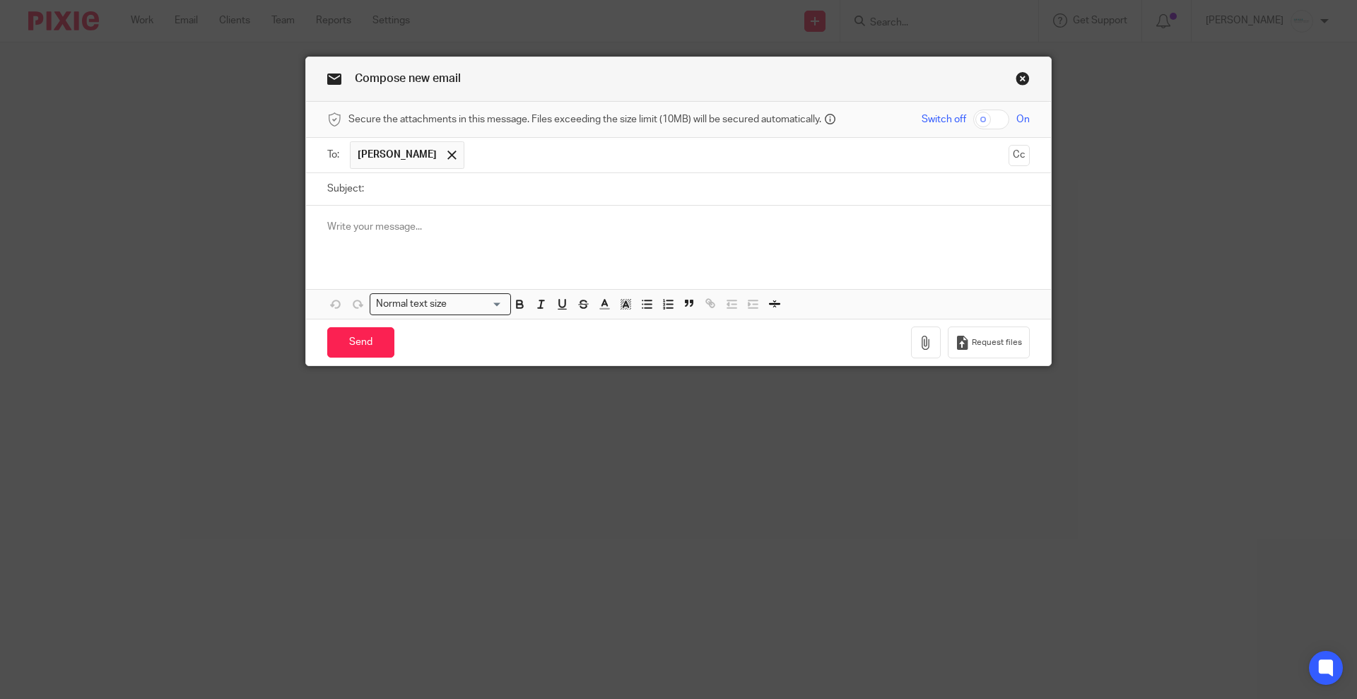
click at [419, 189] on input "Subject:" at bounding box center [700, 189] width 658 height 32
type input "teaching"
click at [419, 227] on p at bounding box center [678, 227] width 702 height 14
click at [362, 336] on input "Send" at bounding box center [360, 342] width 67 height 30
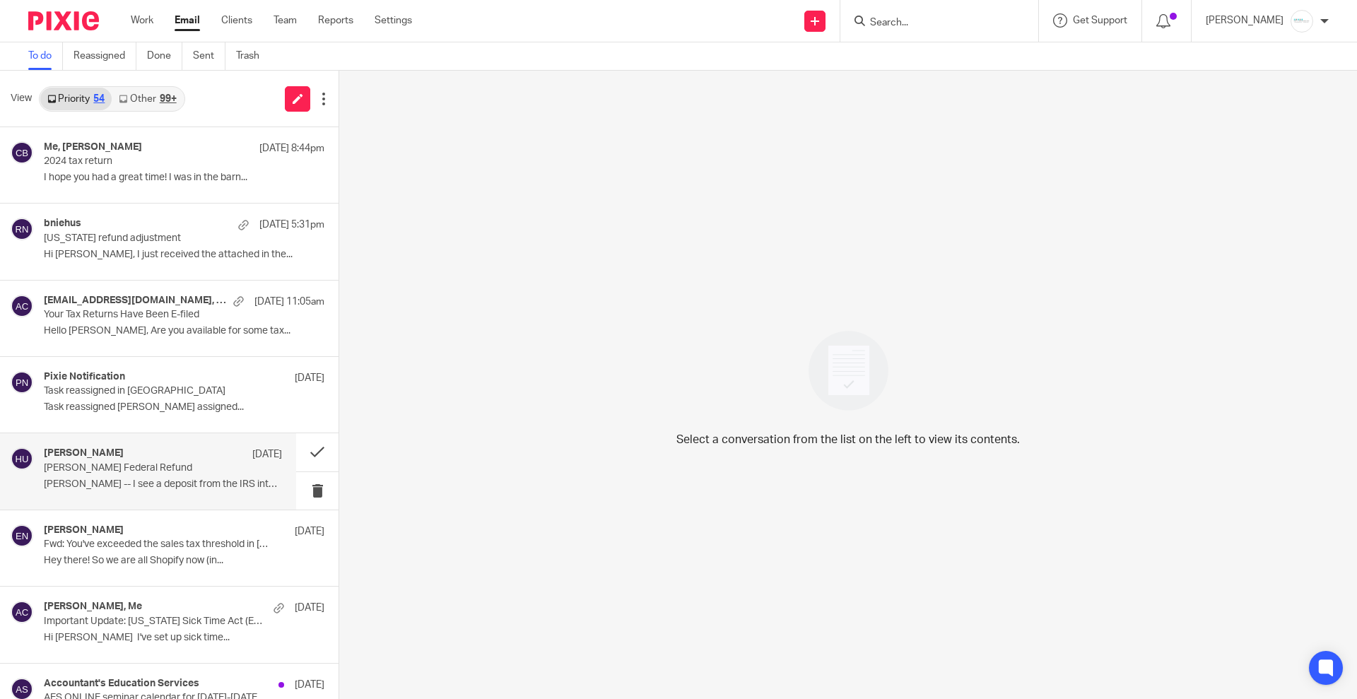
click at [153, 469] on p "[PERSON_NAME] Federal Refund" at bounding box center [139, 468] width 191 height 12
